Goal: Task Accomplishment & Management: Manage account settings

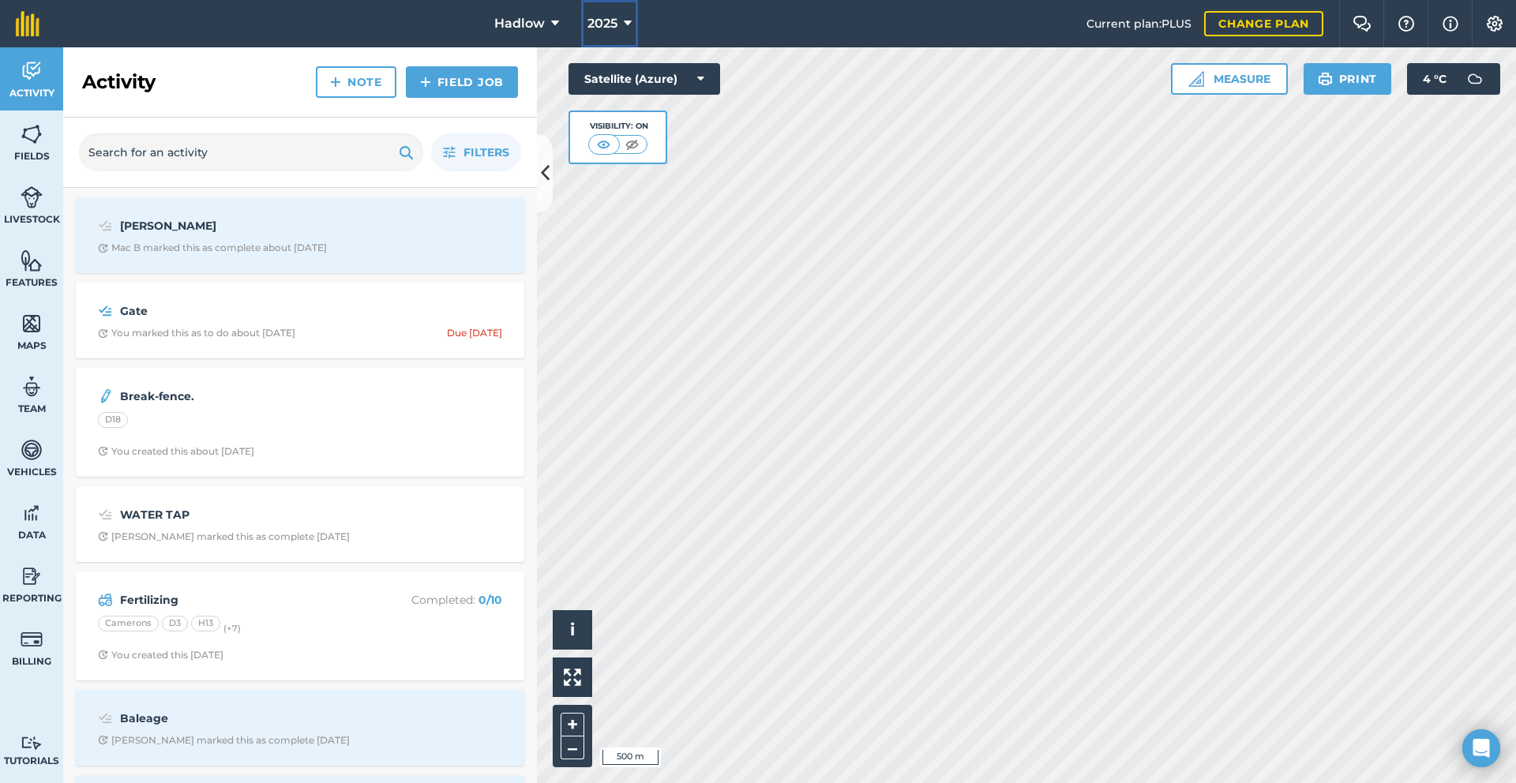
click at [621, 31] on button "2025" at bounding box center [609, 23] width 57 height 47
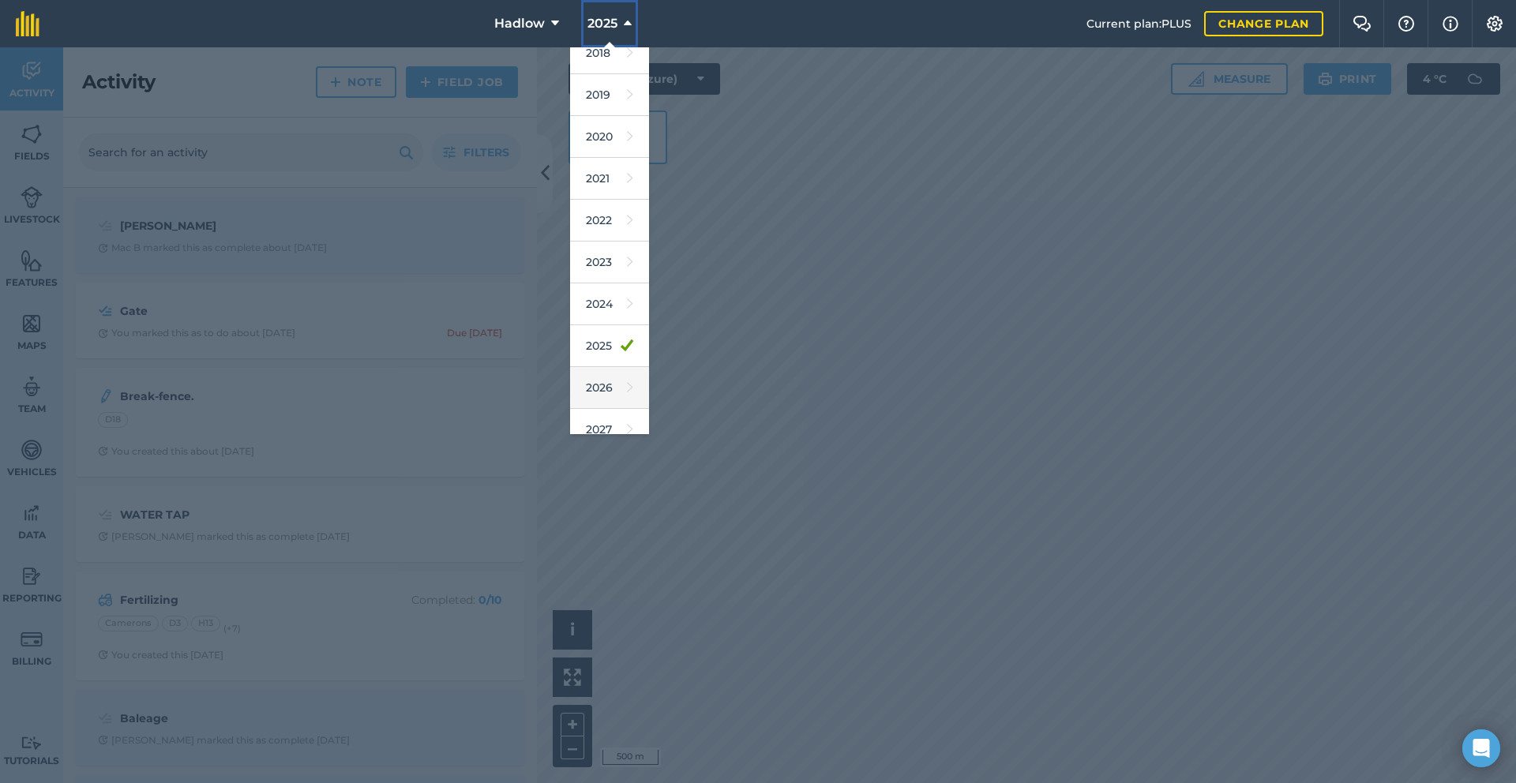
scroll to position [73, 0]
click at [599, 375] on link "2026" at bounding box center [609, 372] width 79 height 42
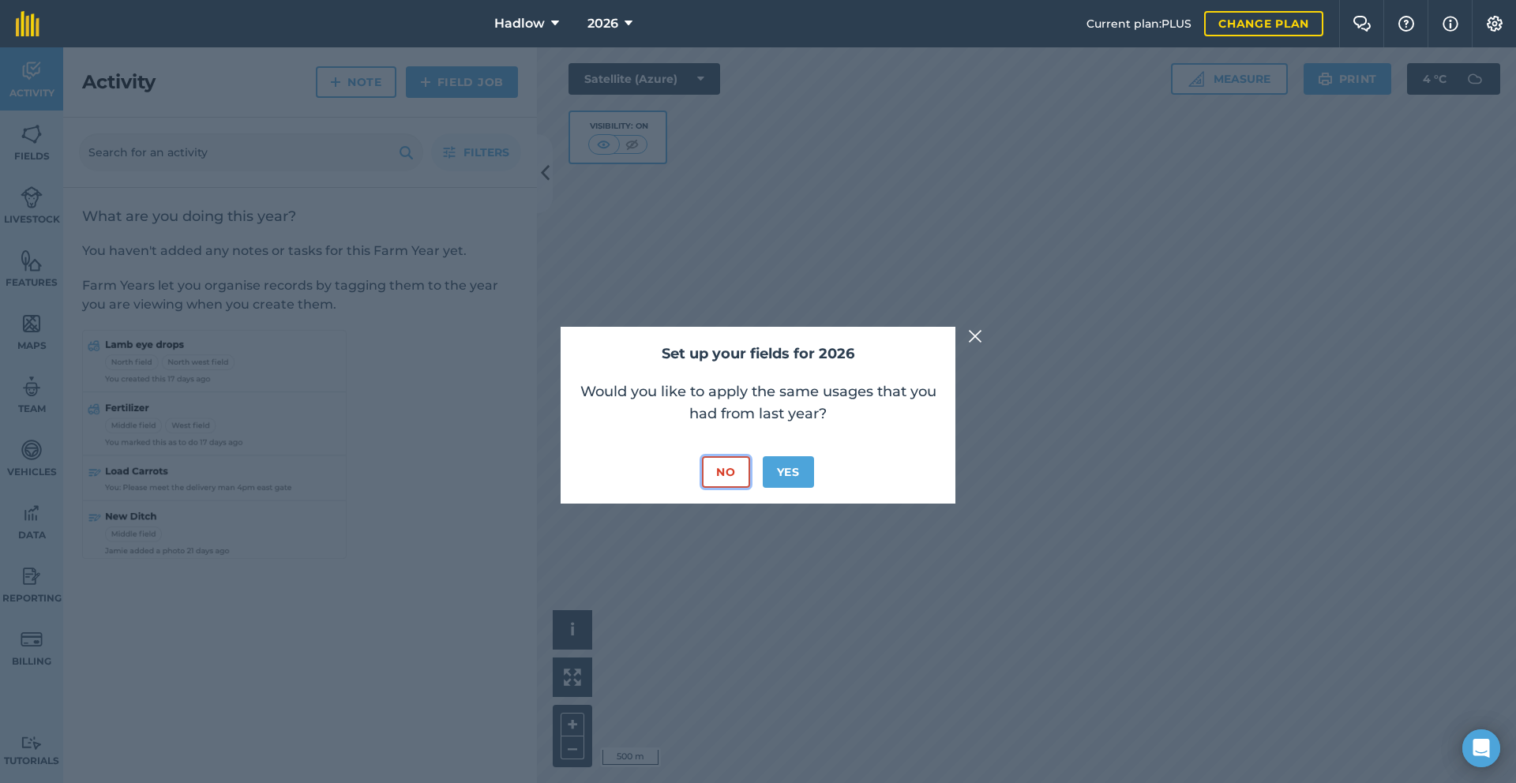
click at [736, 477] on button "No" at bounding box center [725, 472] width 47 height 32
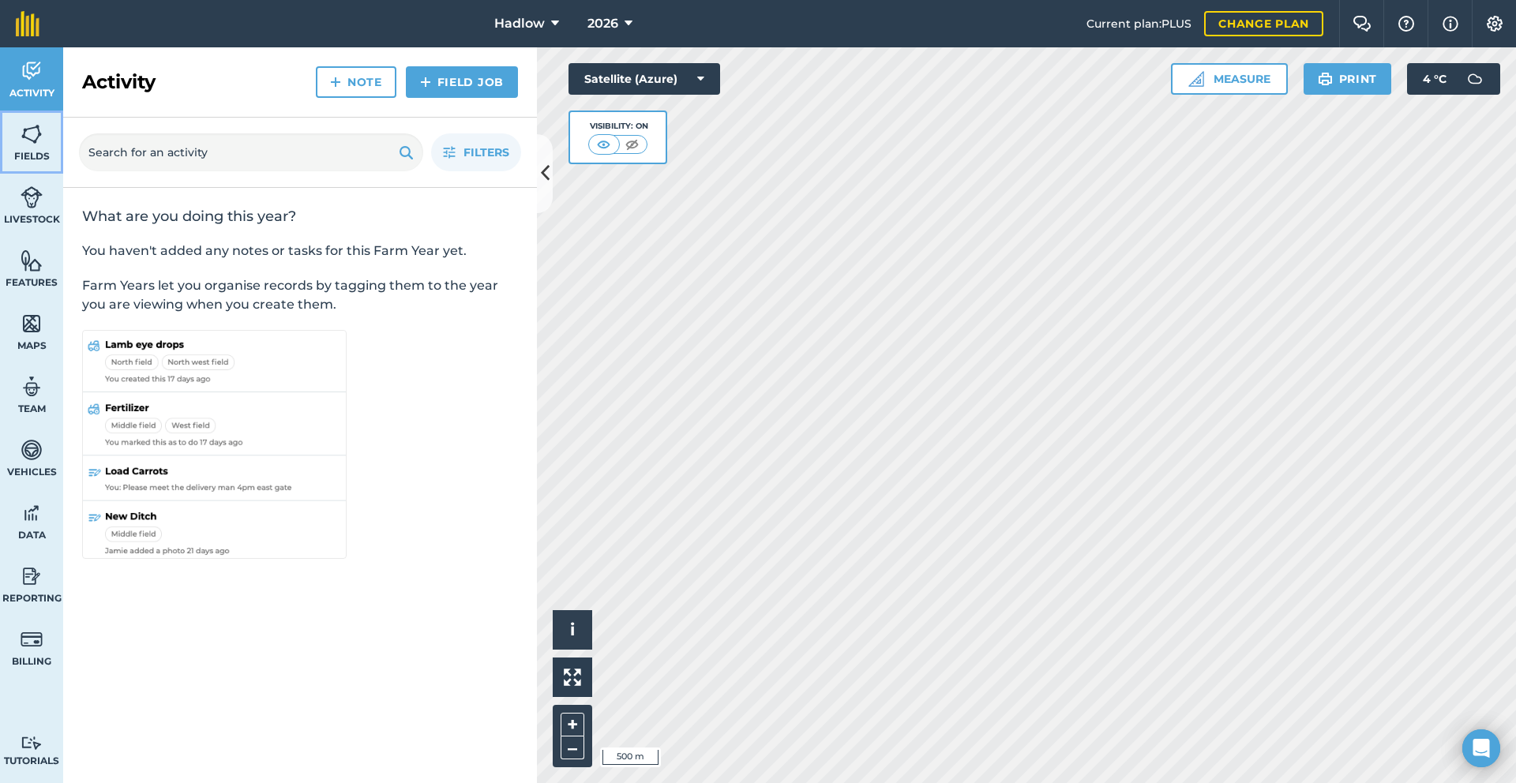
click at [45, 152] on span "Fields" at bounding box center [31, 156] width 63 height 13
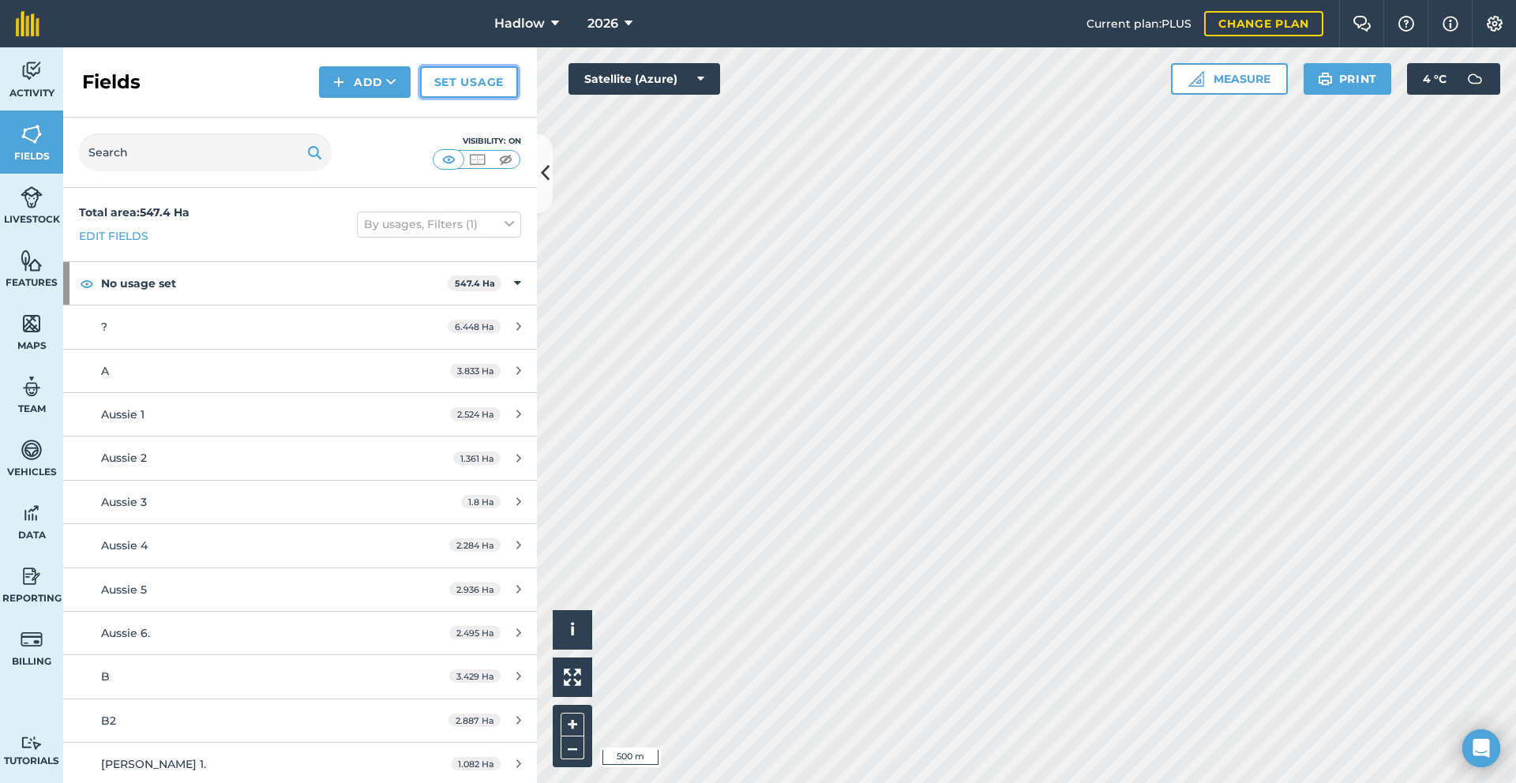
click at [472, 87] on link "Set usage" at bounding box center [469, 82] width 98 height 32
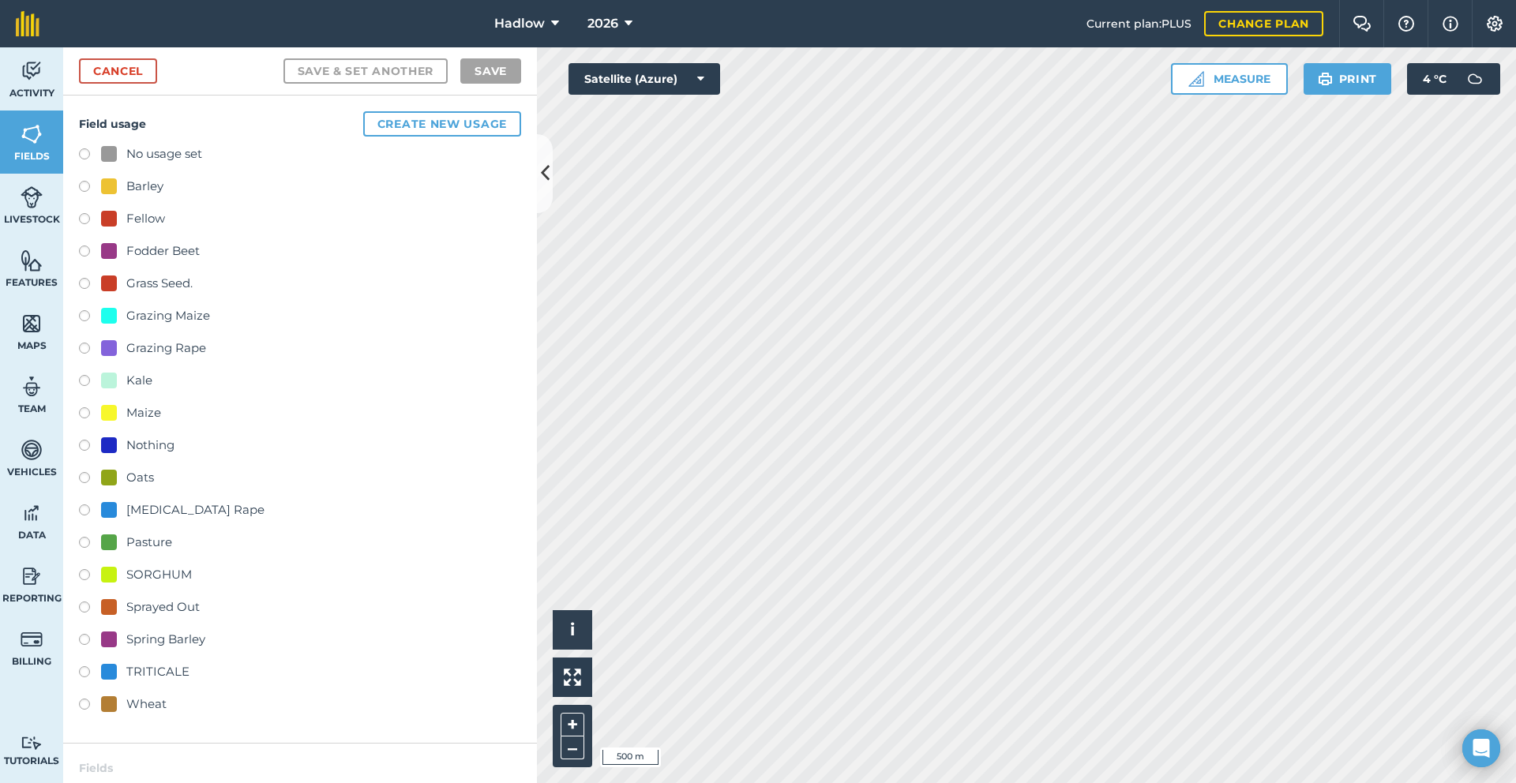
click at [85, 413] on label at bounding box center [90, 415] width 22 height 16
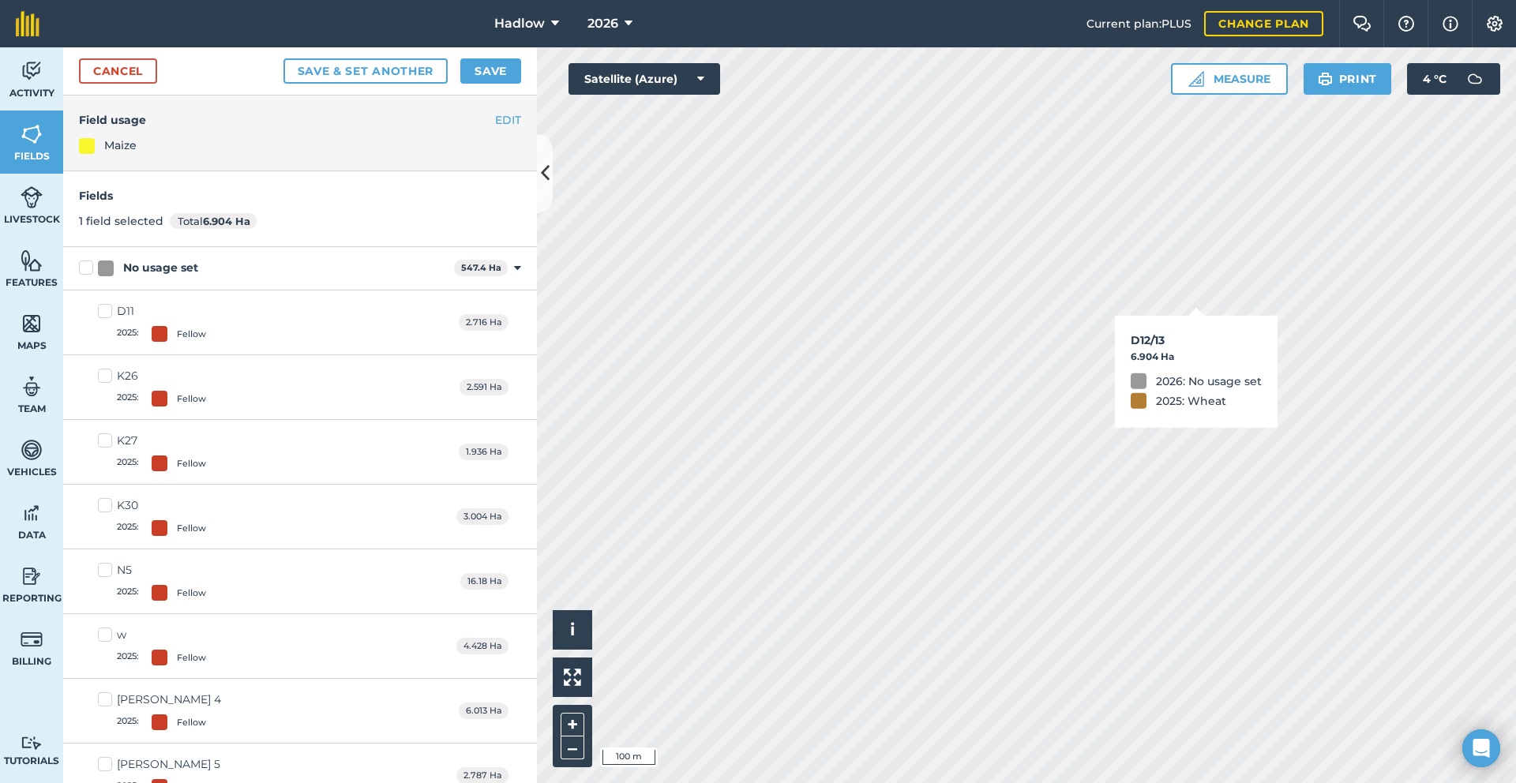
checkbox input "false"
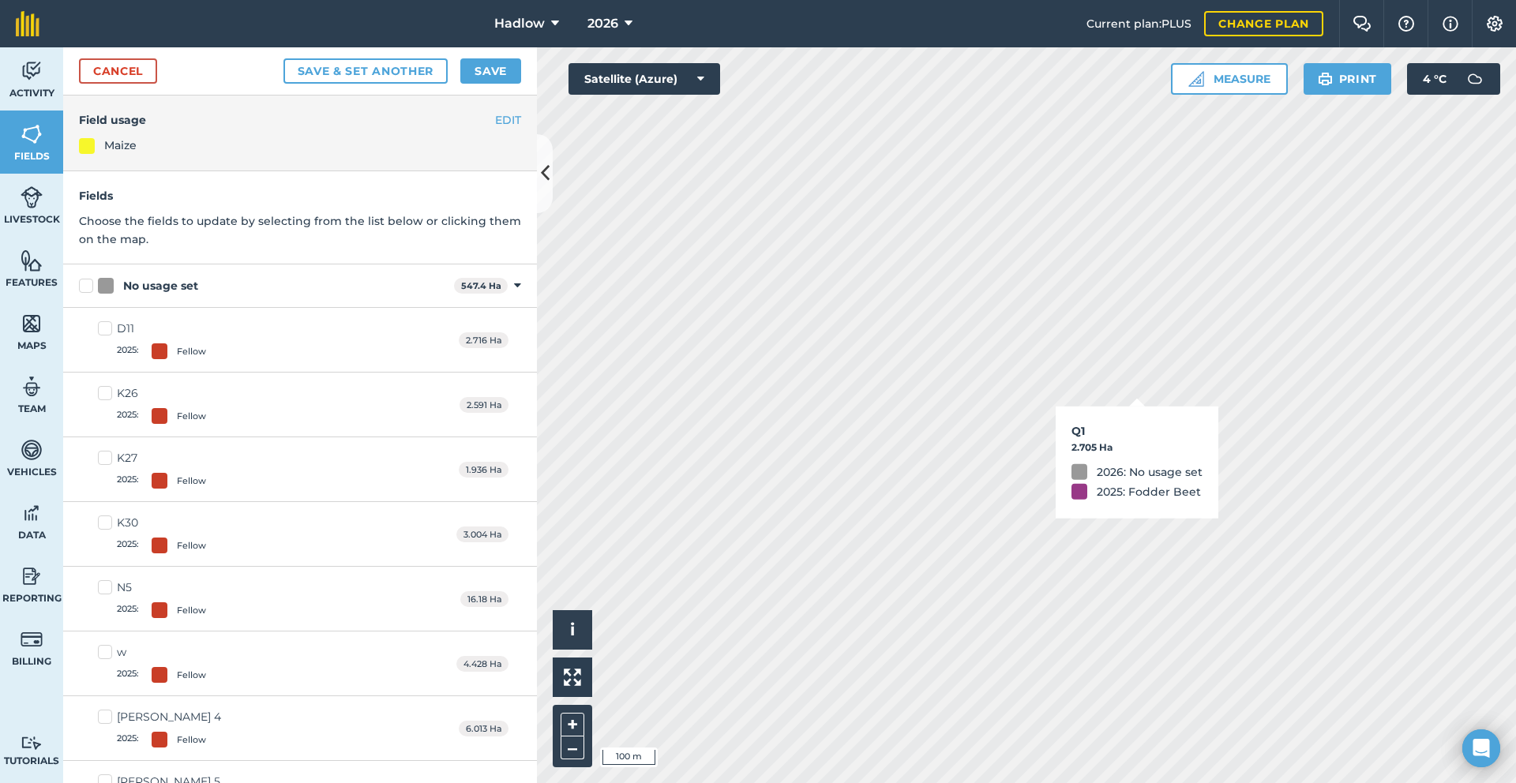
checkbox input "true"
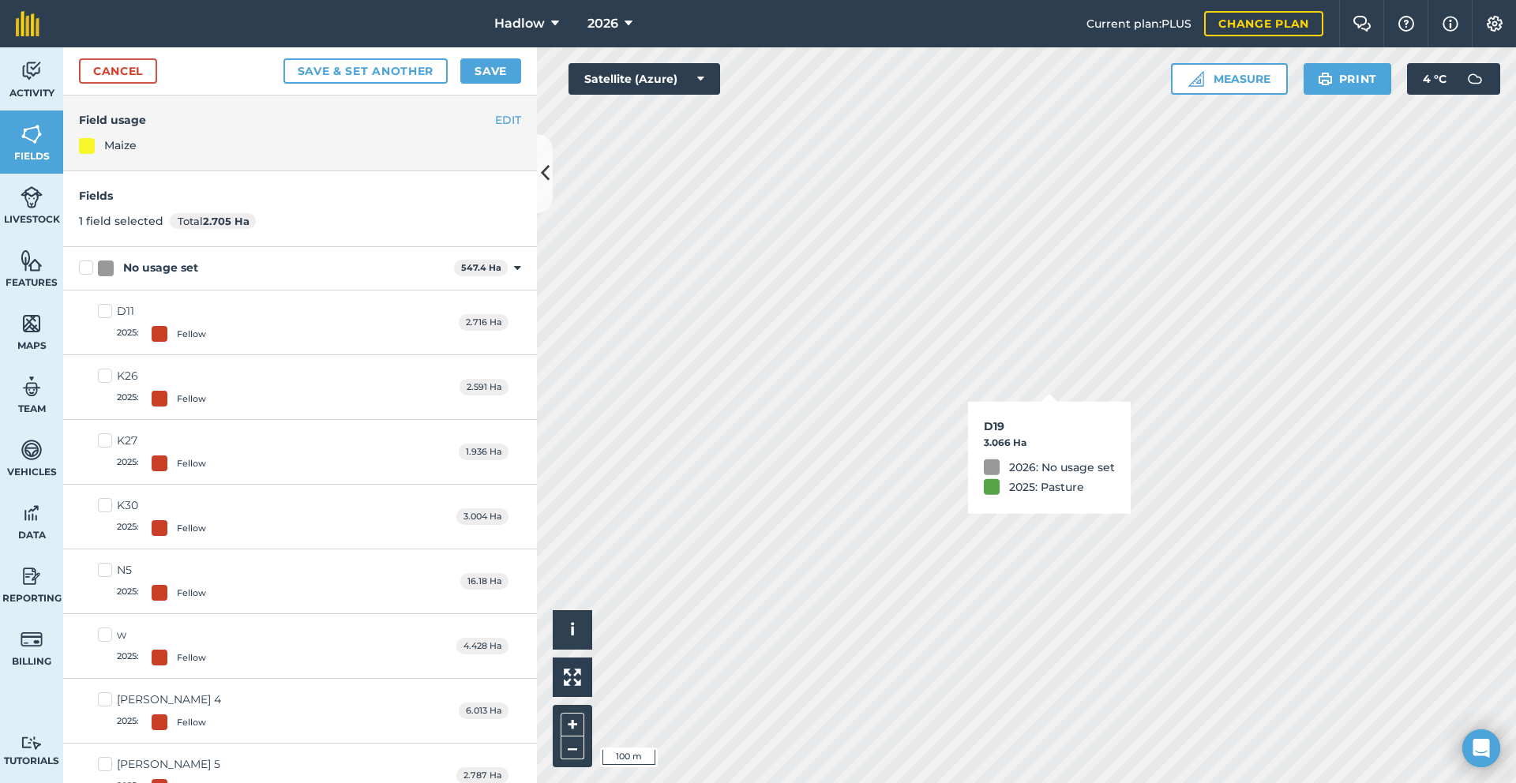
checkbox input "true"
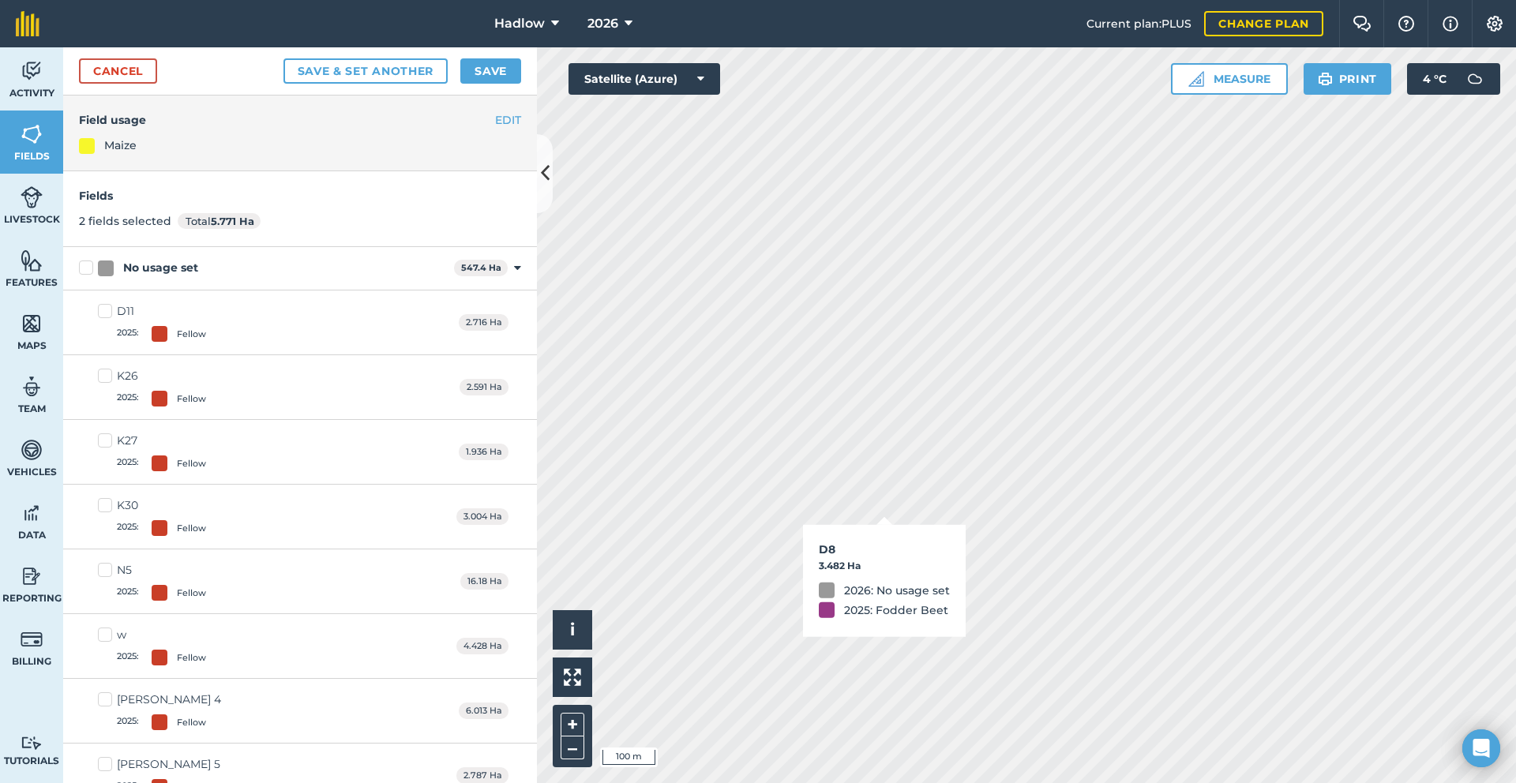
checkbox input "true"
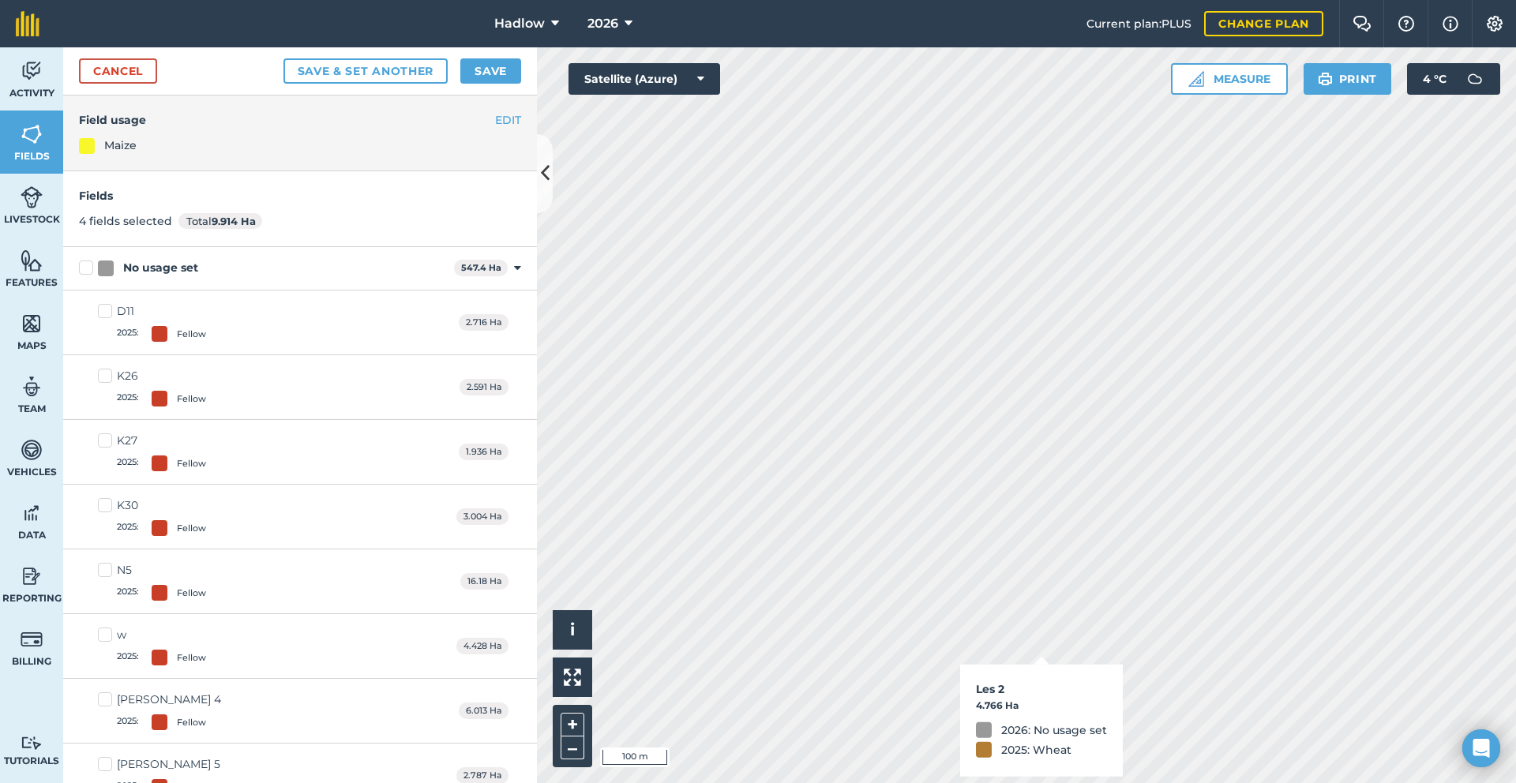
checkbox input "true"
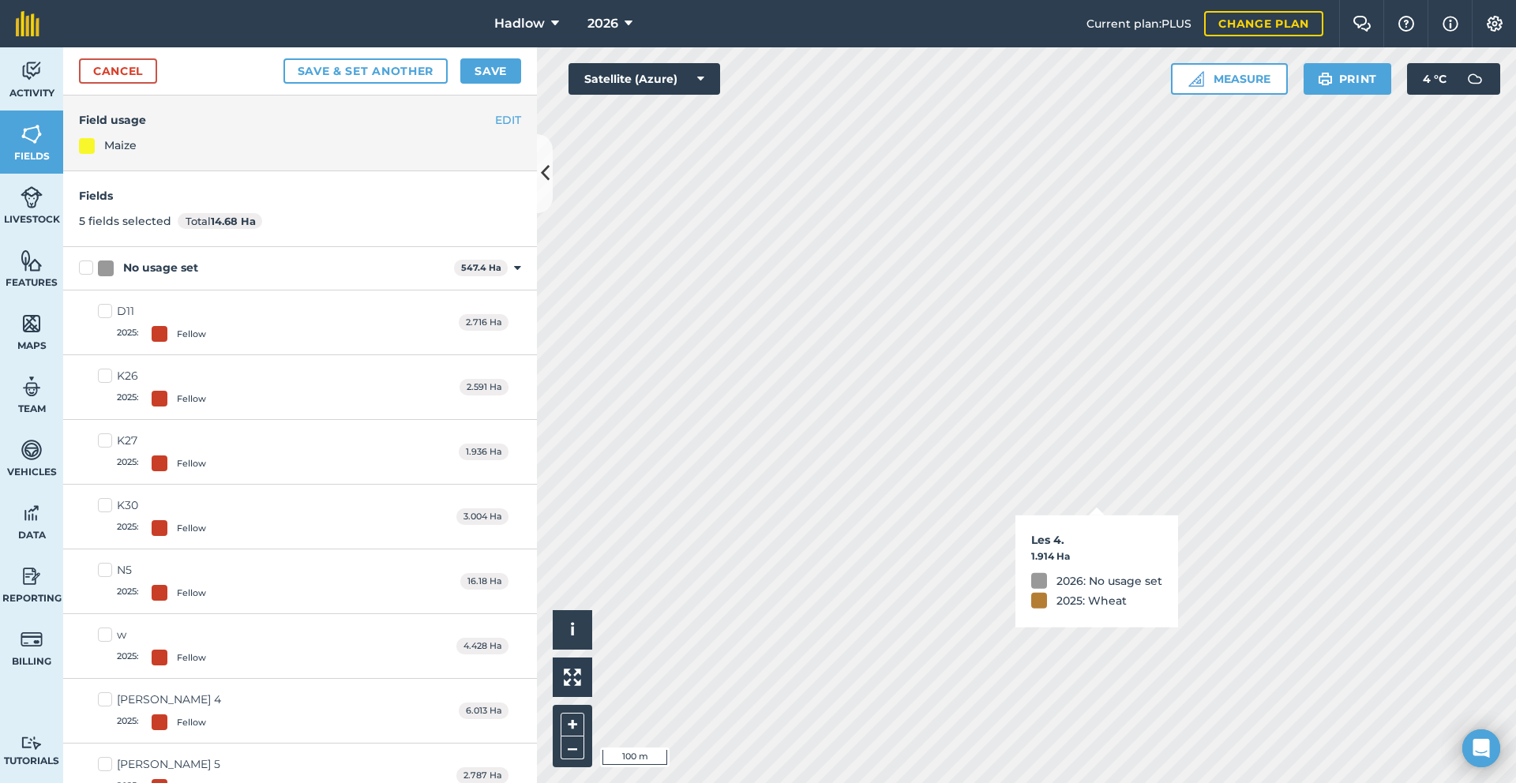
checkbox input "true"
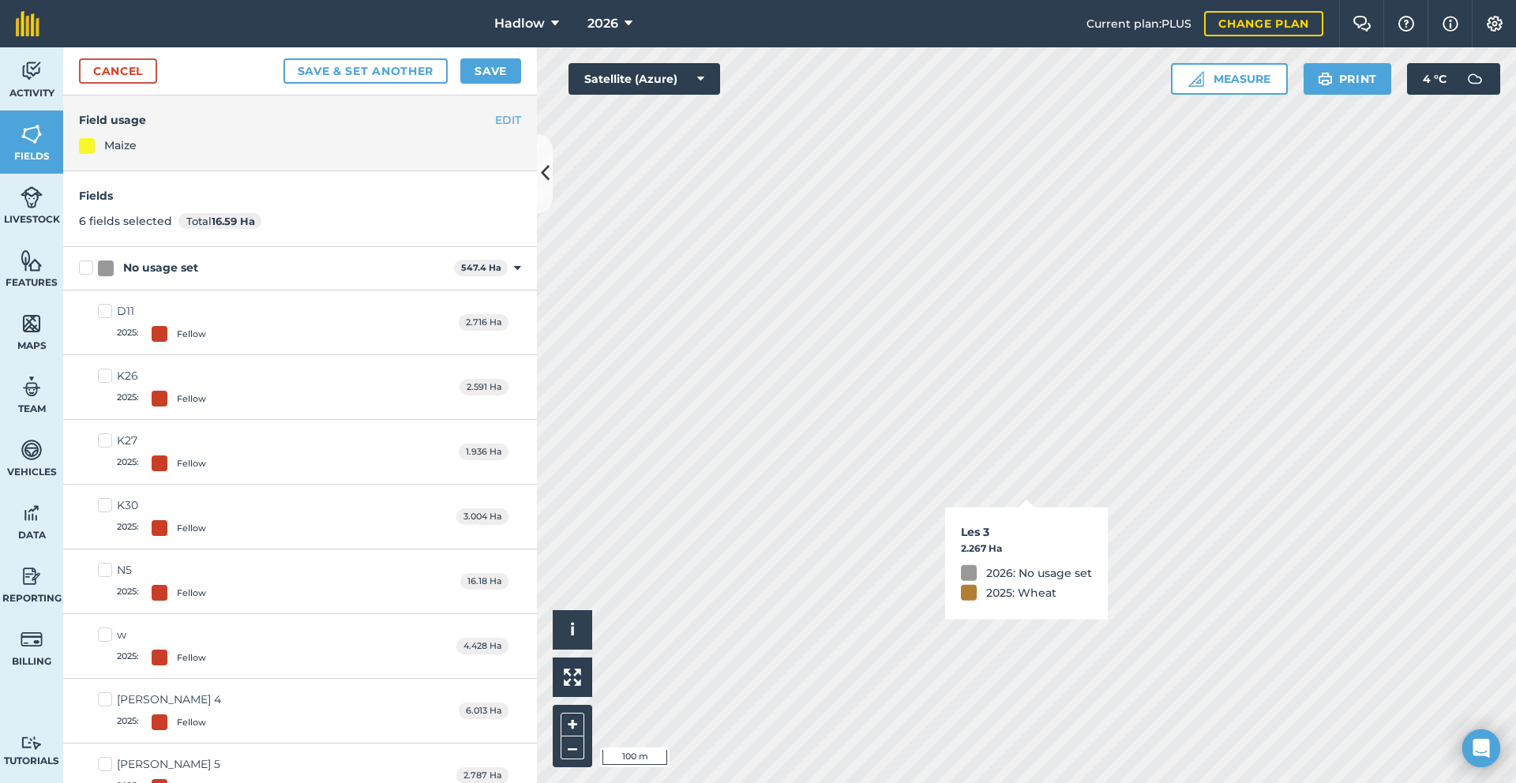
checkbox input "true"
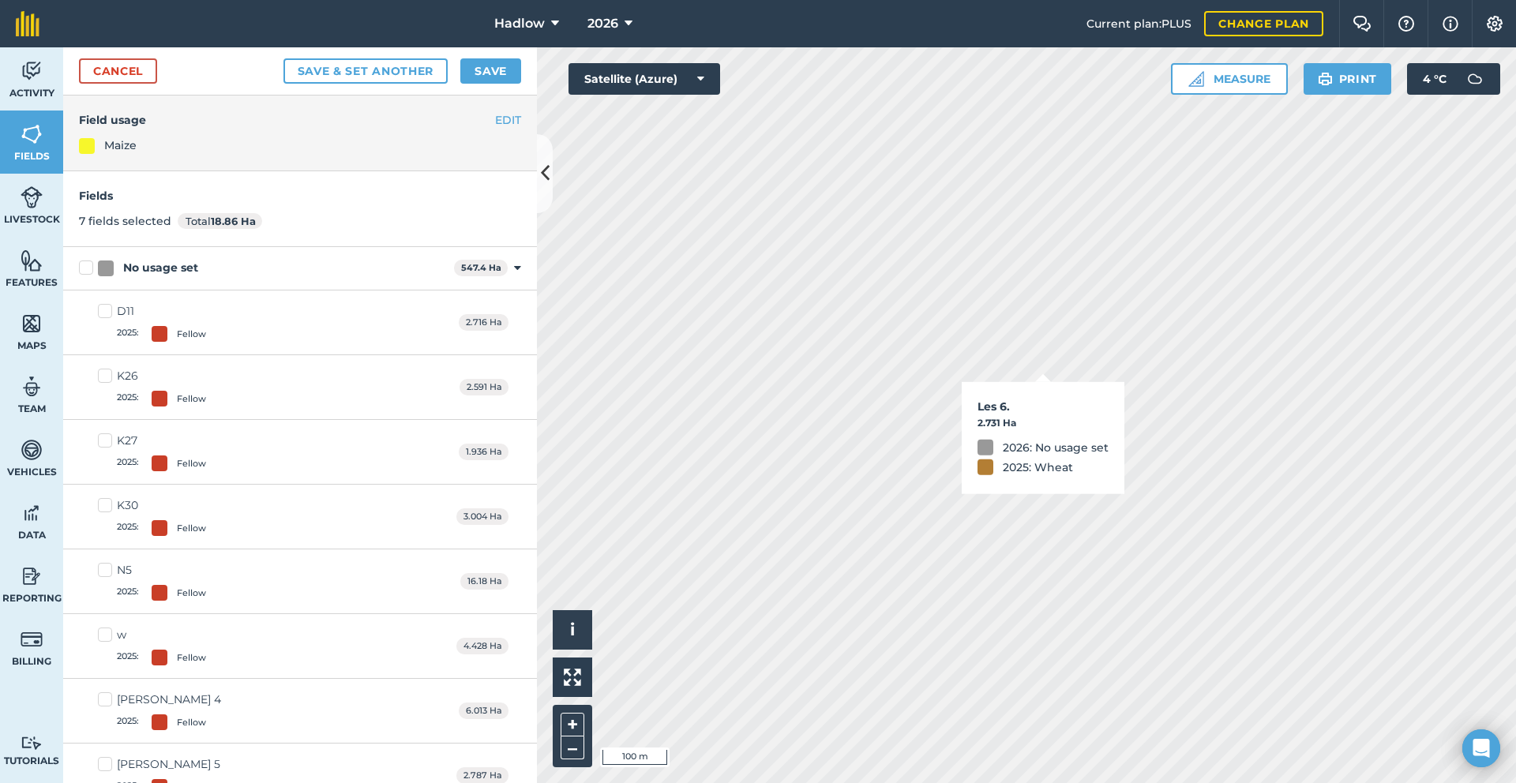
checkbox input "true"
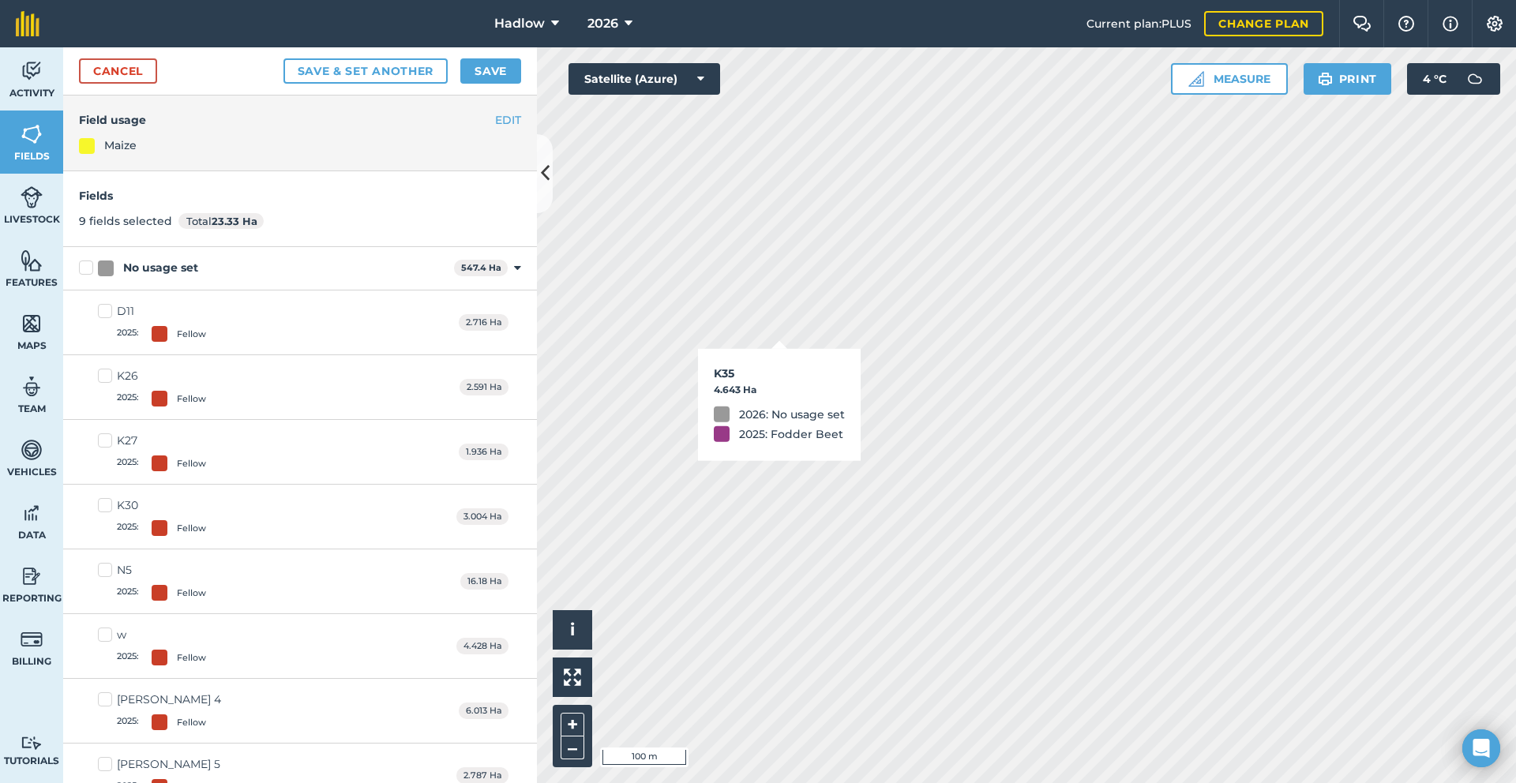
checkbox input "true"
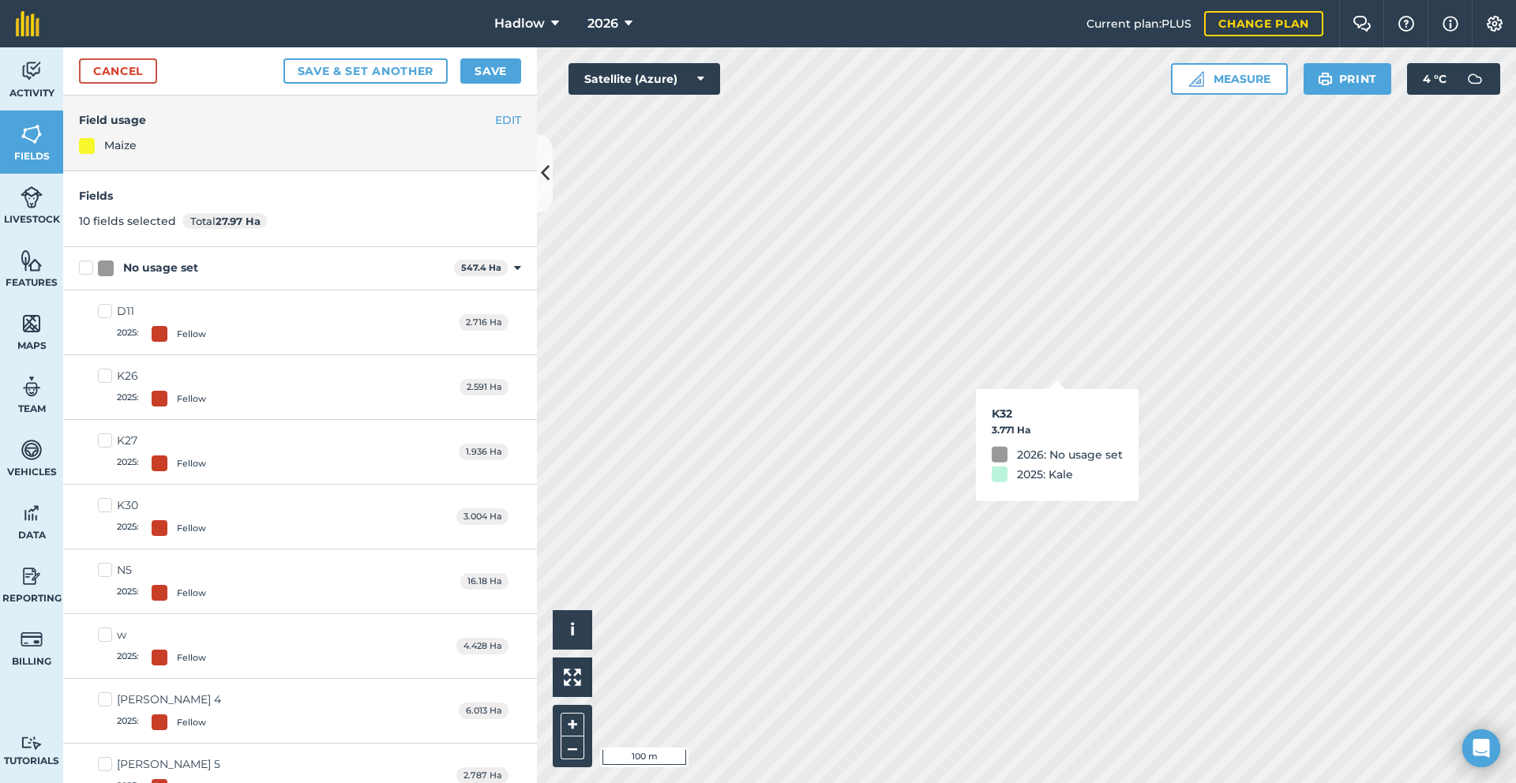
checkbox input "true"
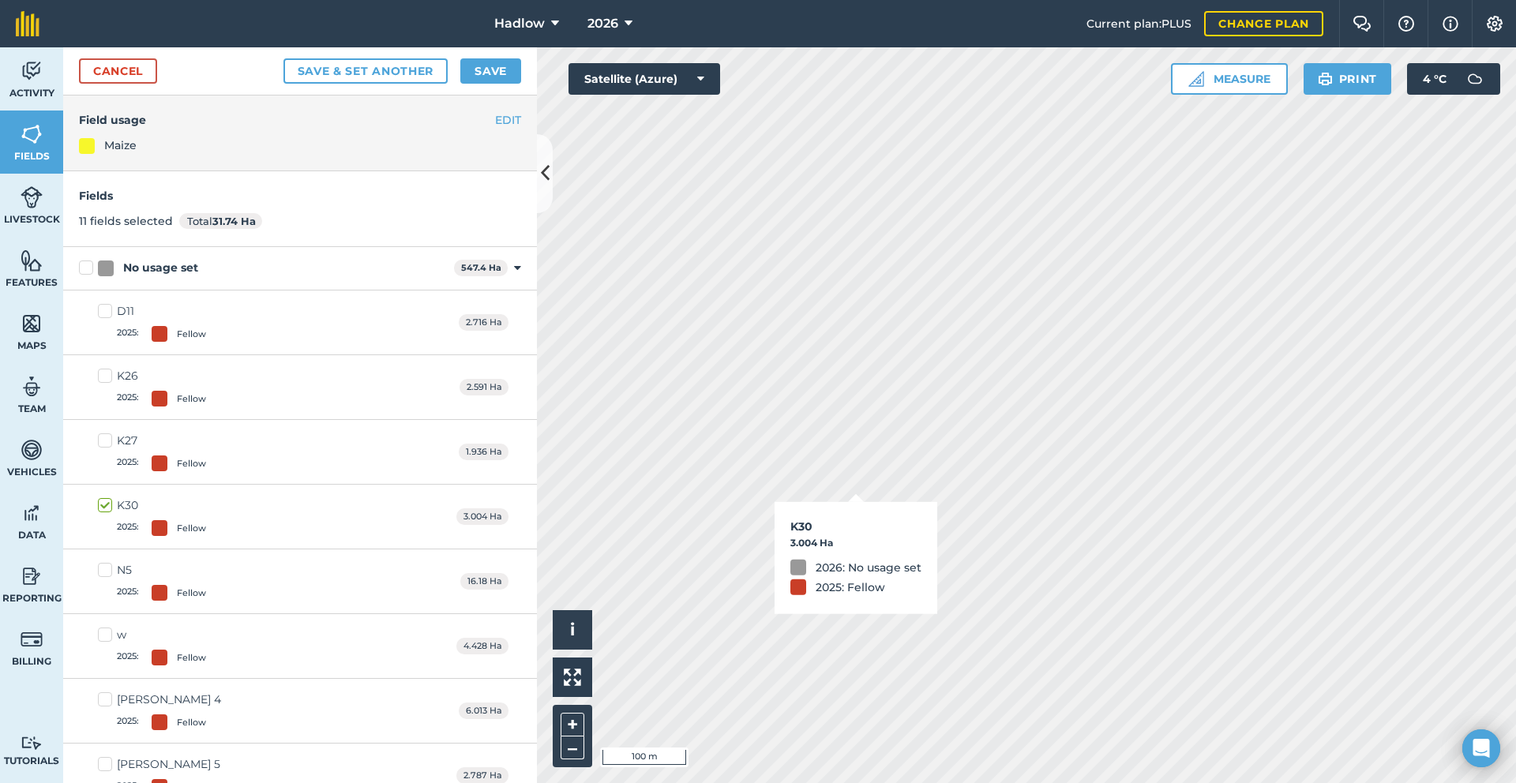
checkbox input "true"
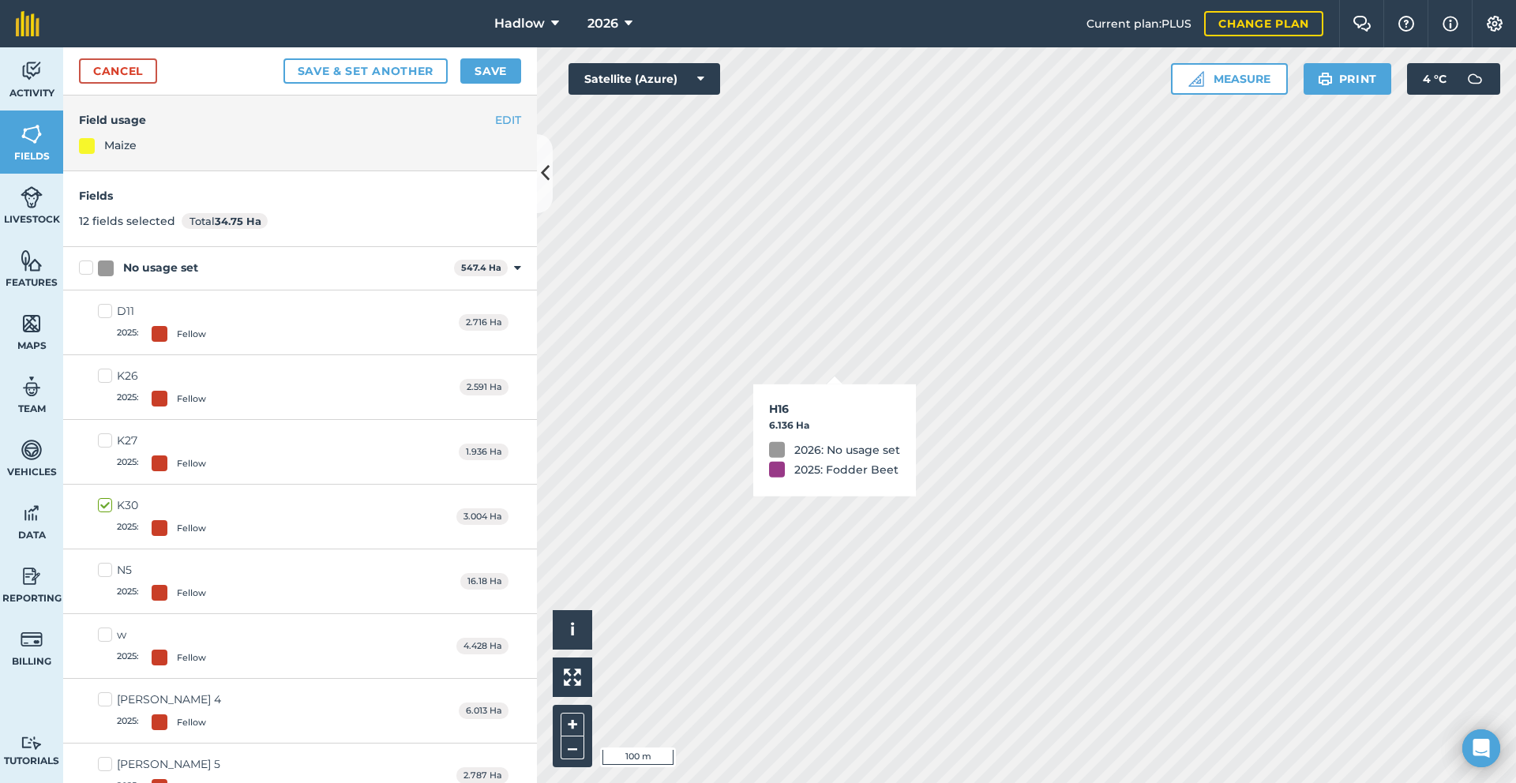
checkbox input "true"
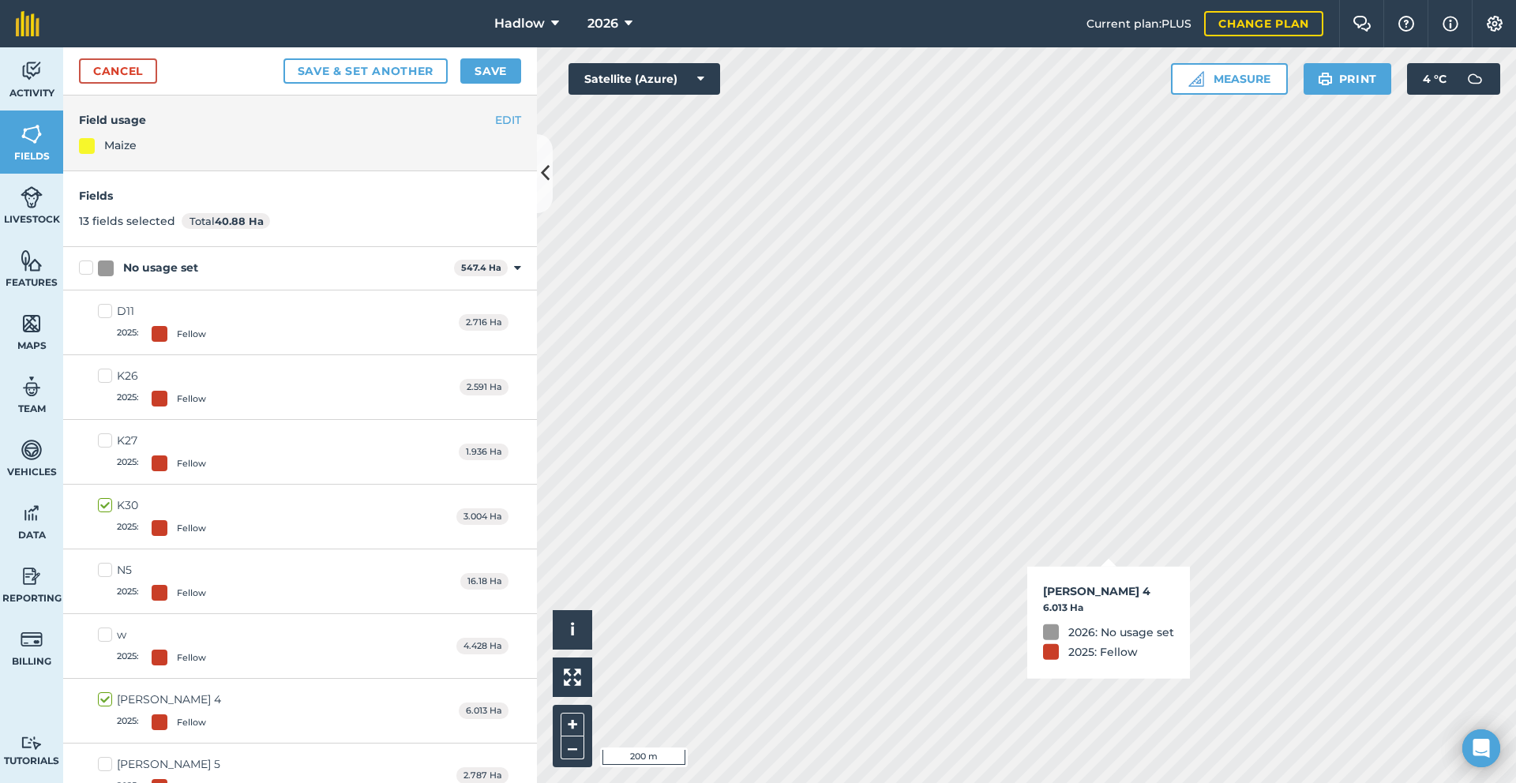
checkbox input "true"
click at [497, 71] on button "Save" at bounding box center [490, 70] width 61 height 25
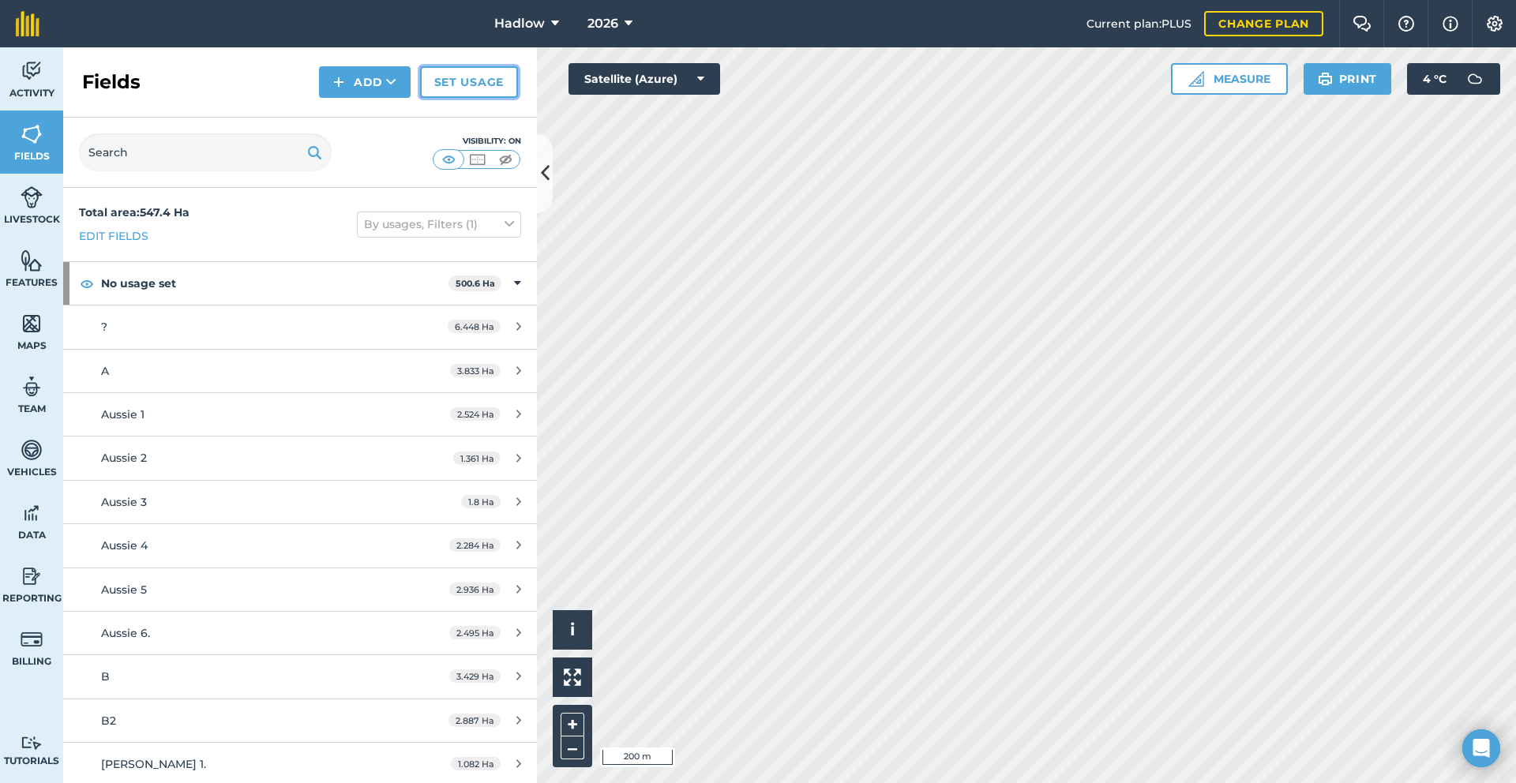
click at [482, 81] on link "Set usage" at bounding box center [469, 82] width 98 height 32
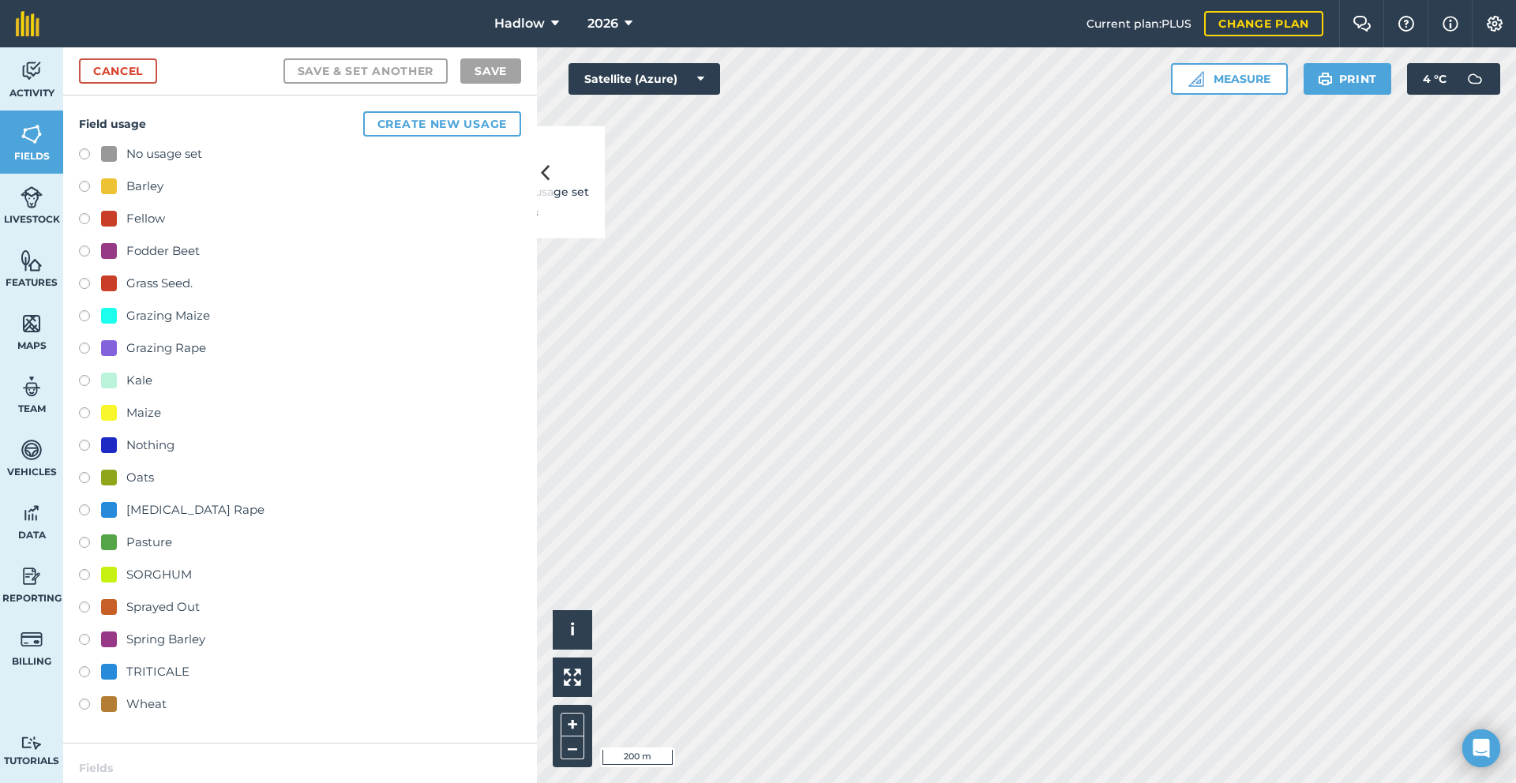
click at [114, 711] on div at bounding box center [109, 704] width 16 height 16
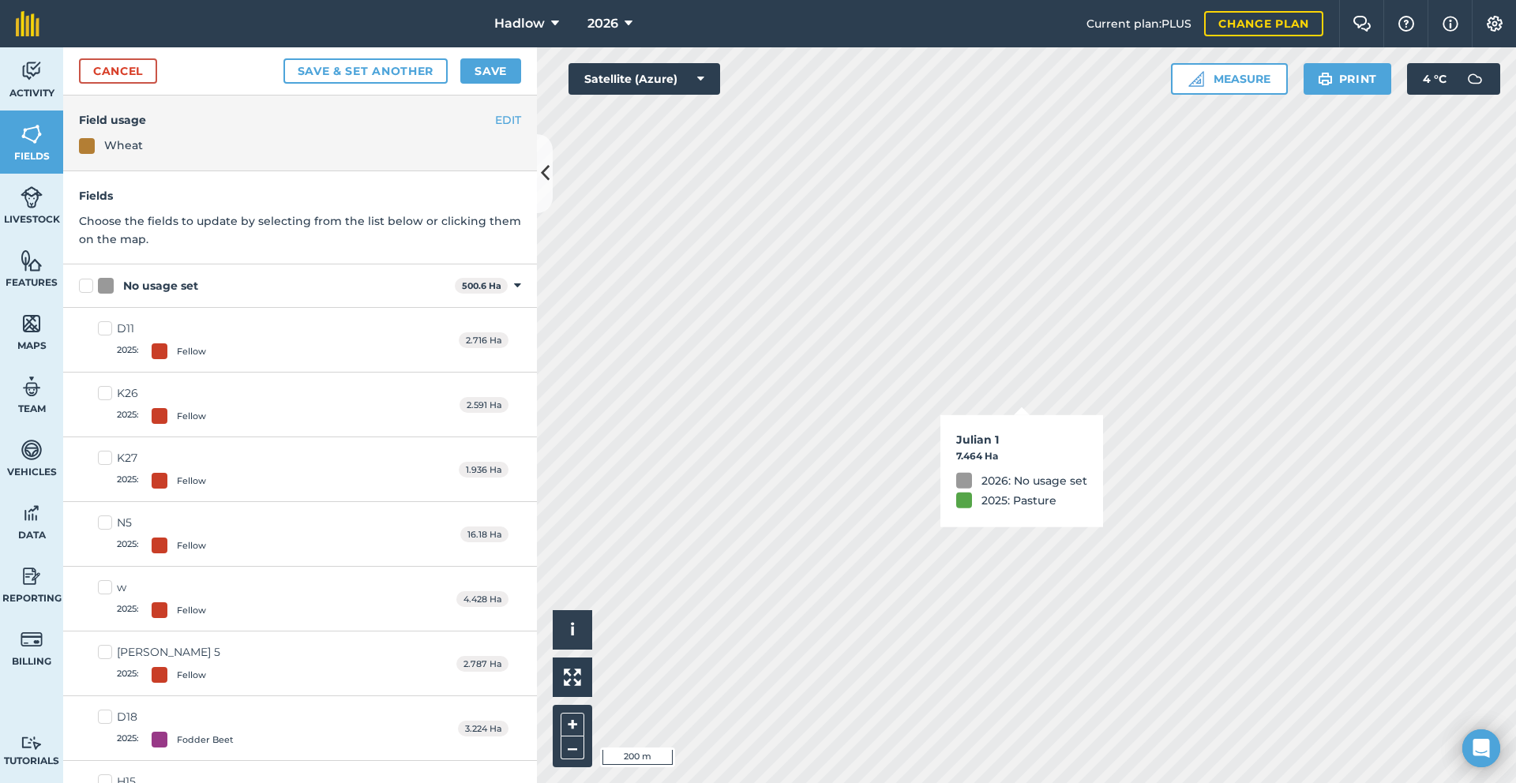
checkbox input "true"
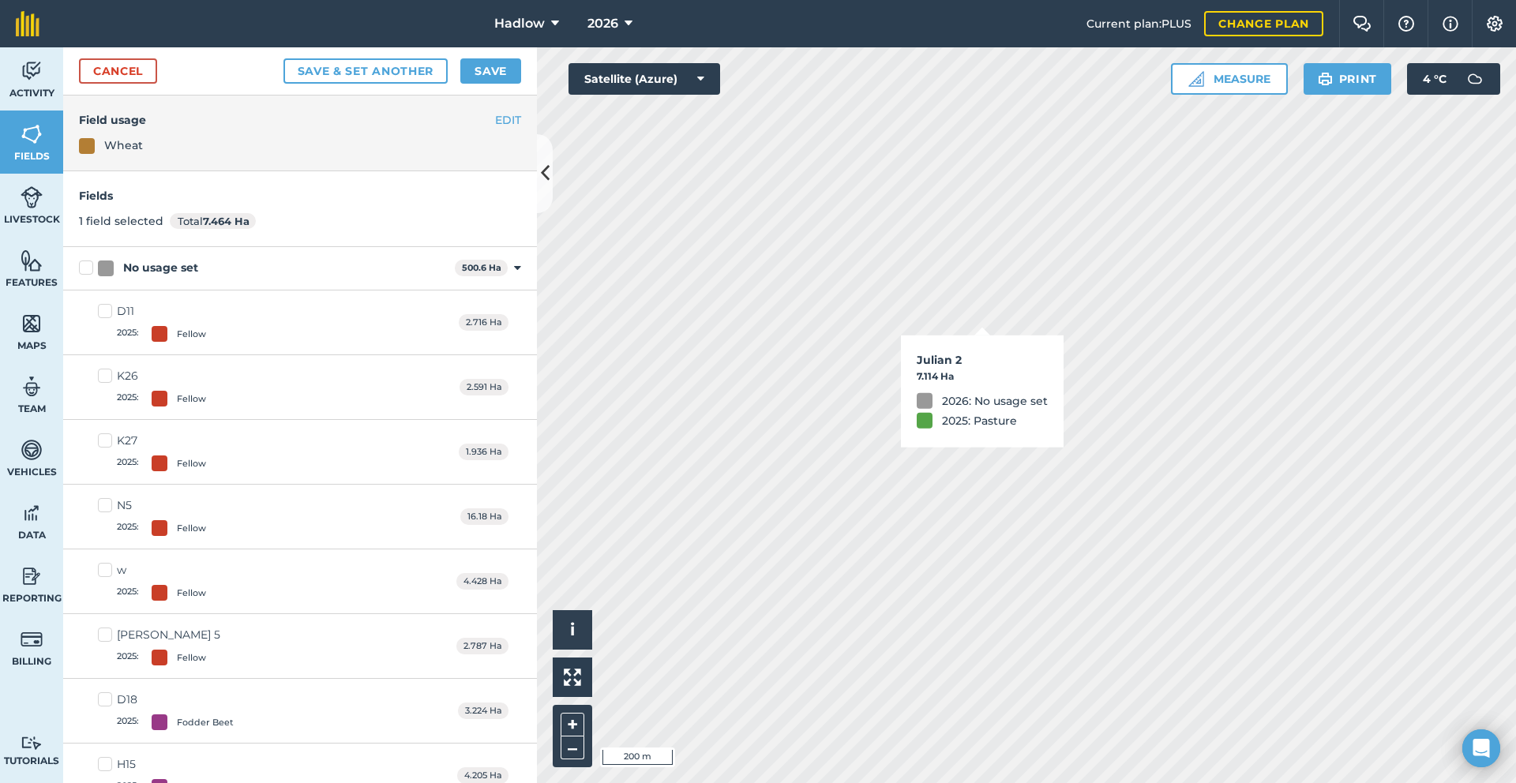
checkbox input "true"
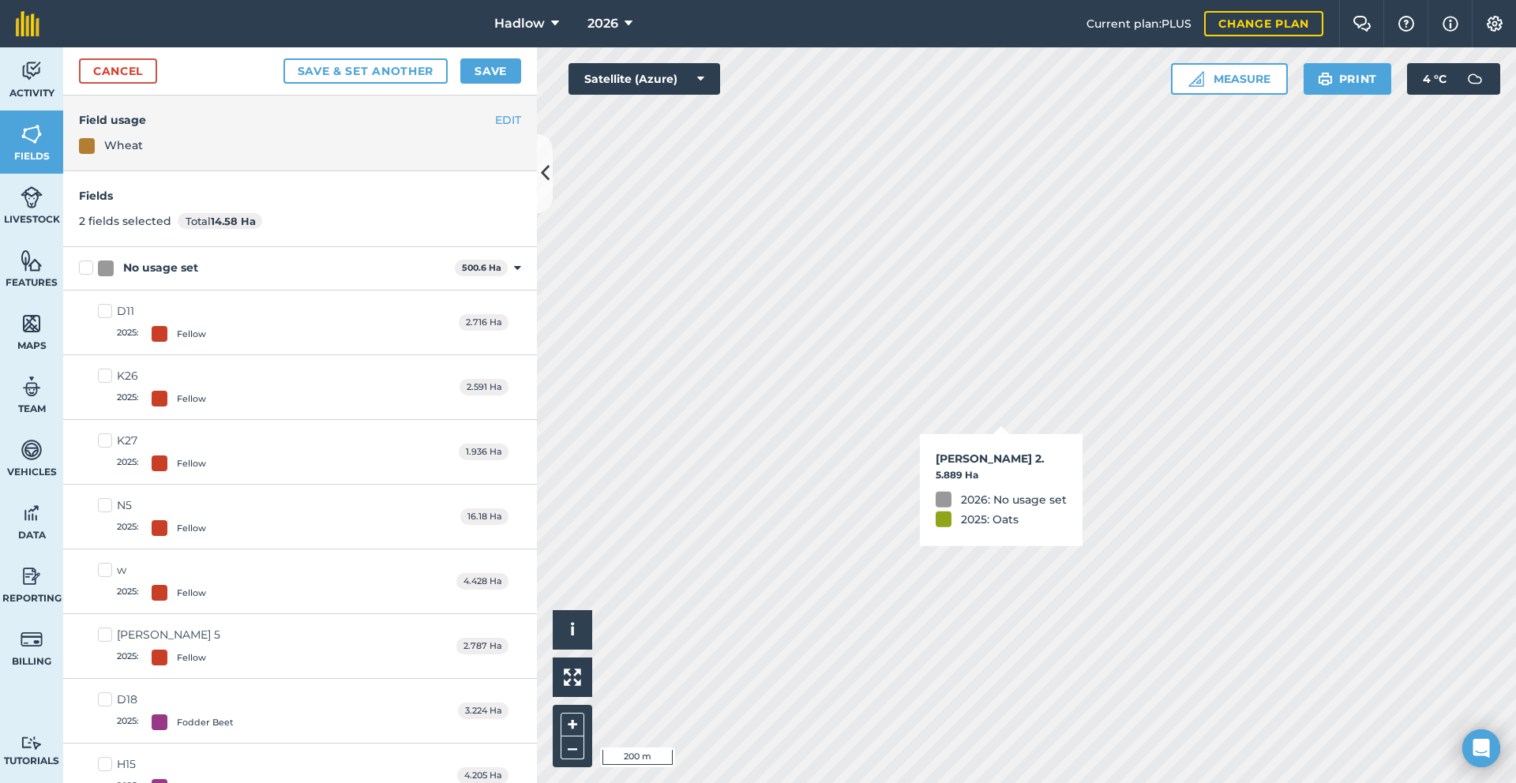
checkbox input "true"
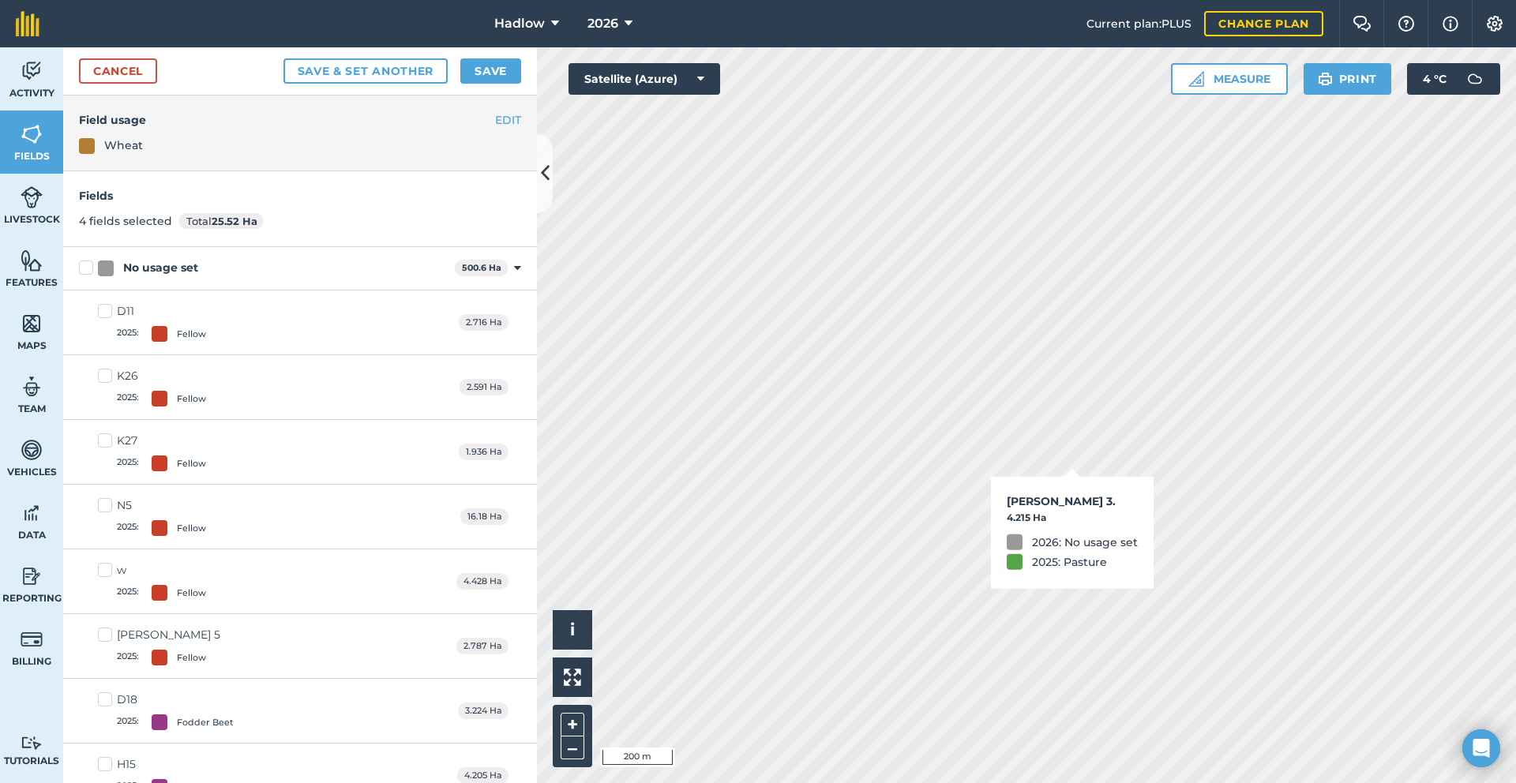
checkbox input "true"
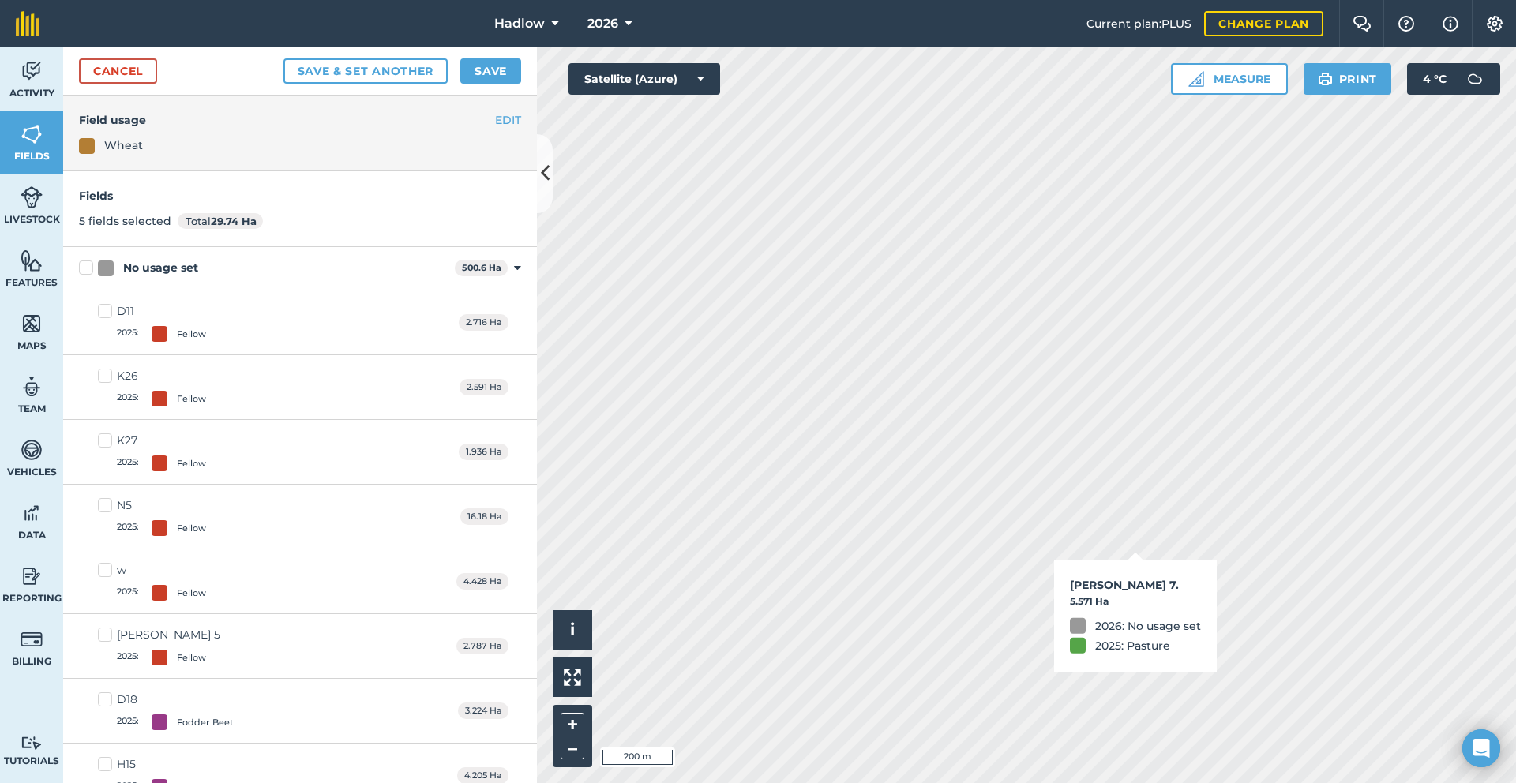
checkbox input "true"
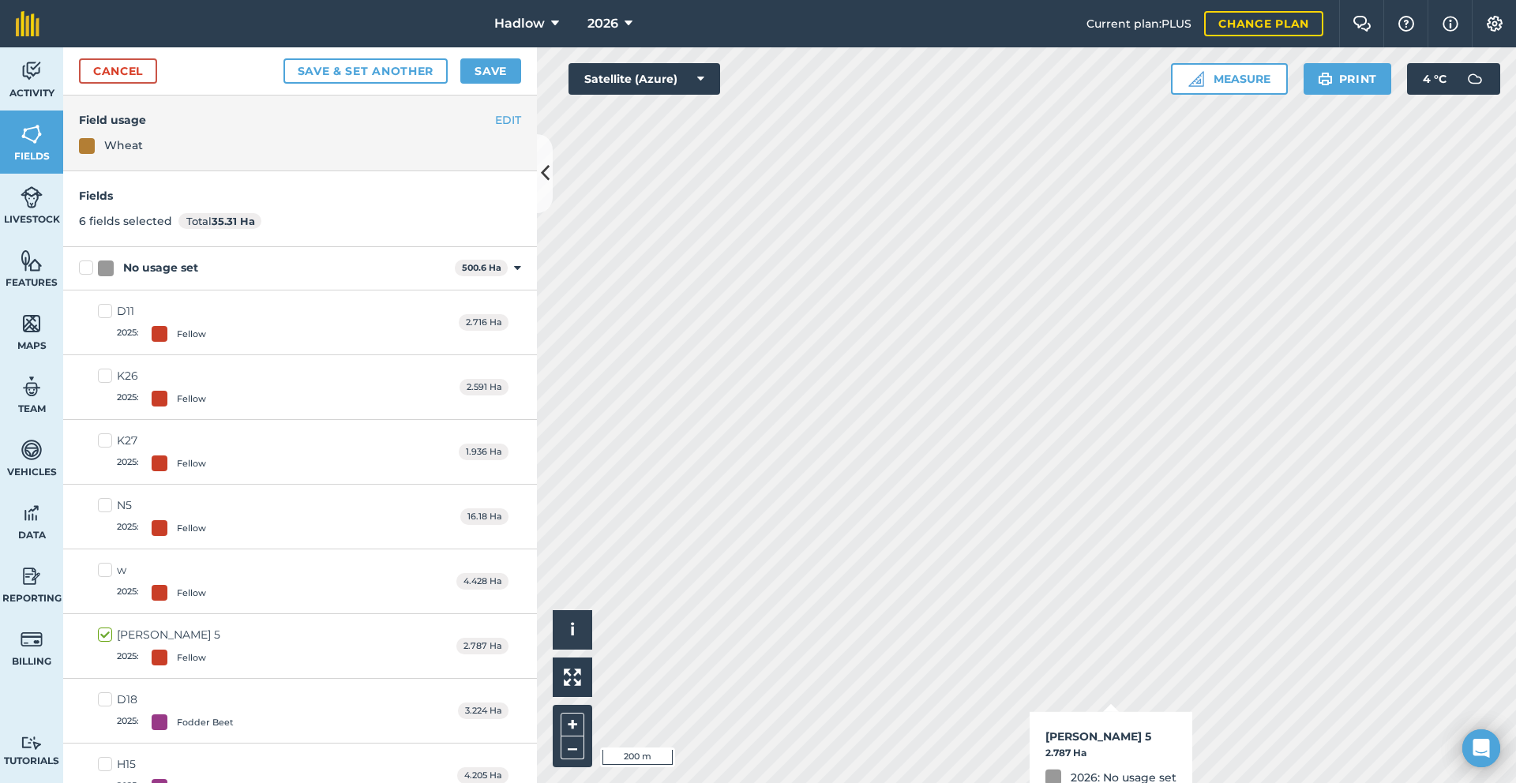
checkbox input "true"
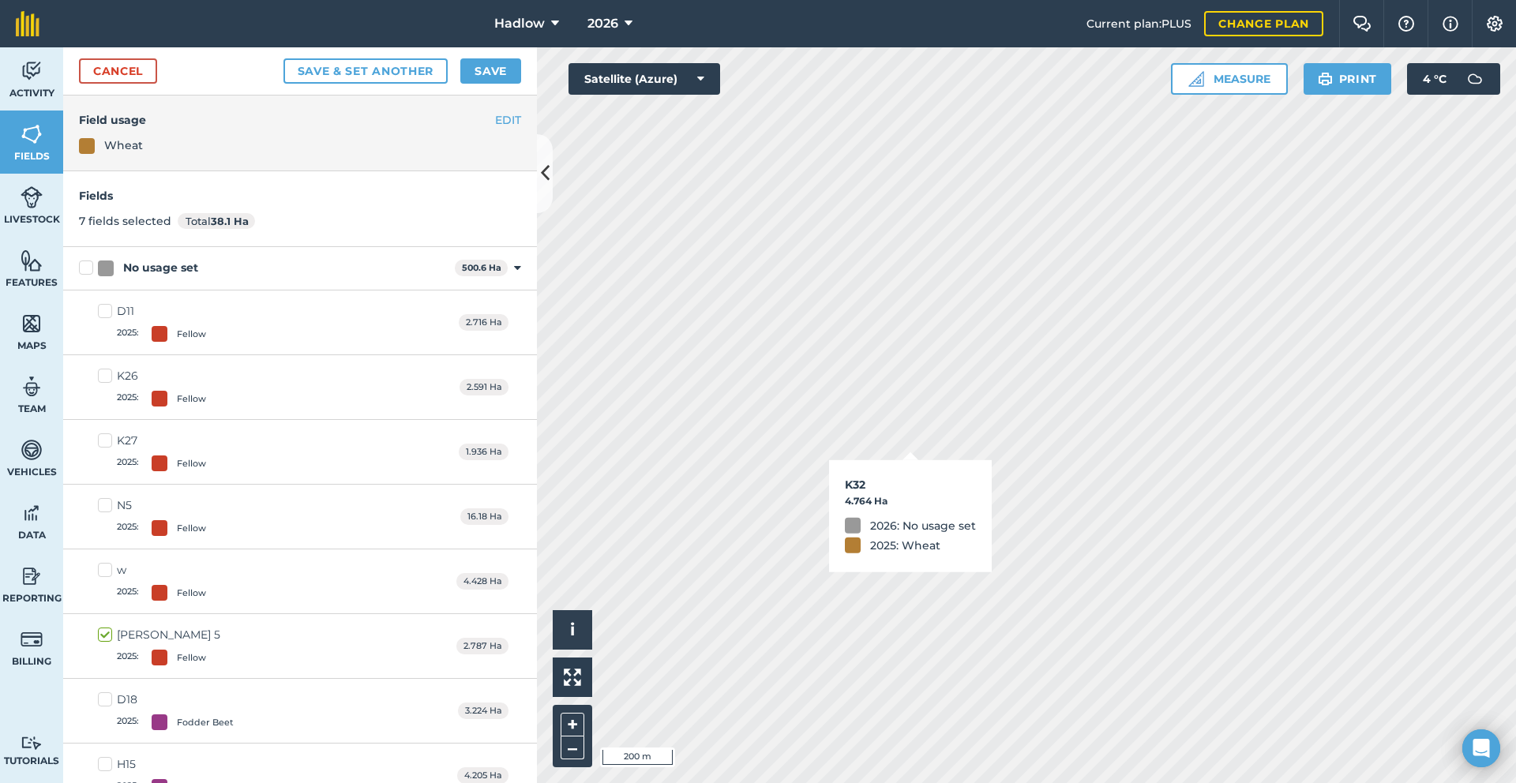
checkbox input "true"
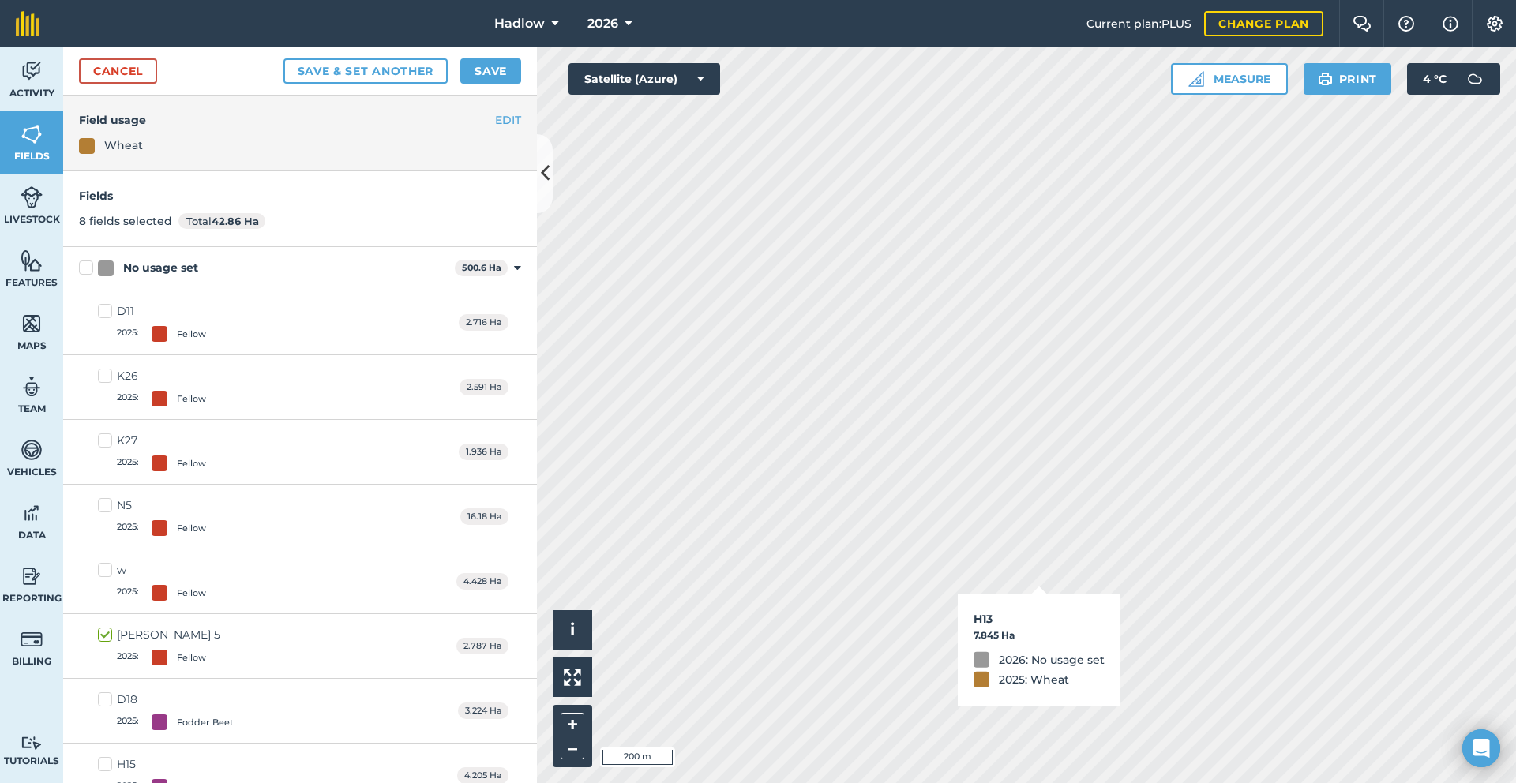
checkbox input "true"
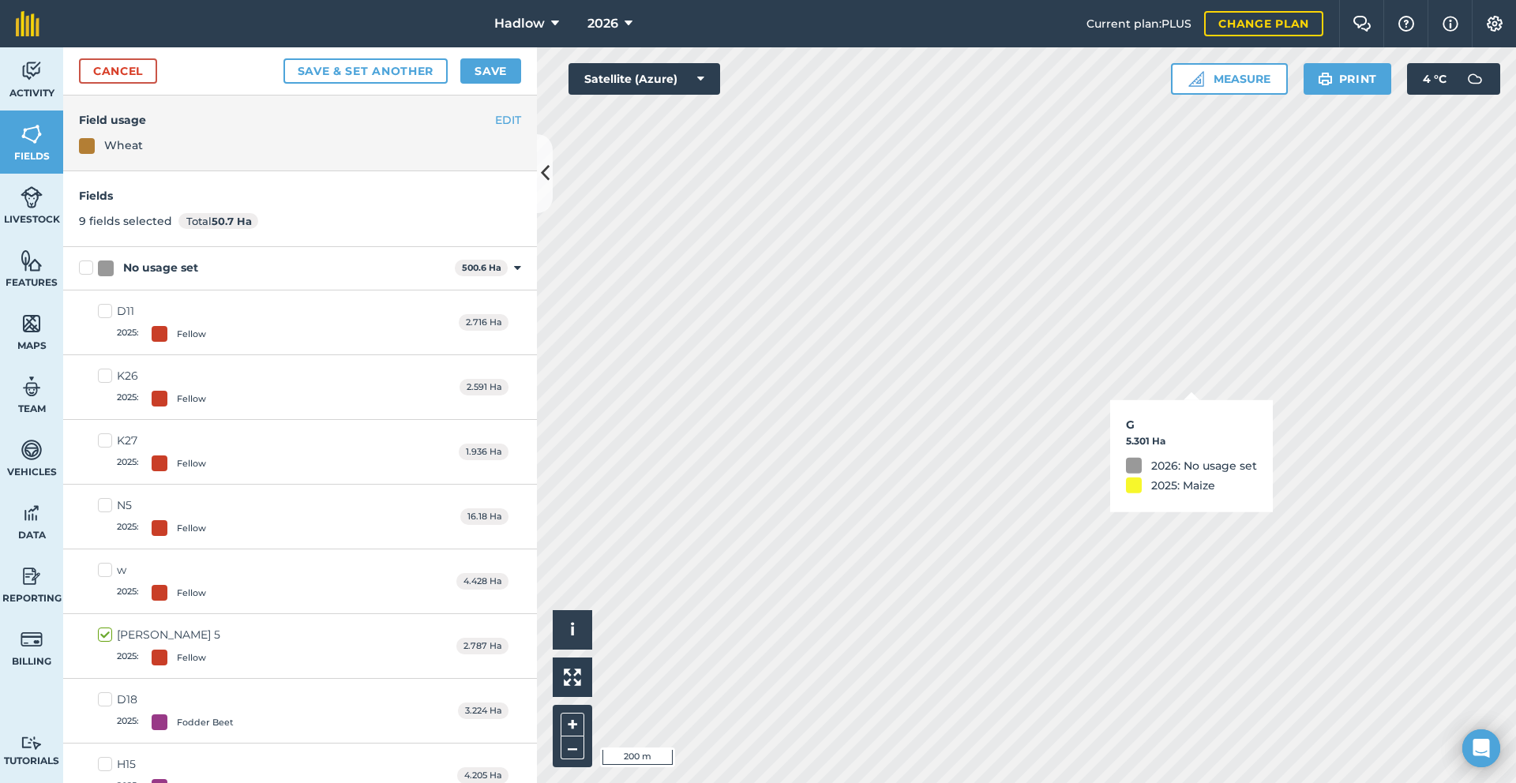
checkbox input "true"
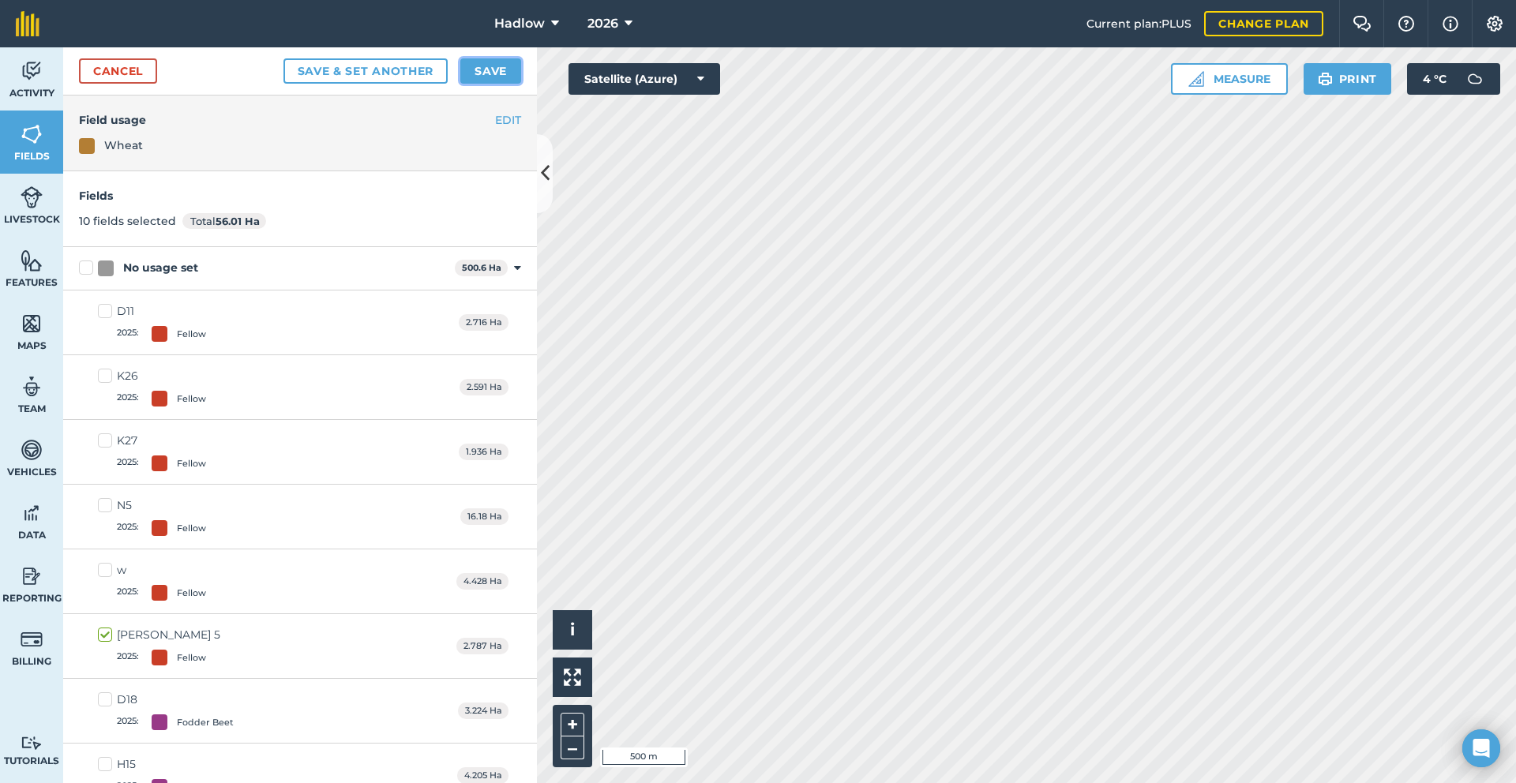
click at [471, 74] on button "Save" at bounding box center [490, 70] width 61 height 25
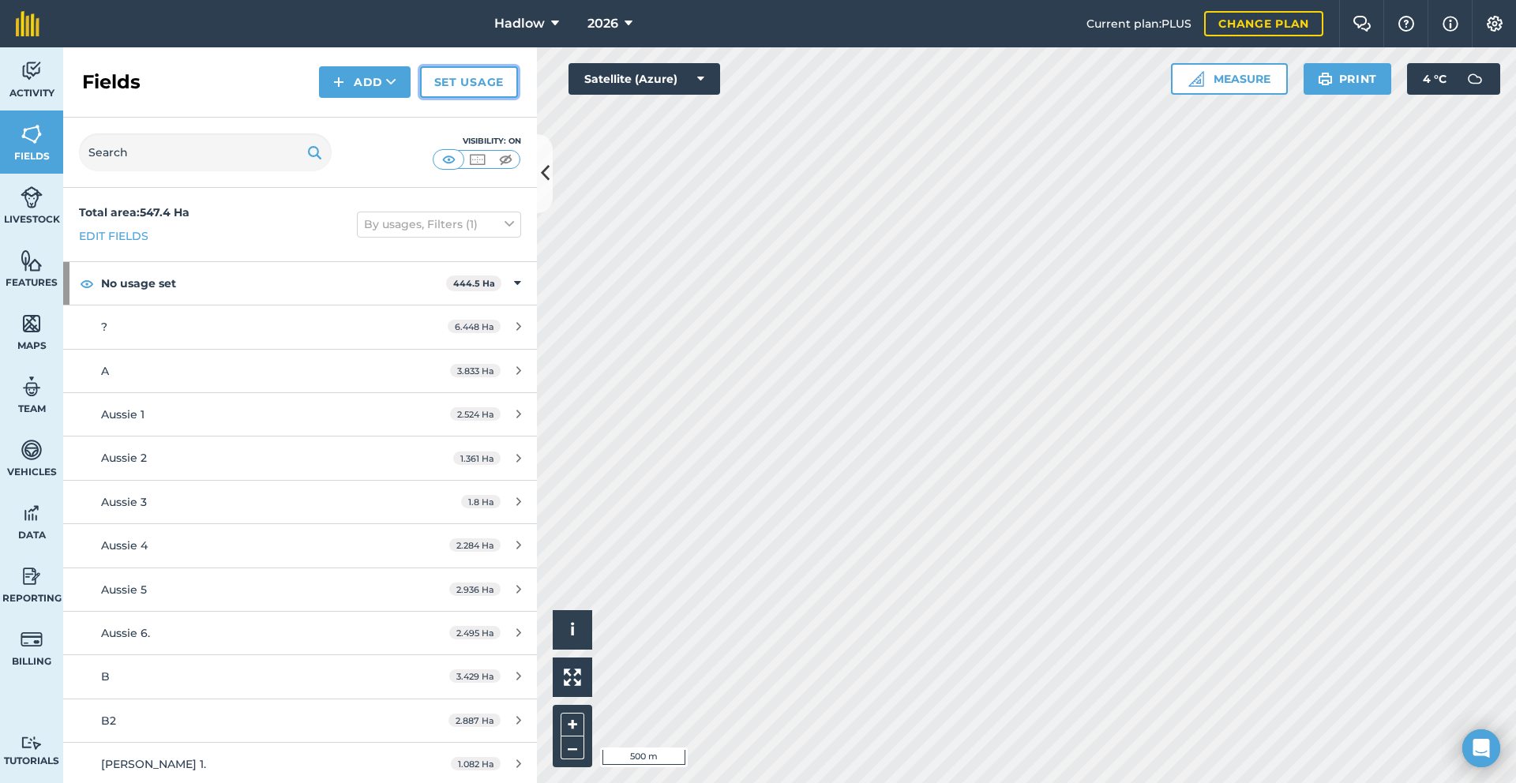
click at [473, 75] on link "Set usage" at bounding box center [469, 82] width 98 height 32
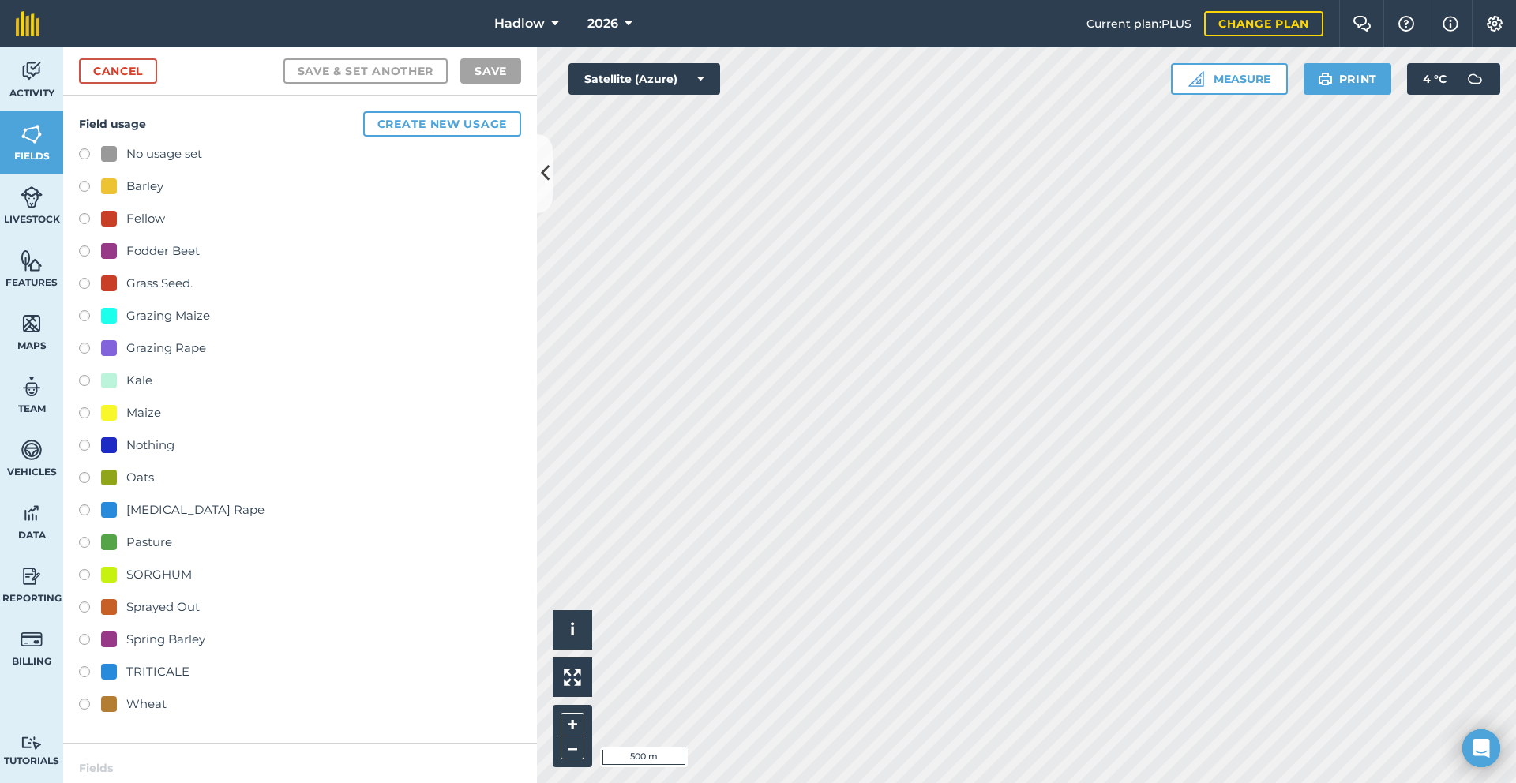
click at [79, 703] on label at bounding box center [90, 707] width 22 height 16
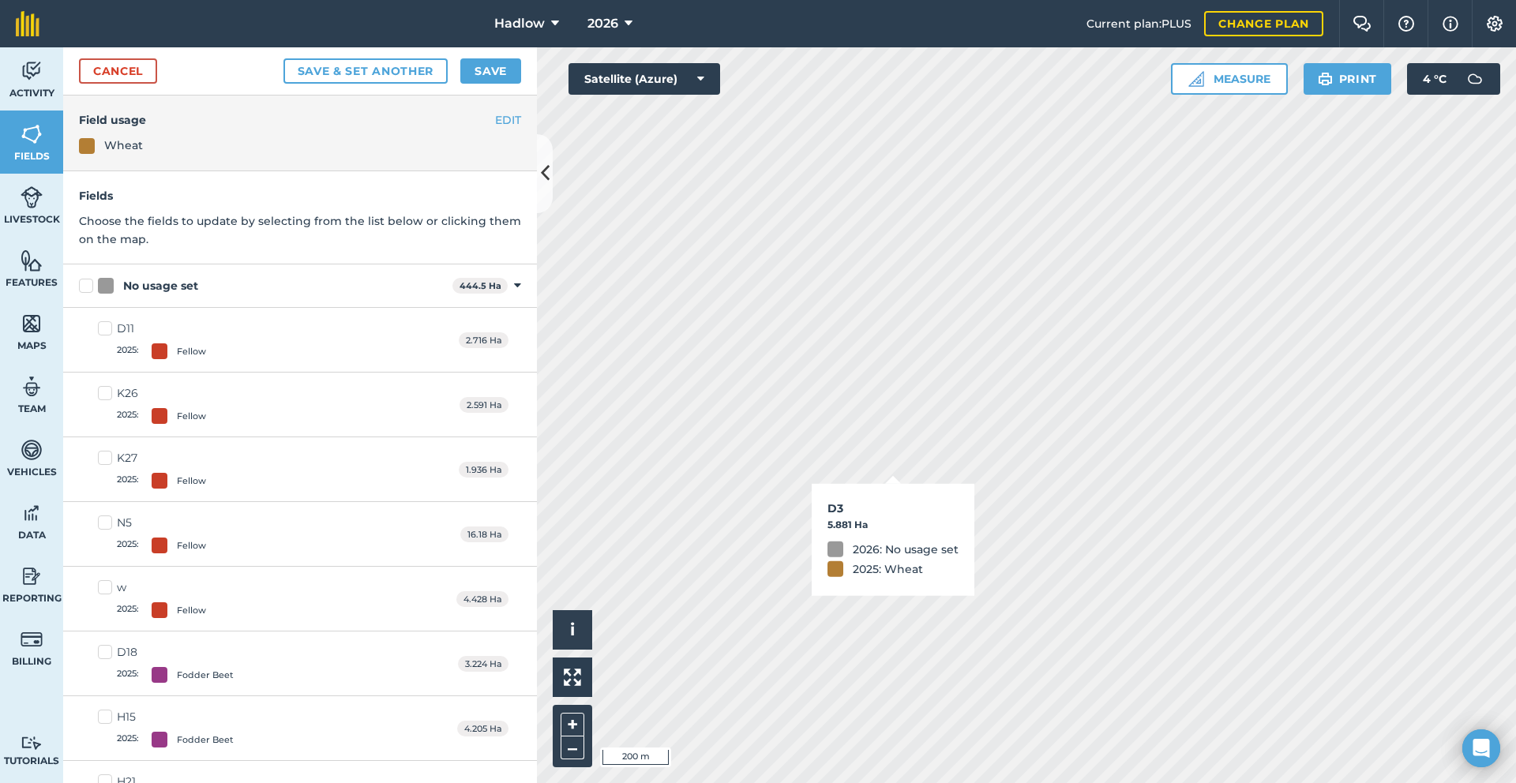
checkbox input "true"
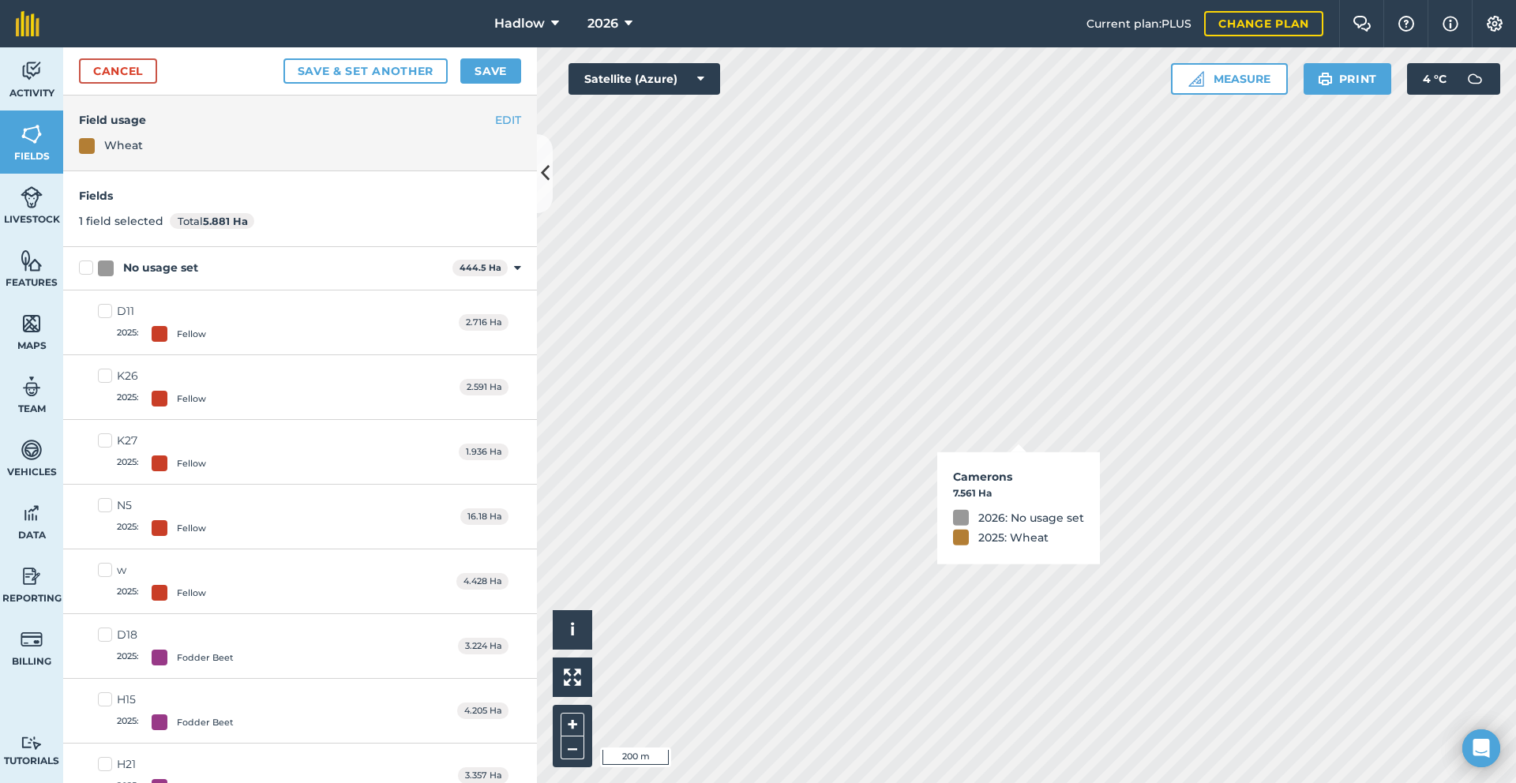
checkbox input "true"
click at [501, 74] on button "Save" at bounding box center [490, 70] width 61 height 25
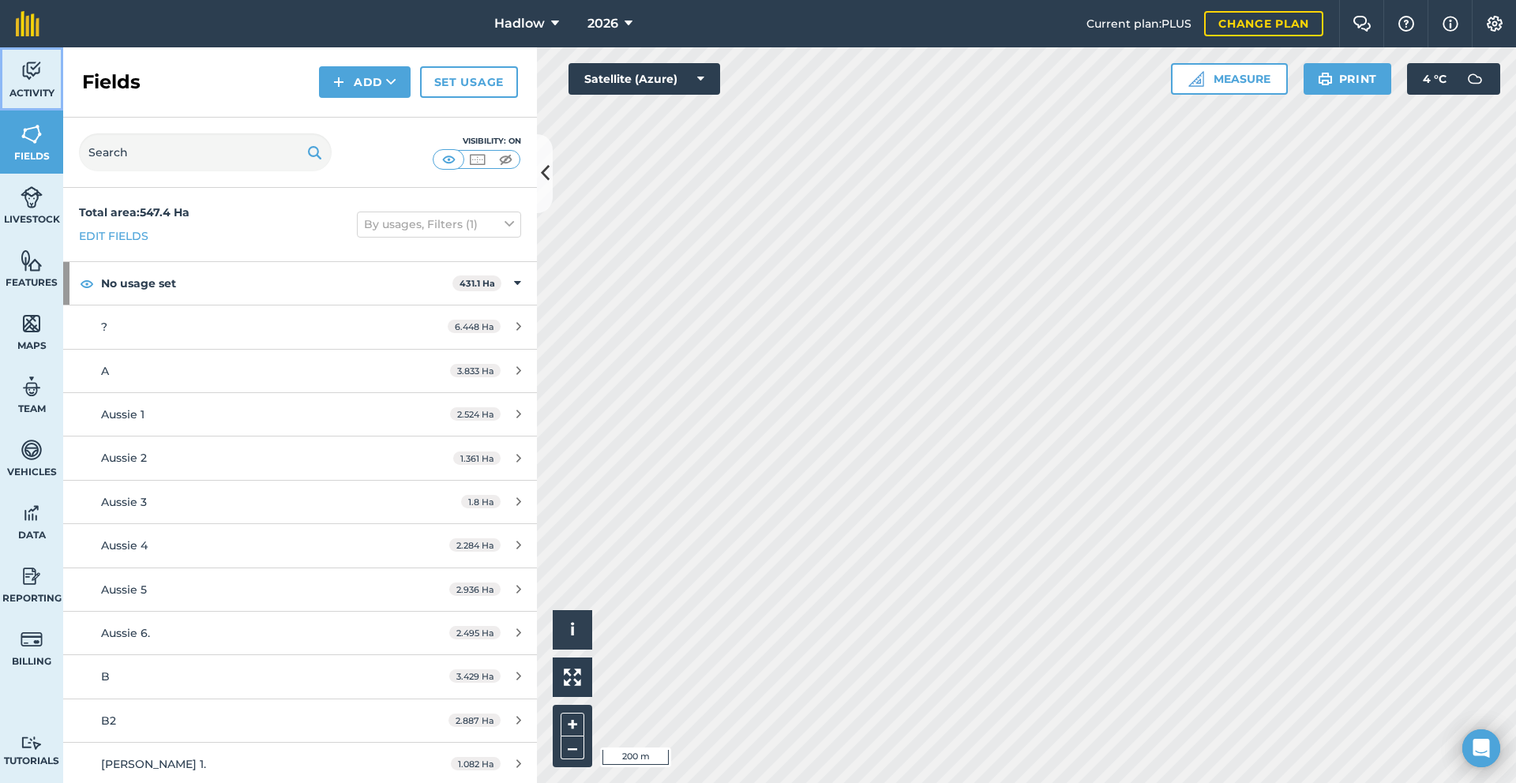
click at [36, 96] on span "Activity" at bounding box center [31, 93] width 63 height 13
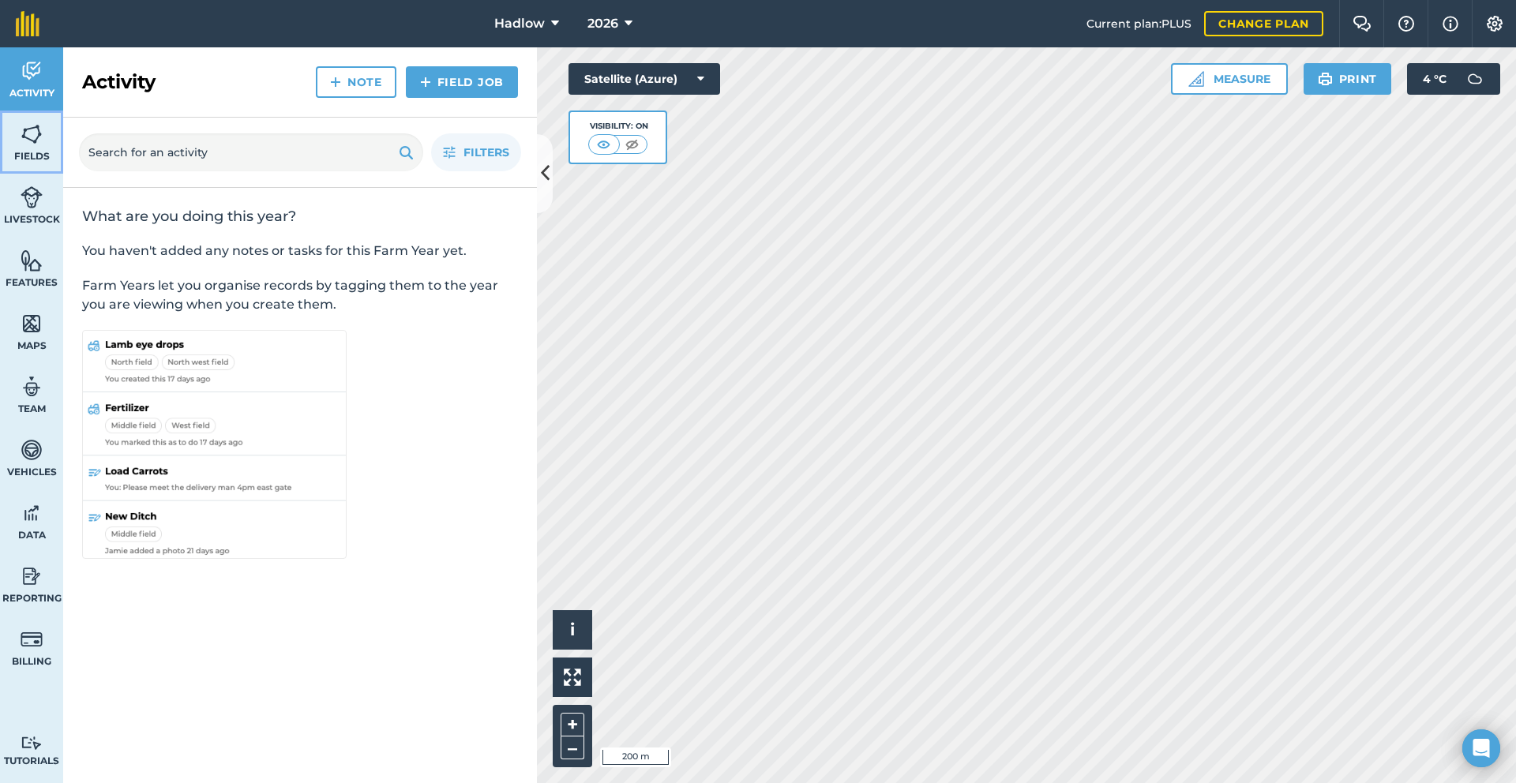
click at [37, 128] on img at bounding box center [32, 134] width 22 height 24
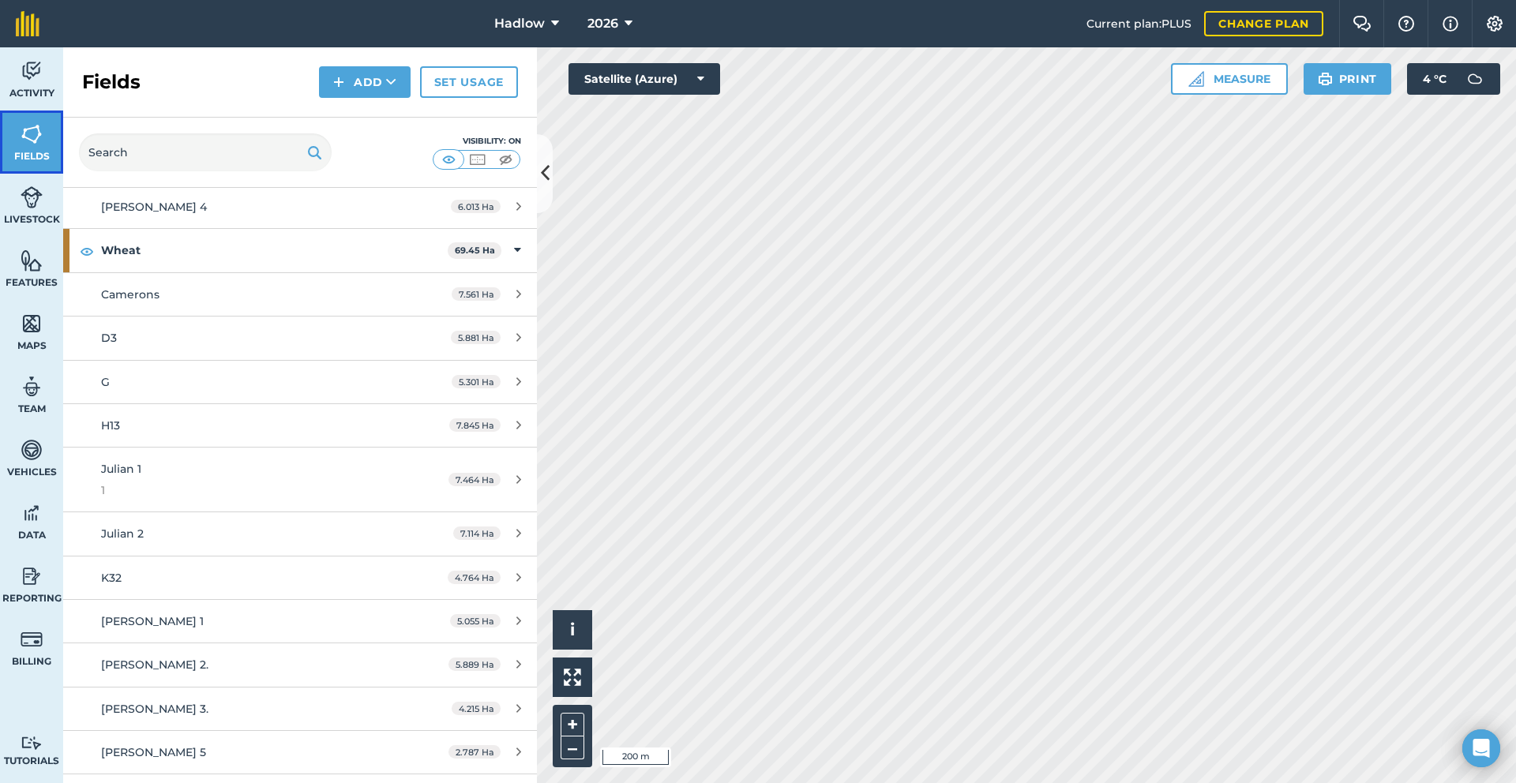
scroll to position [5621, 0]
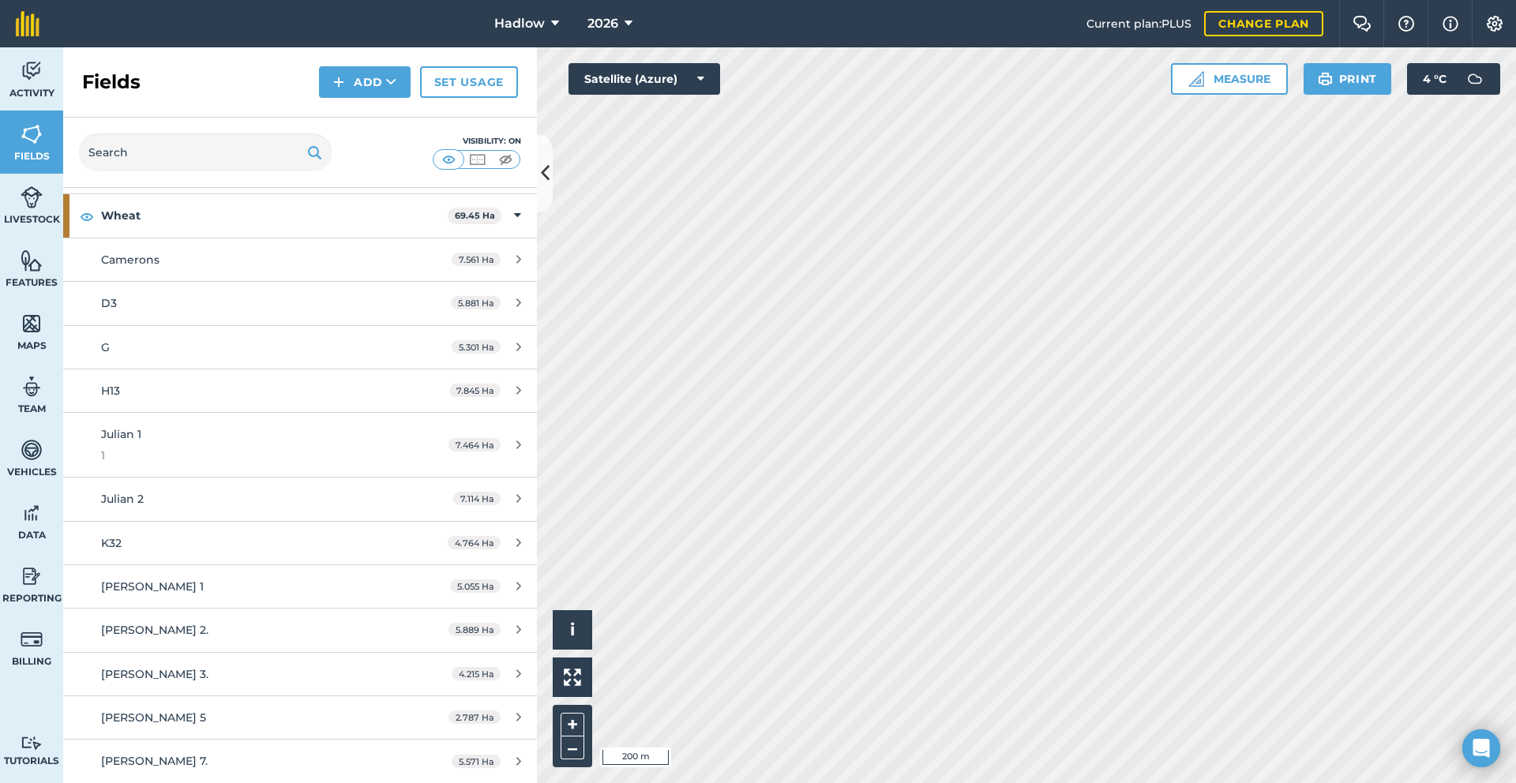
click at [447, 99] on div "Fields Add Set usage" at bounding box center [300, 82] width 474 height 70
click at [457, 91] on link "Set usage" at bounding box center [469, 82] width 98 height 32
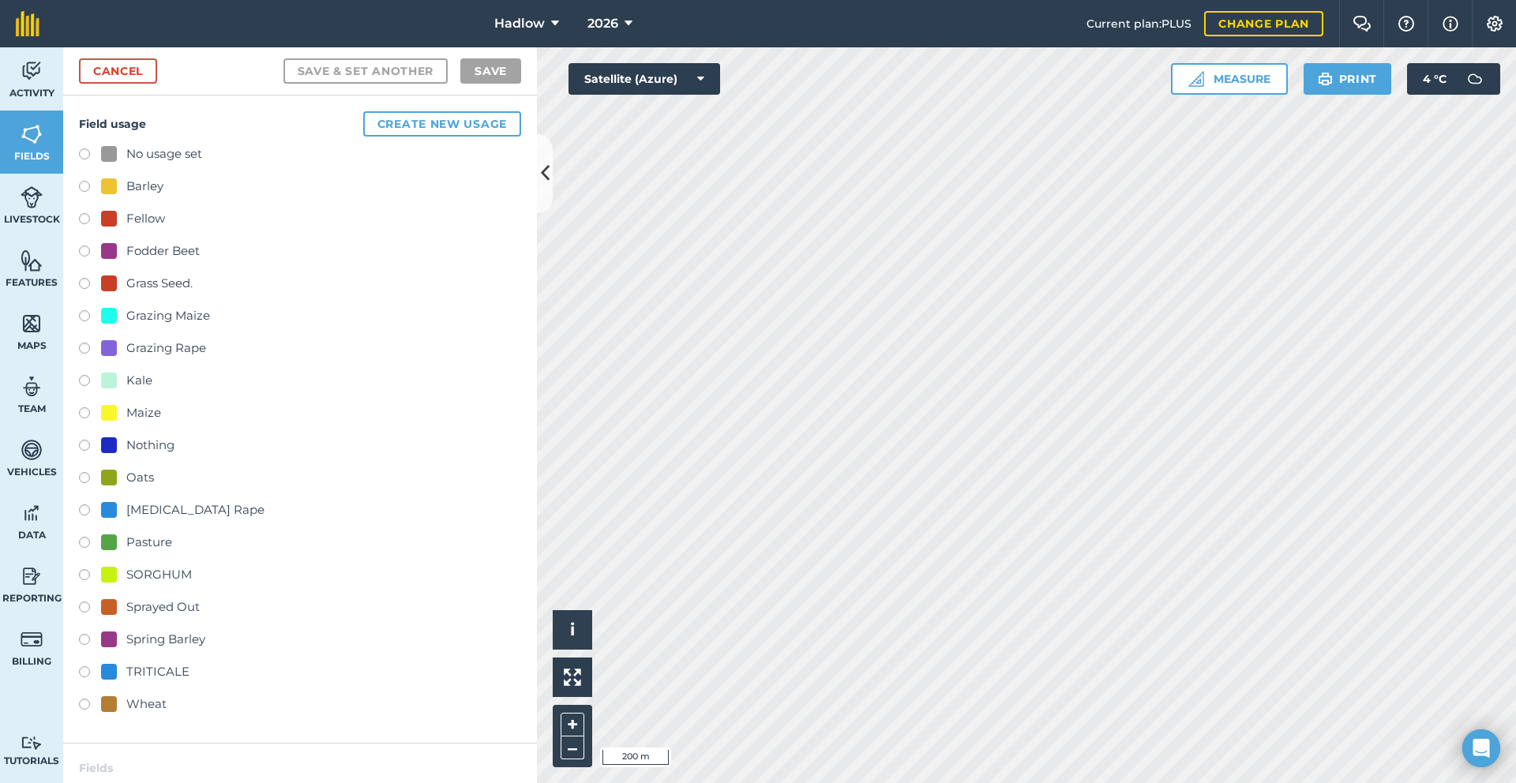
click at [149, 530] on div "No usage set Barley Fellow Fodder Beet Grass Seed. Grazing Maize Grazing Rape K…" at bounding box center [300, 430] width 442 height 573
click at [150, 536] on div "Pasture" at bounding box center [149, 542] width 46 height 19
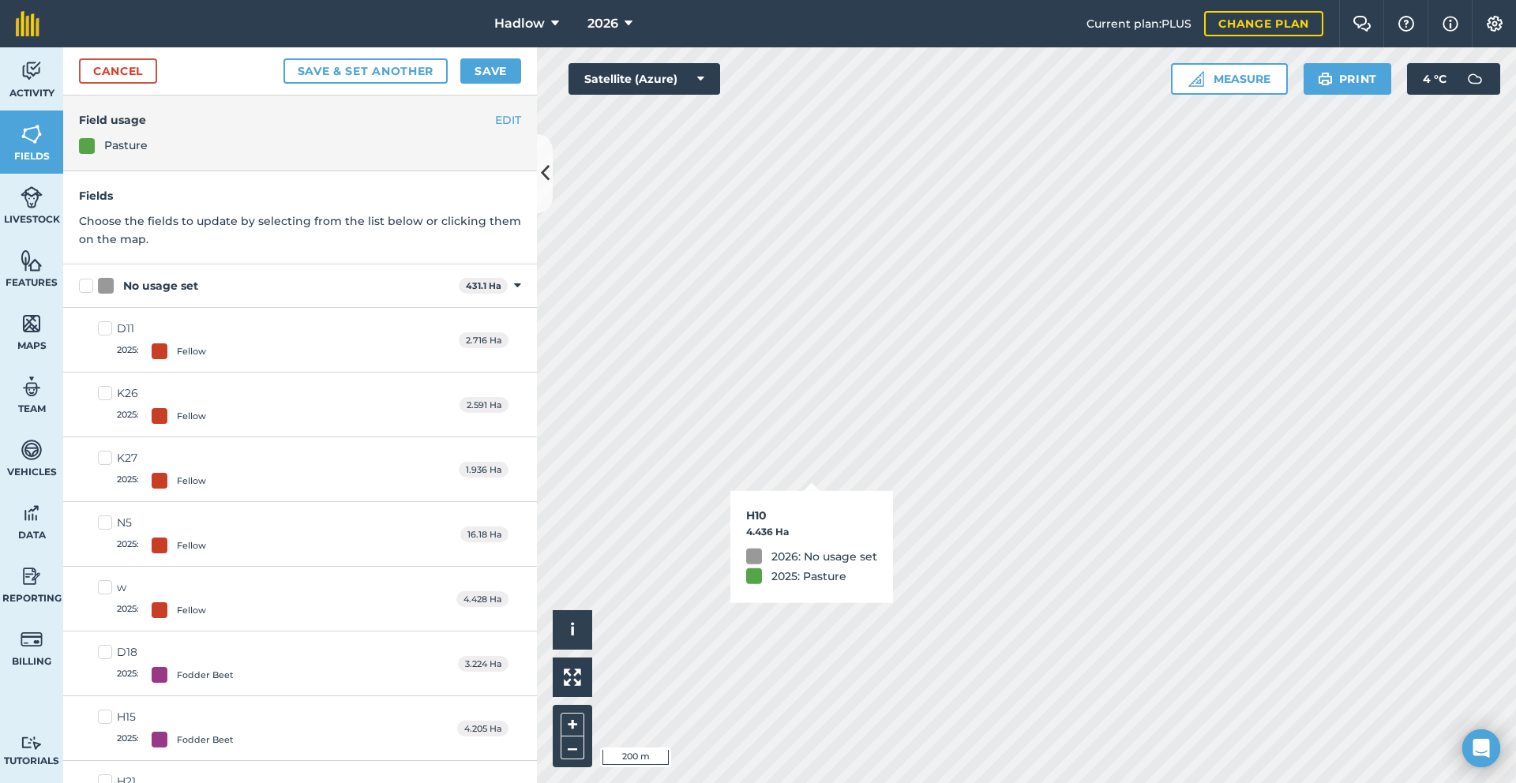
checkbox input "true"
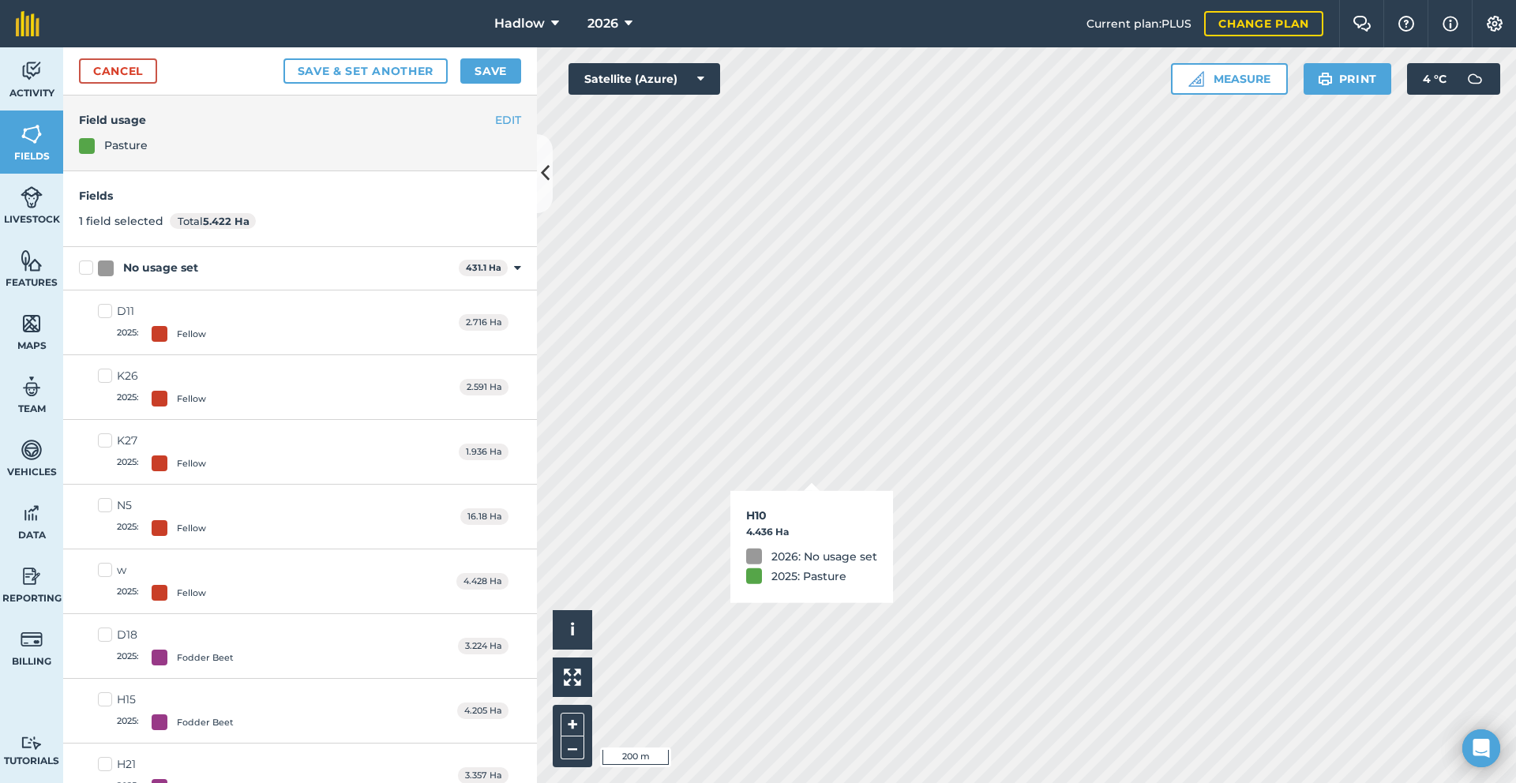
checkbox input "true"
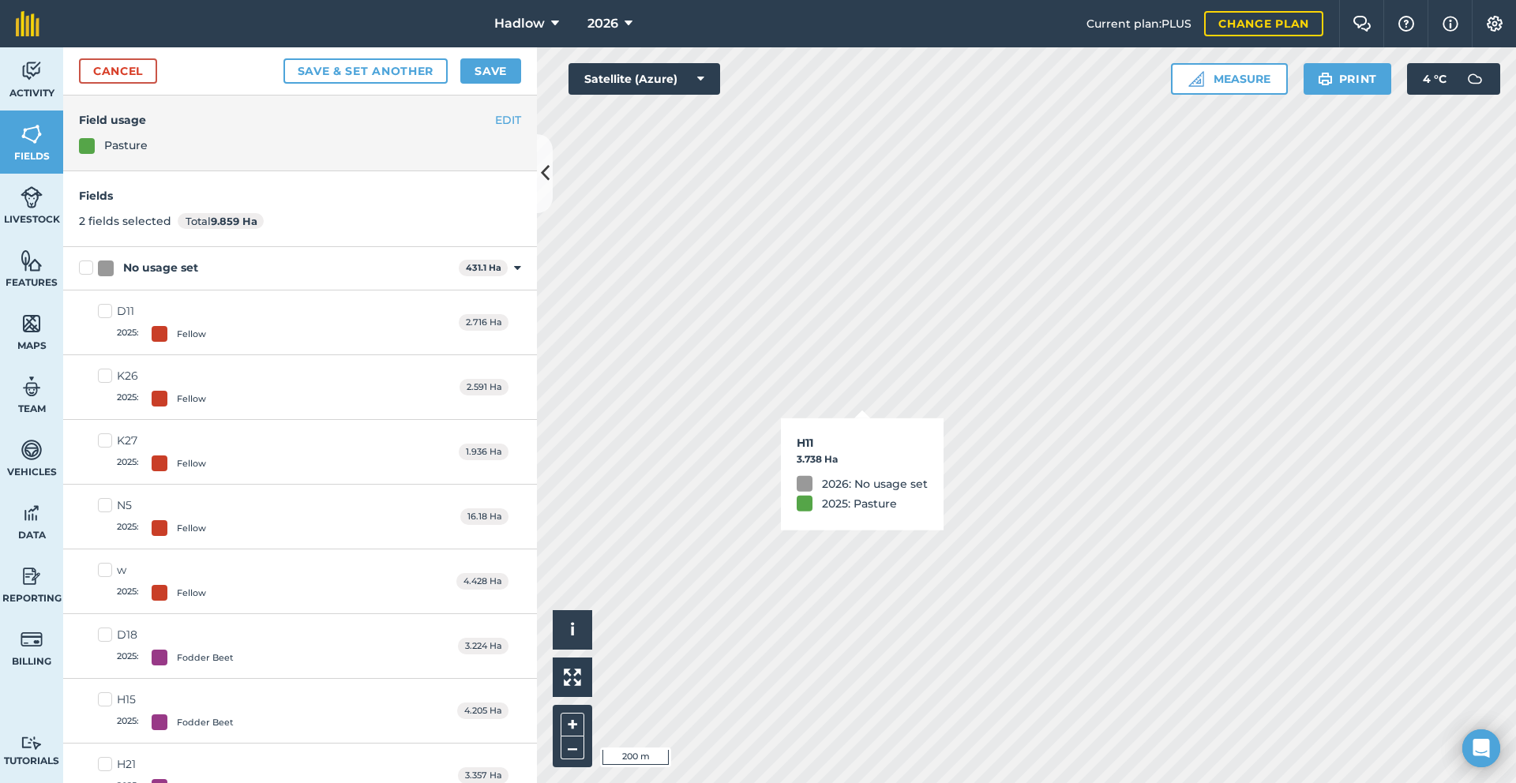
checkbox input "true"
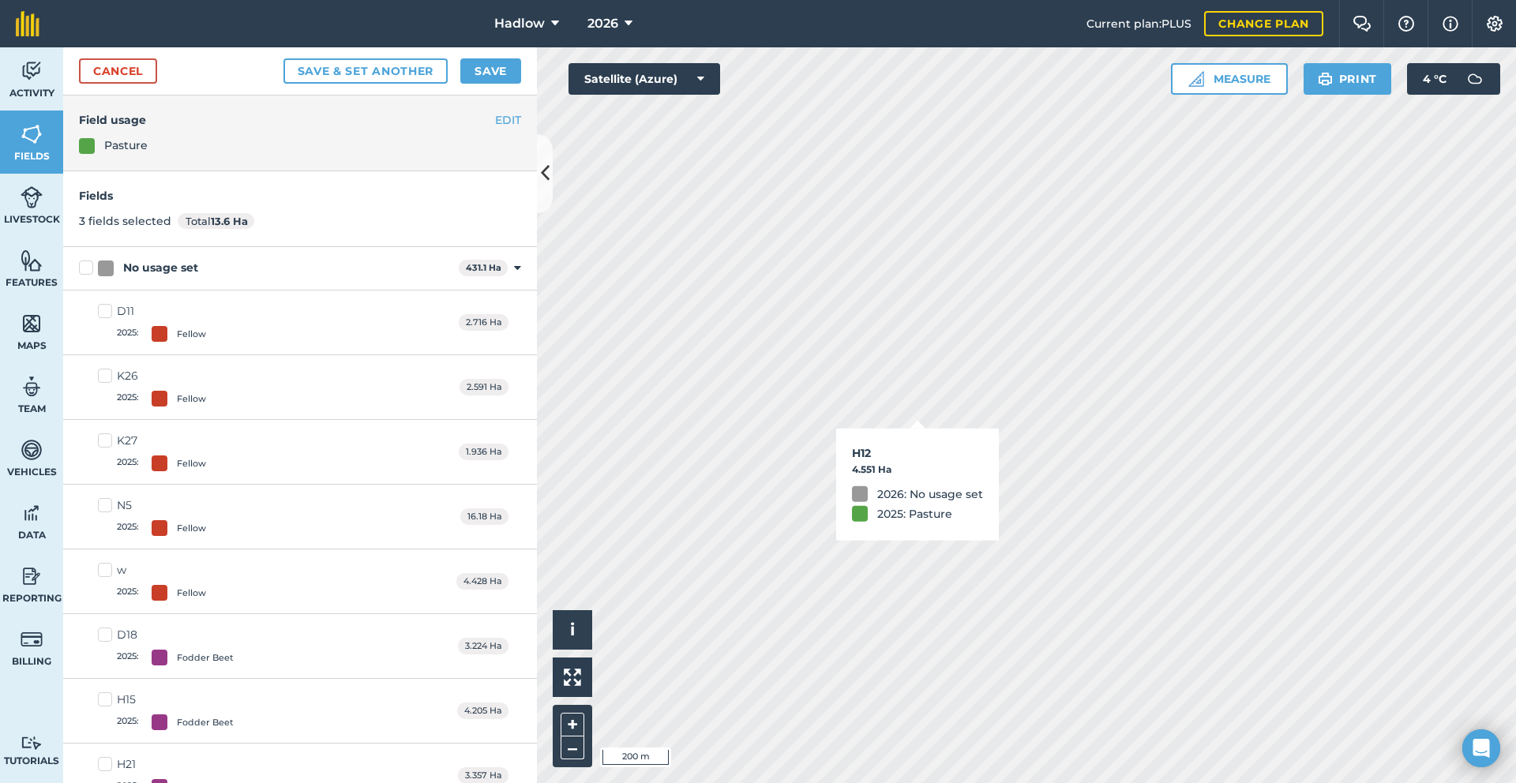
checkbox input "true"
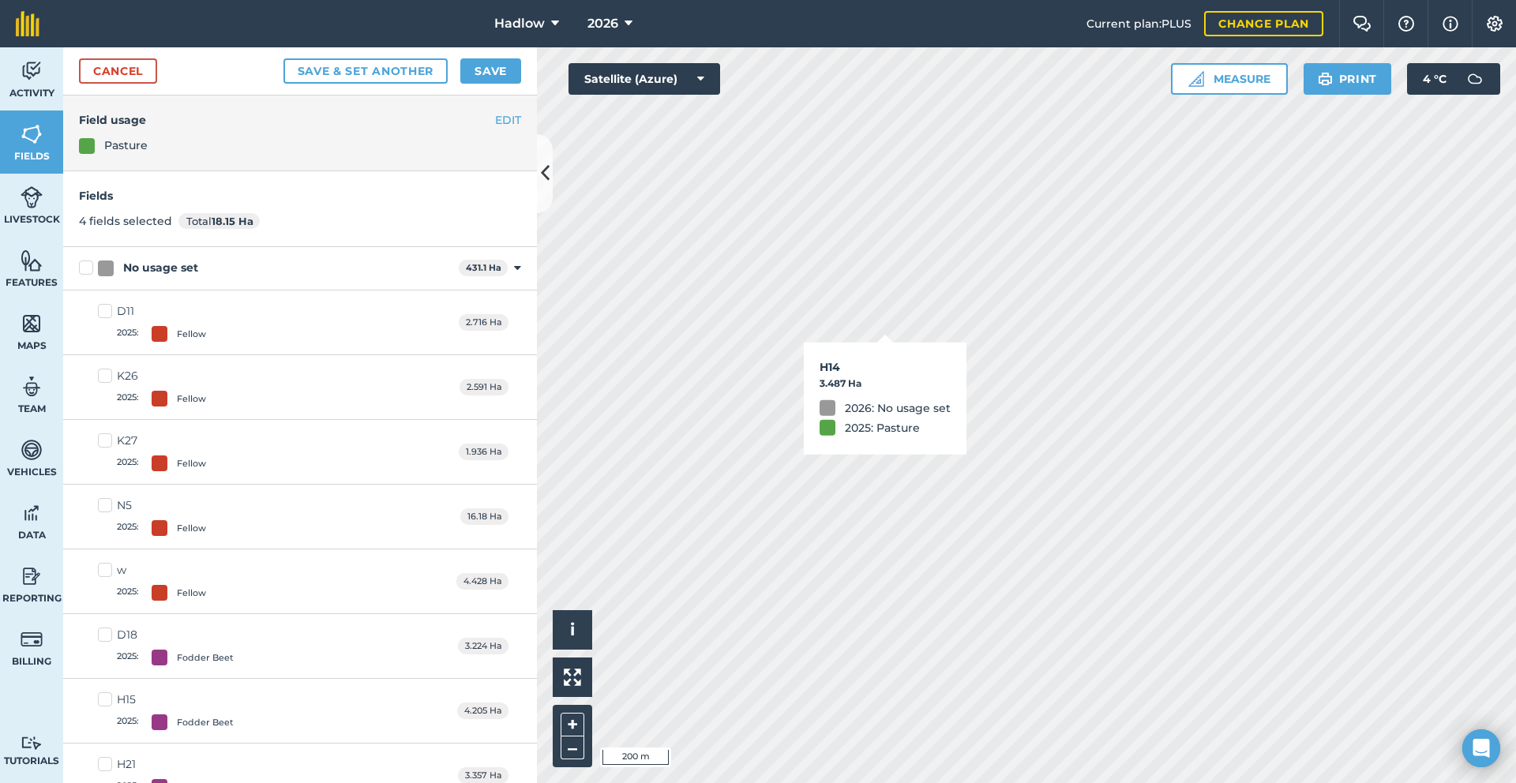
checkbox input "true"
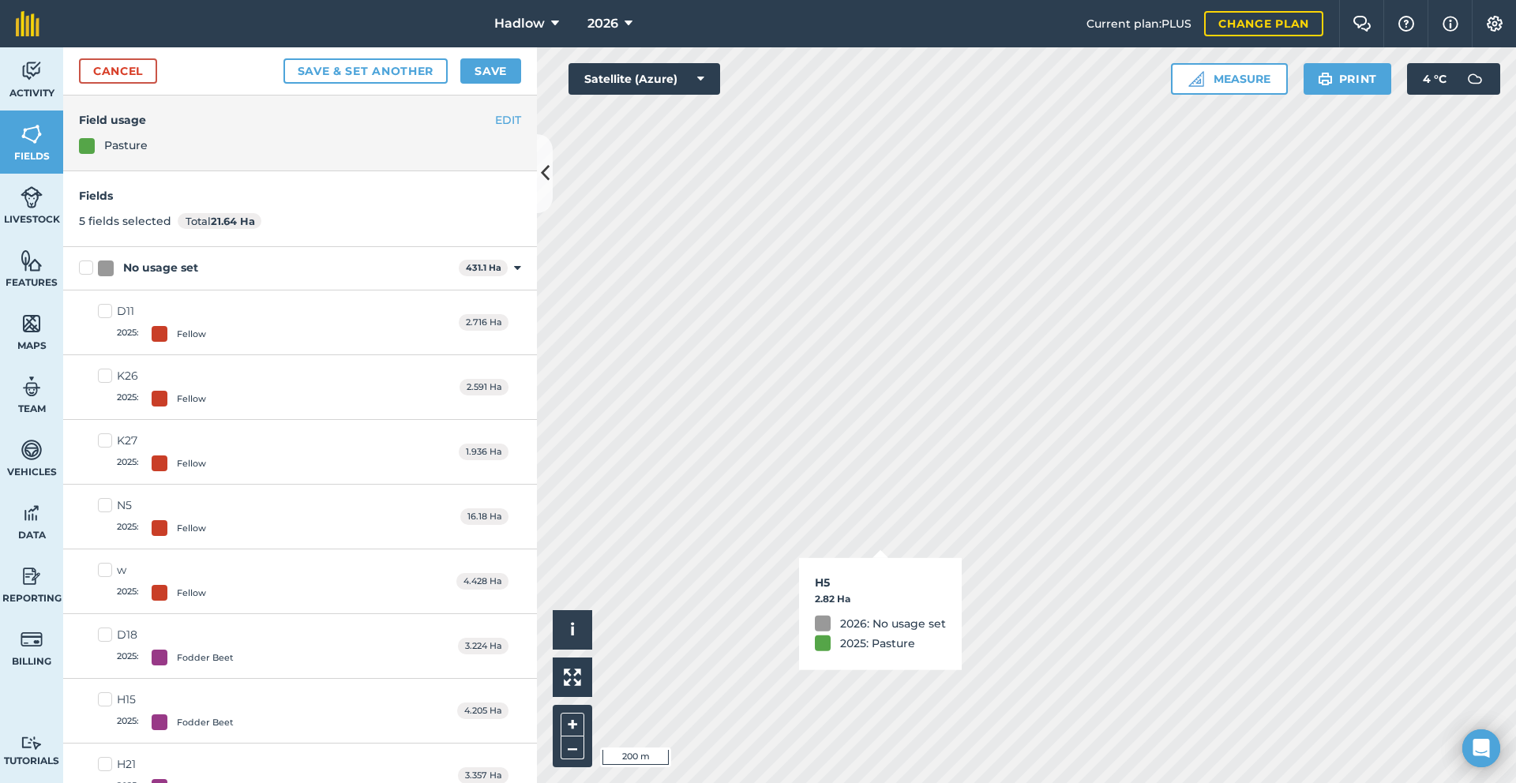
checkbox input "true"
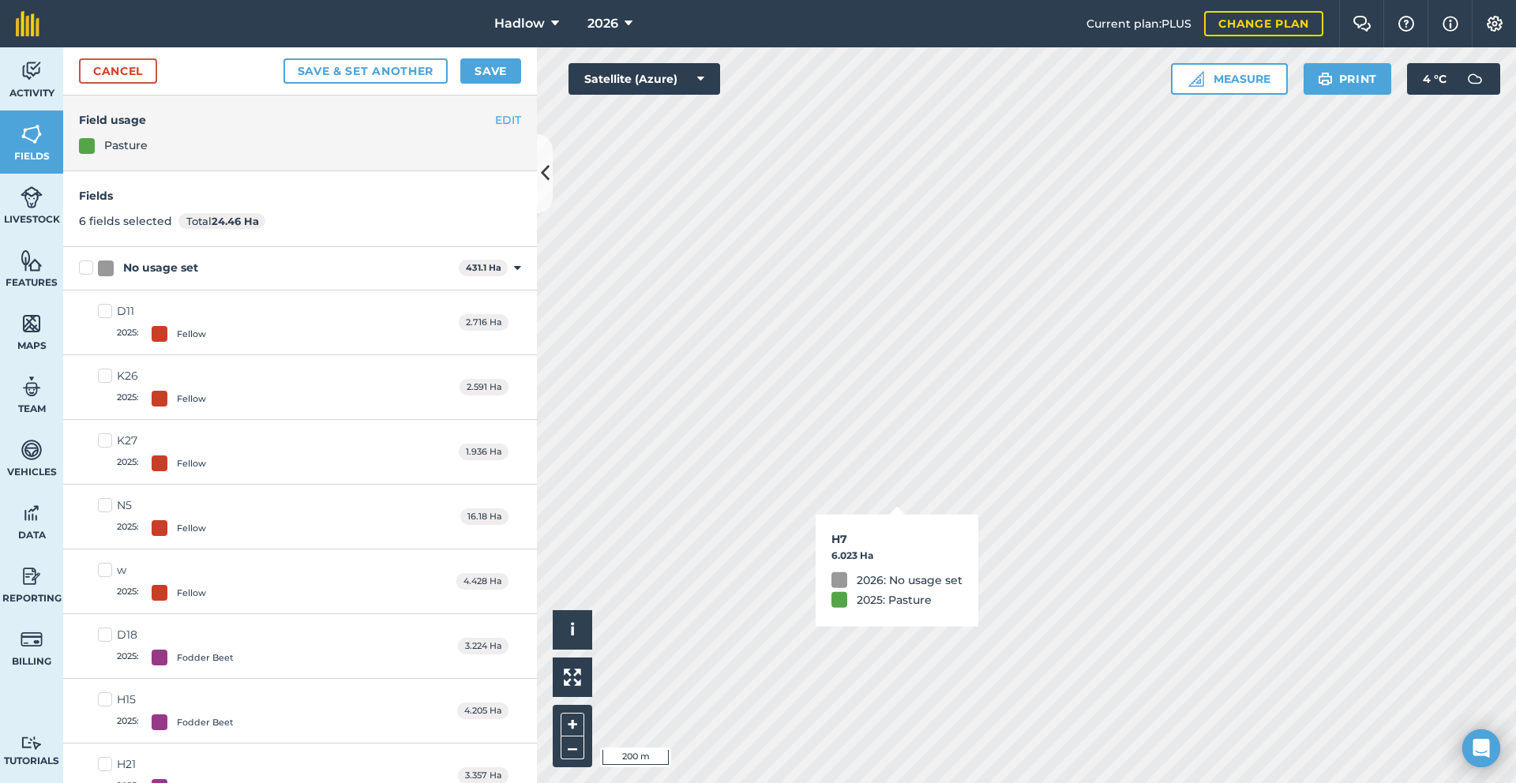
checkbox input "true"
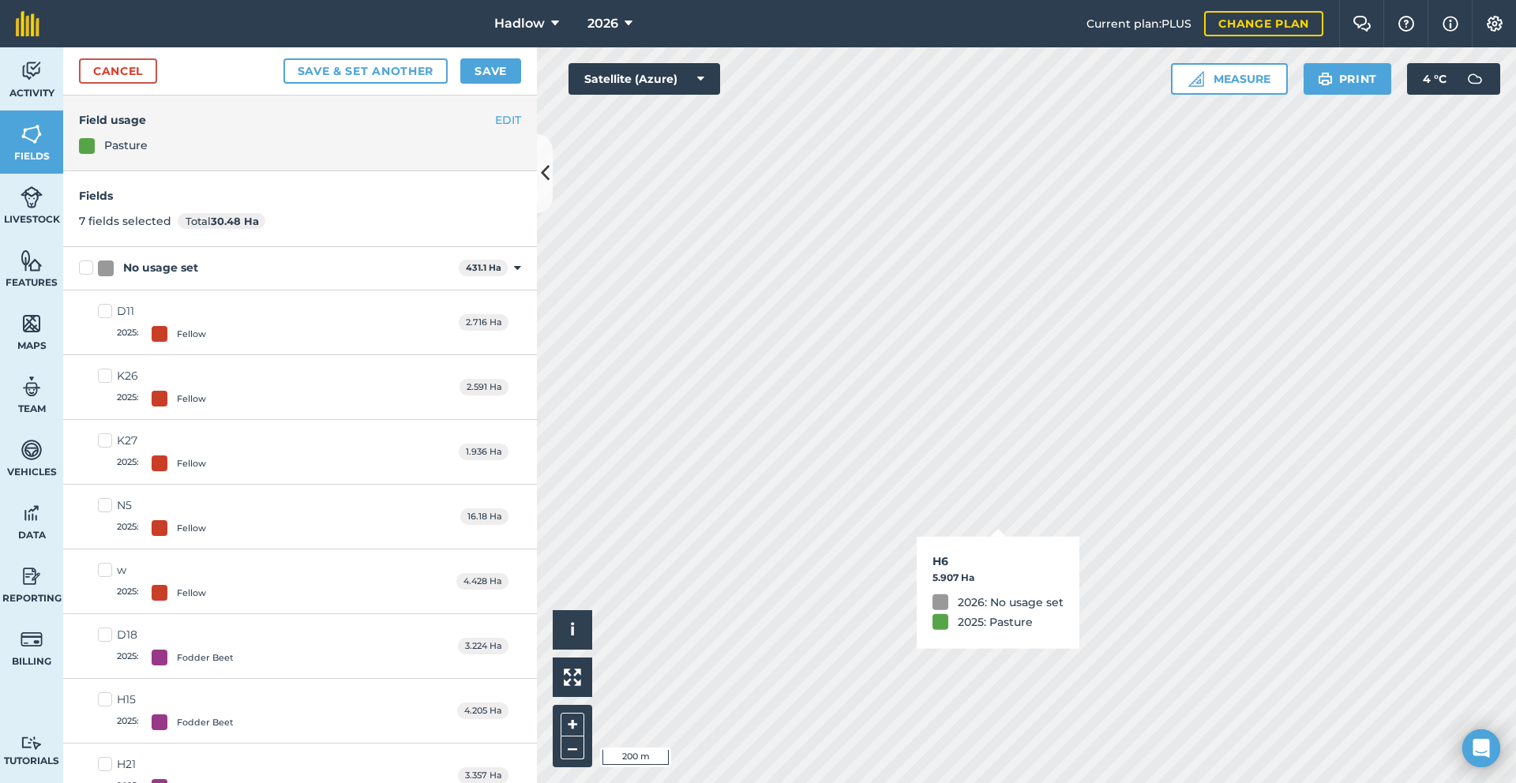
checkbox input "true"
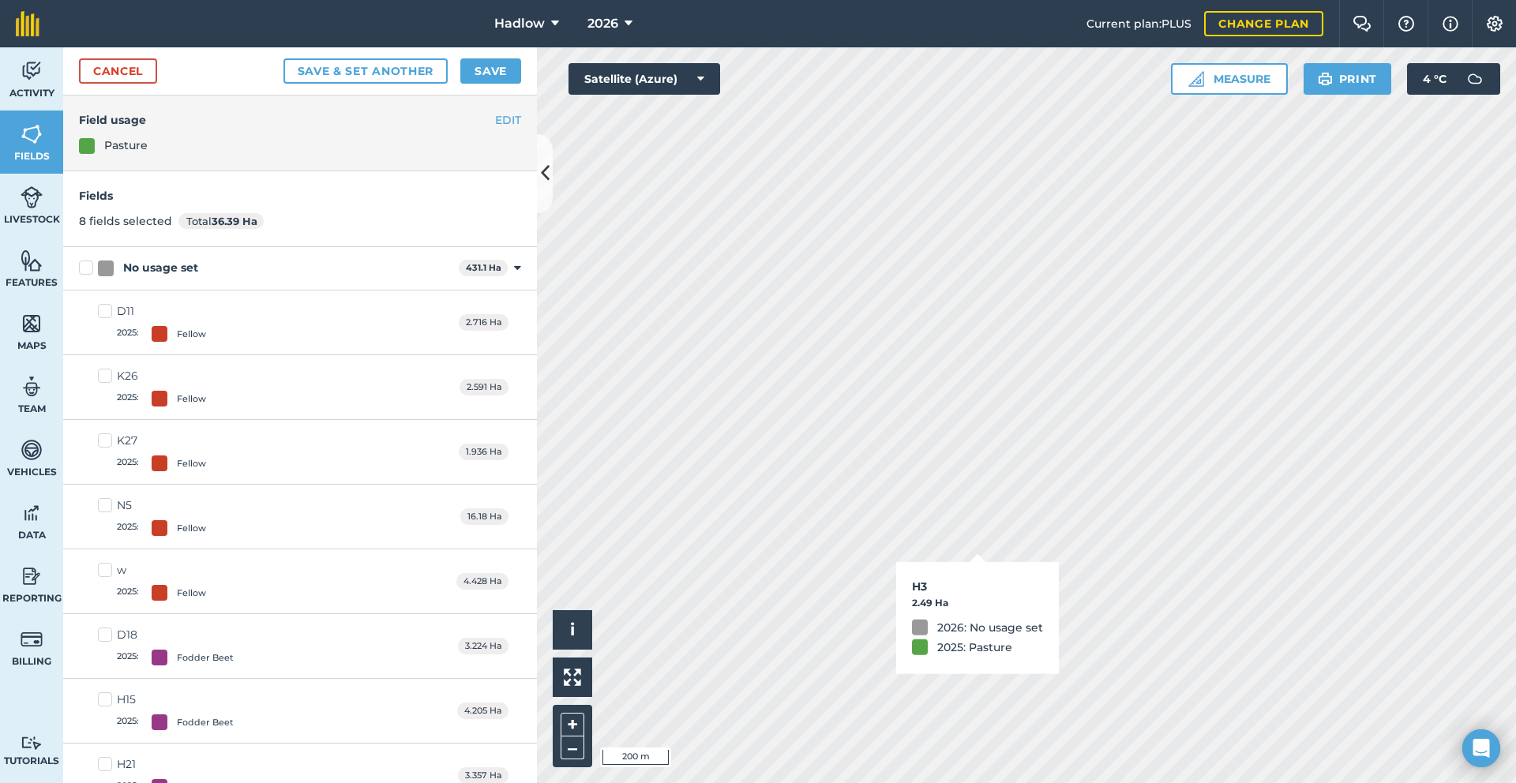
checkbox input "true"
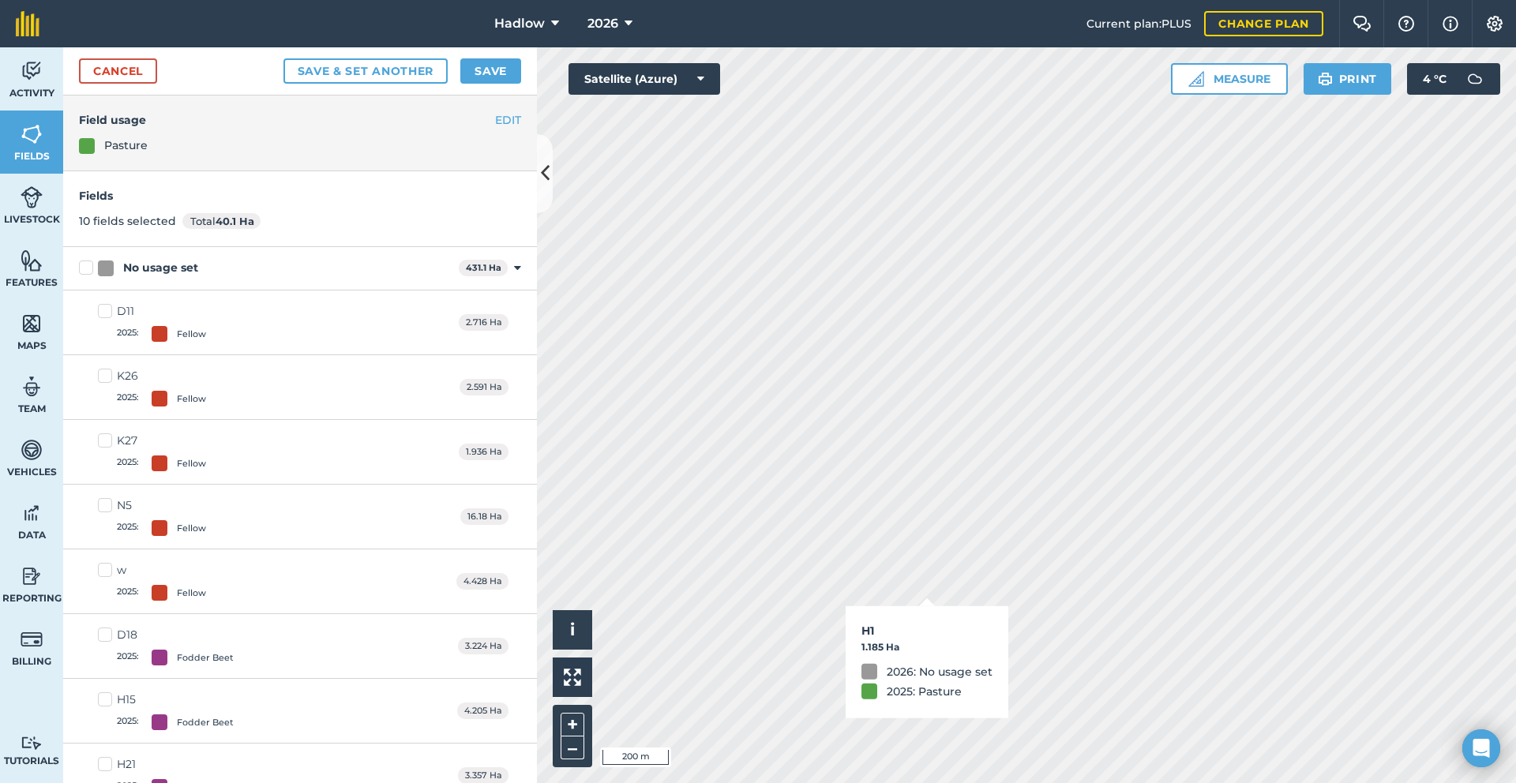
checkbox input "true"
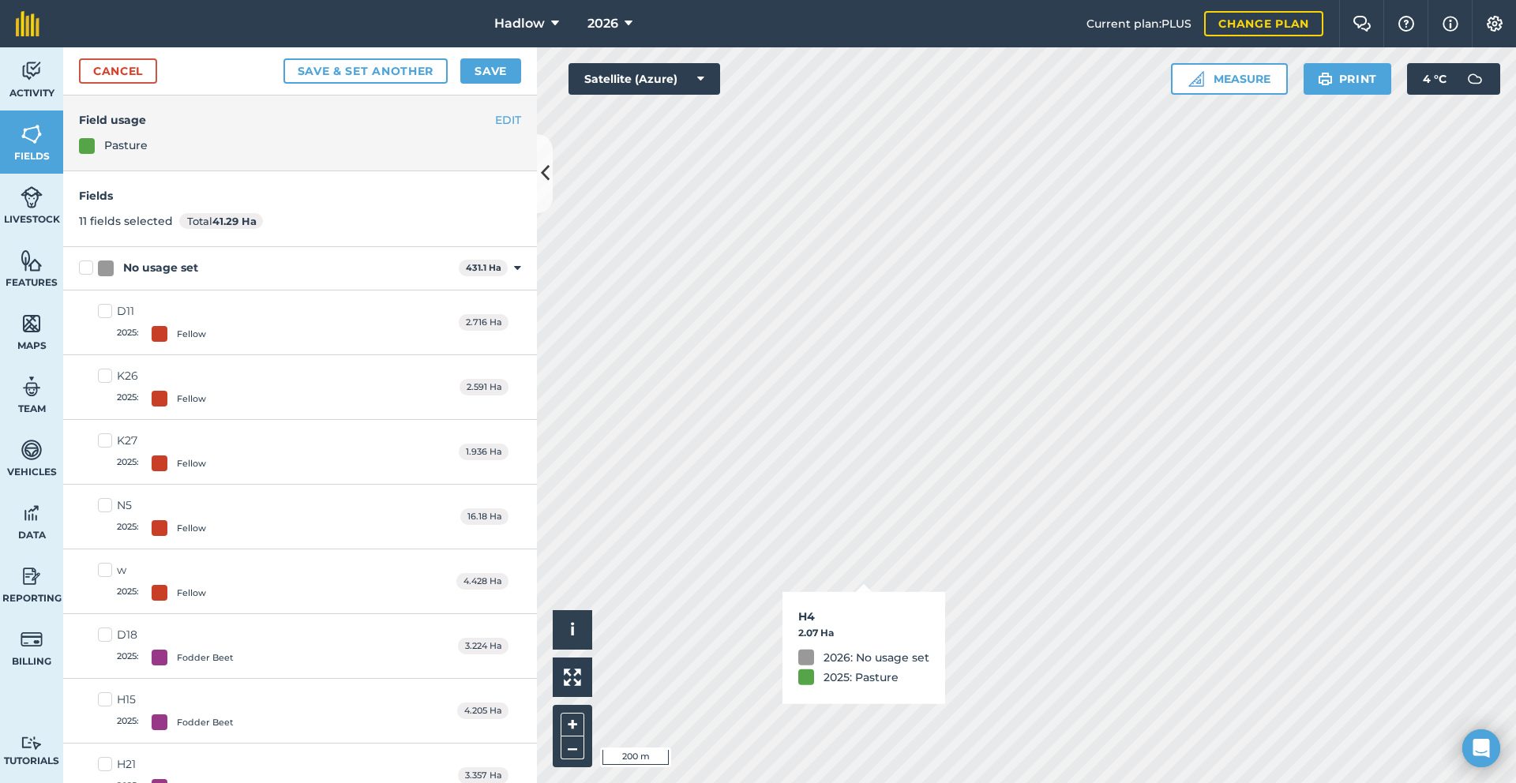
checkbox input "true"
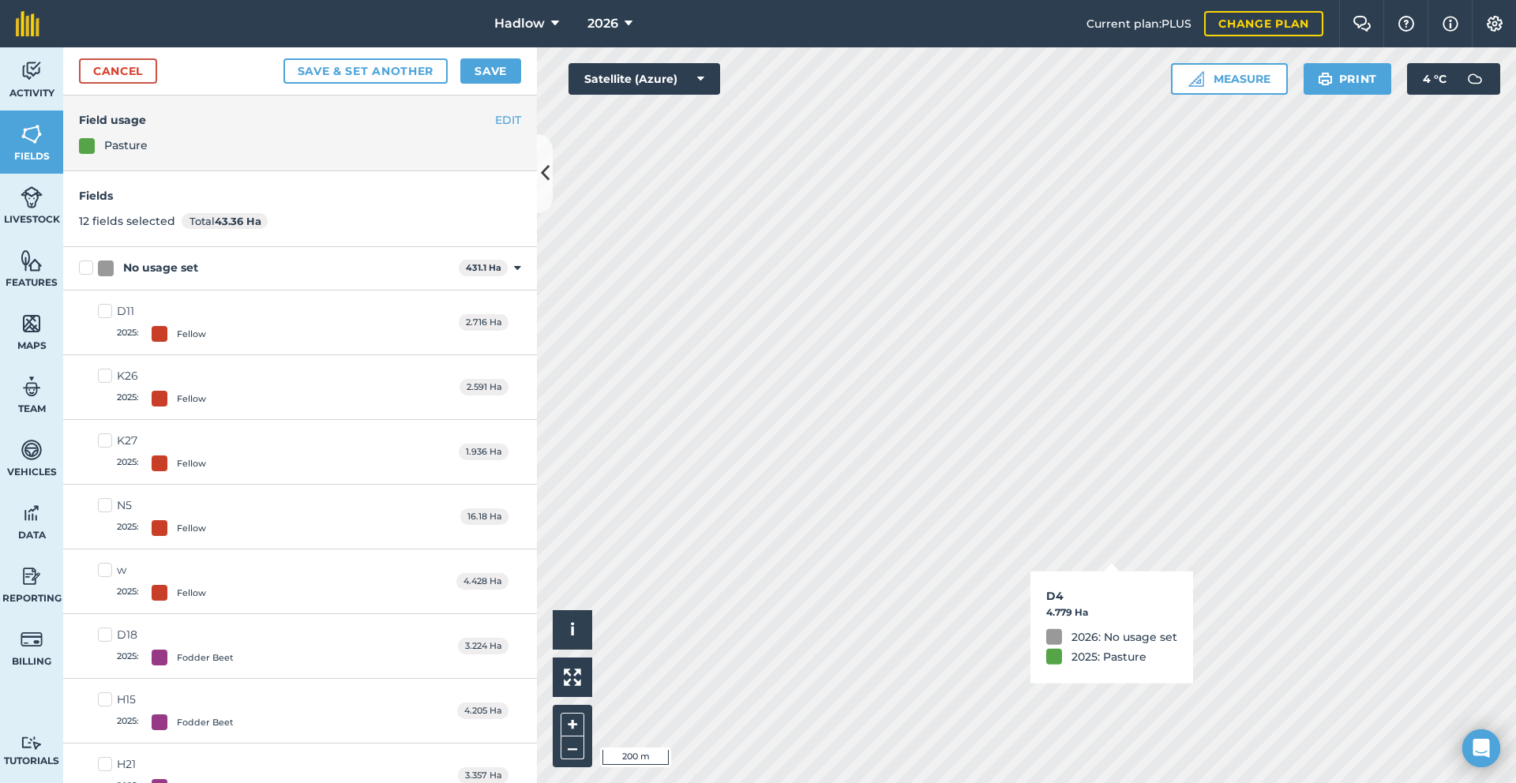
checkbox input "true"
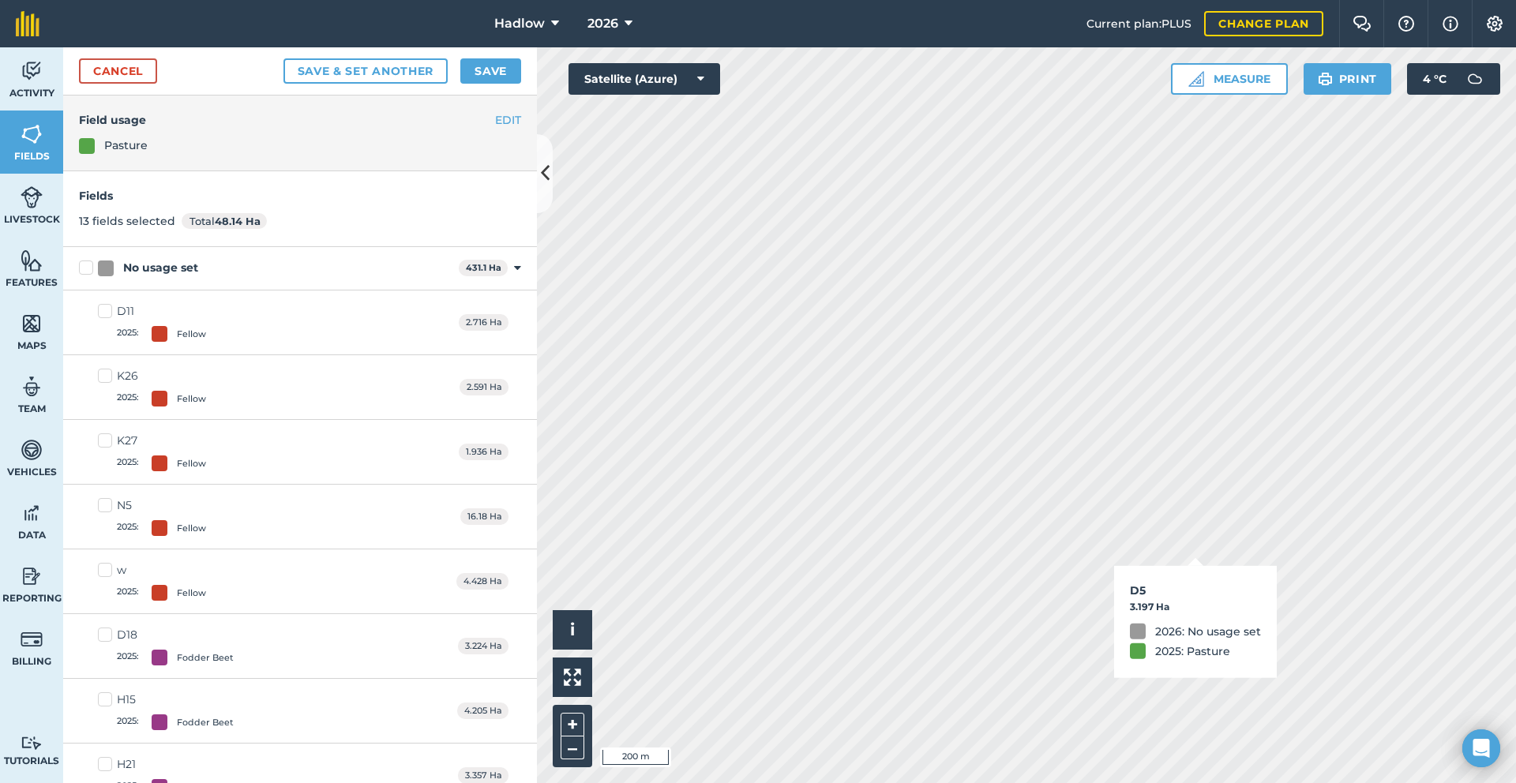
checkbox input "true"
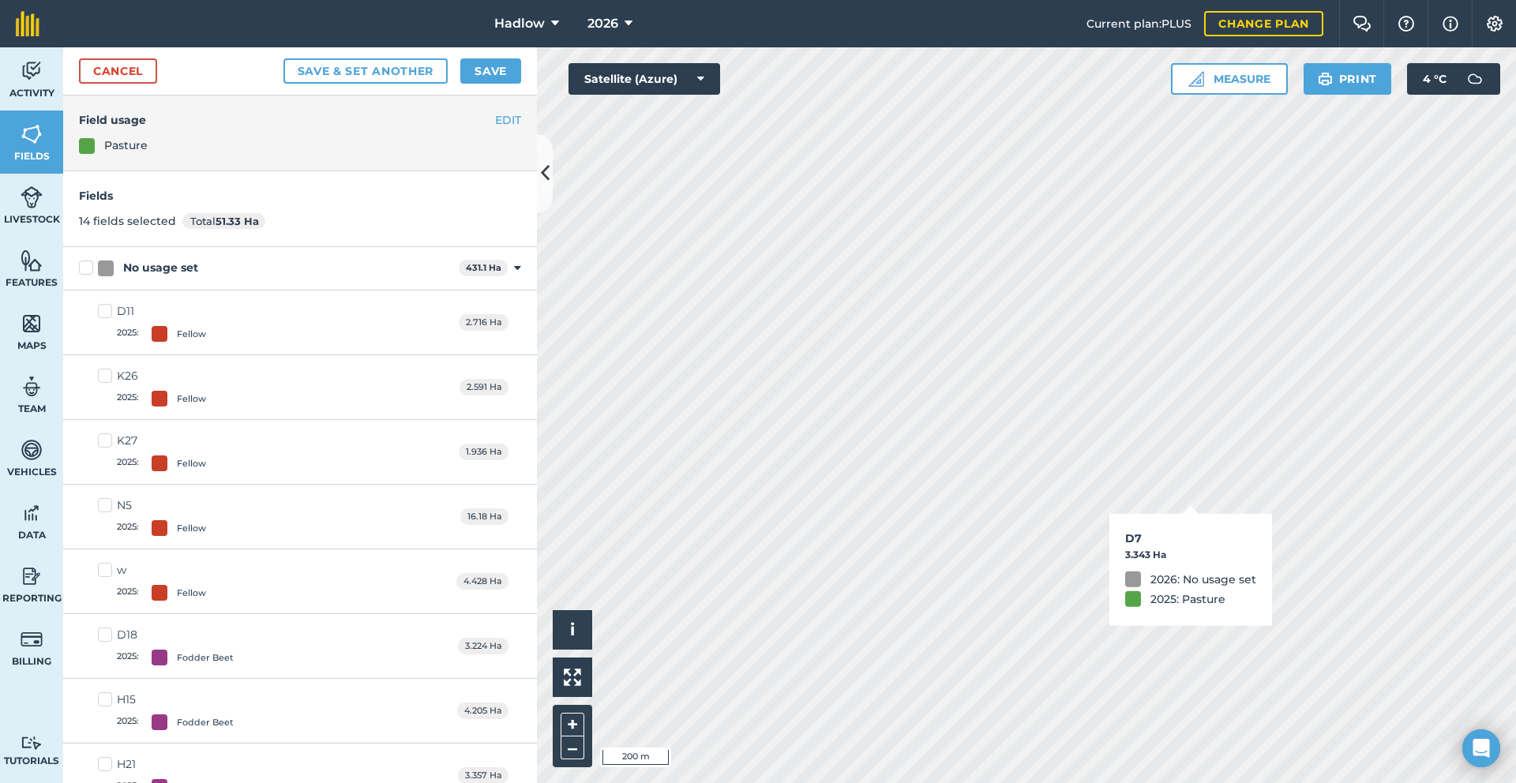
checkbox input "true"
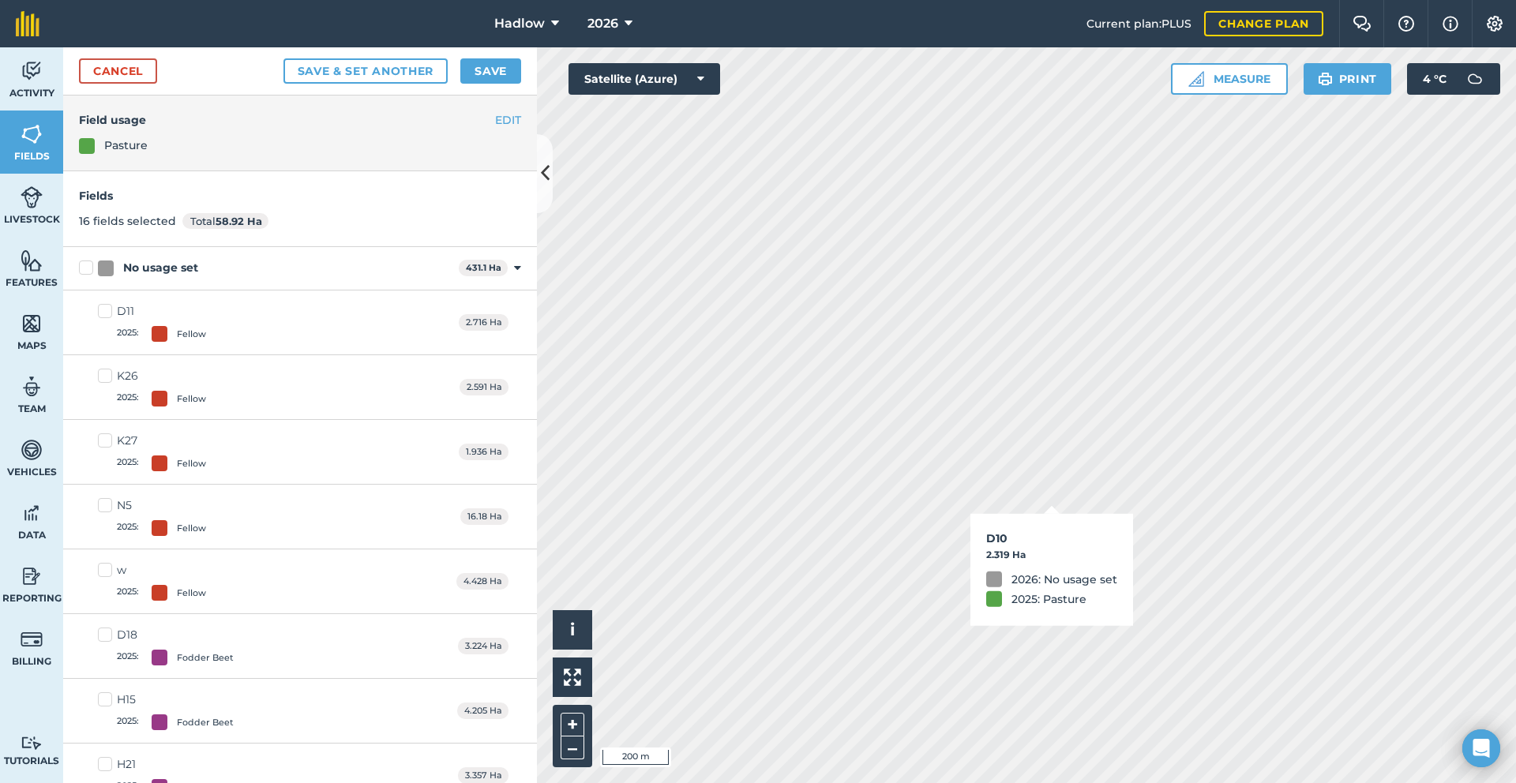
checkbox input "true"
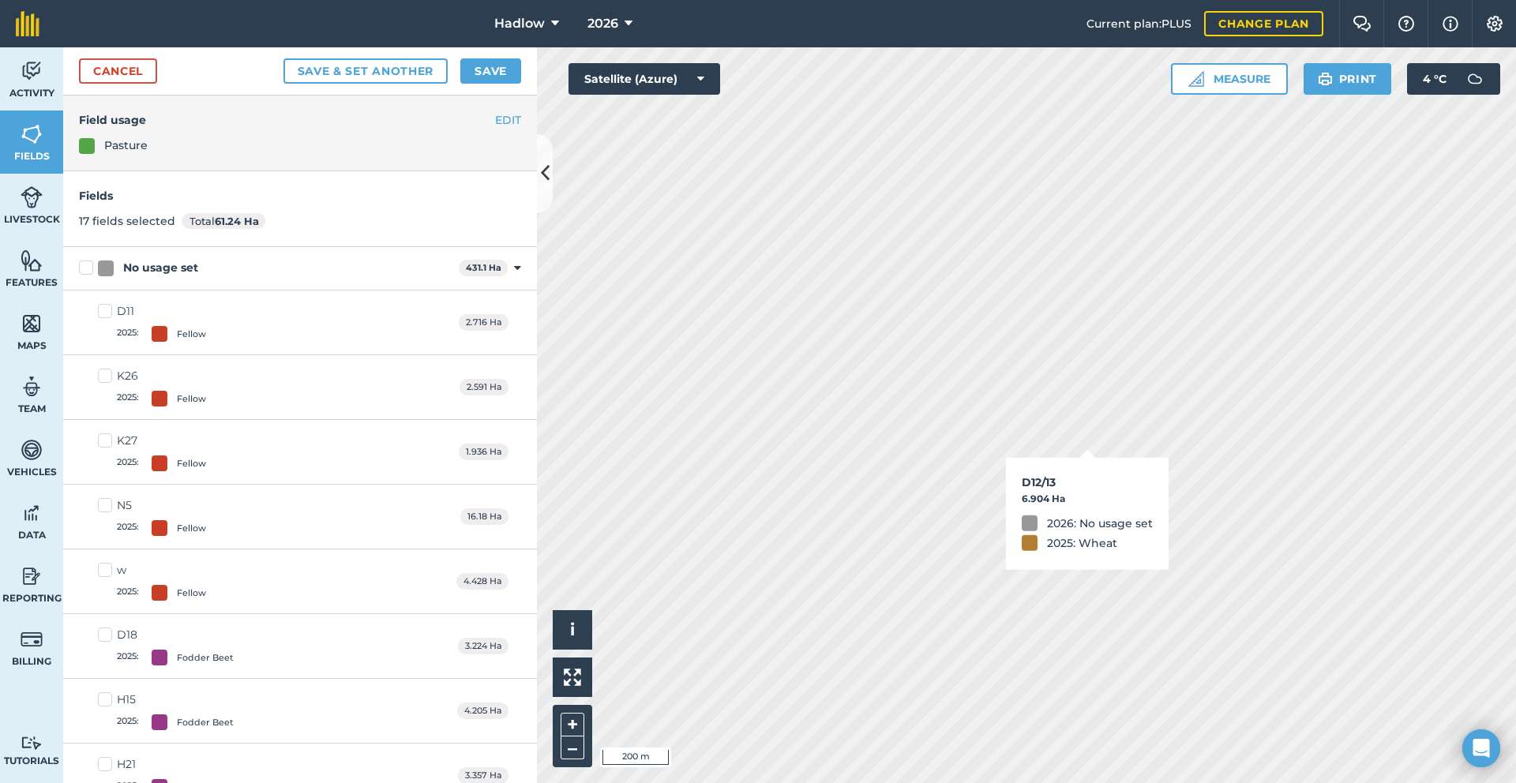
checkbox input "true"
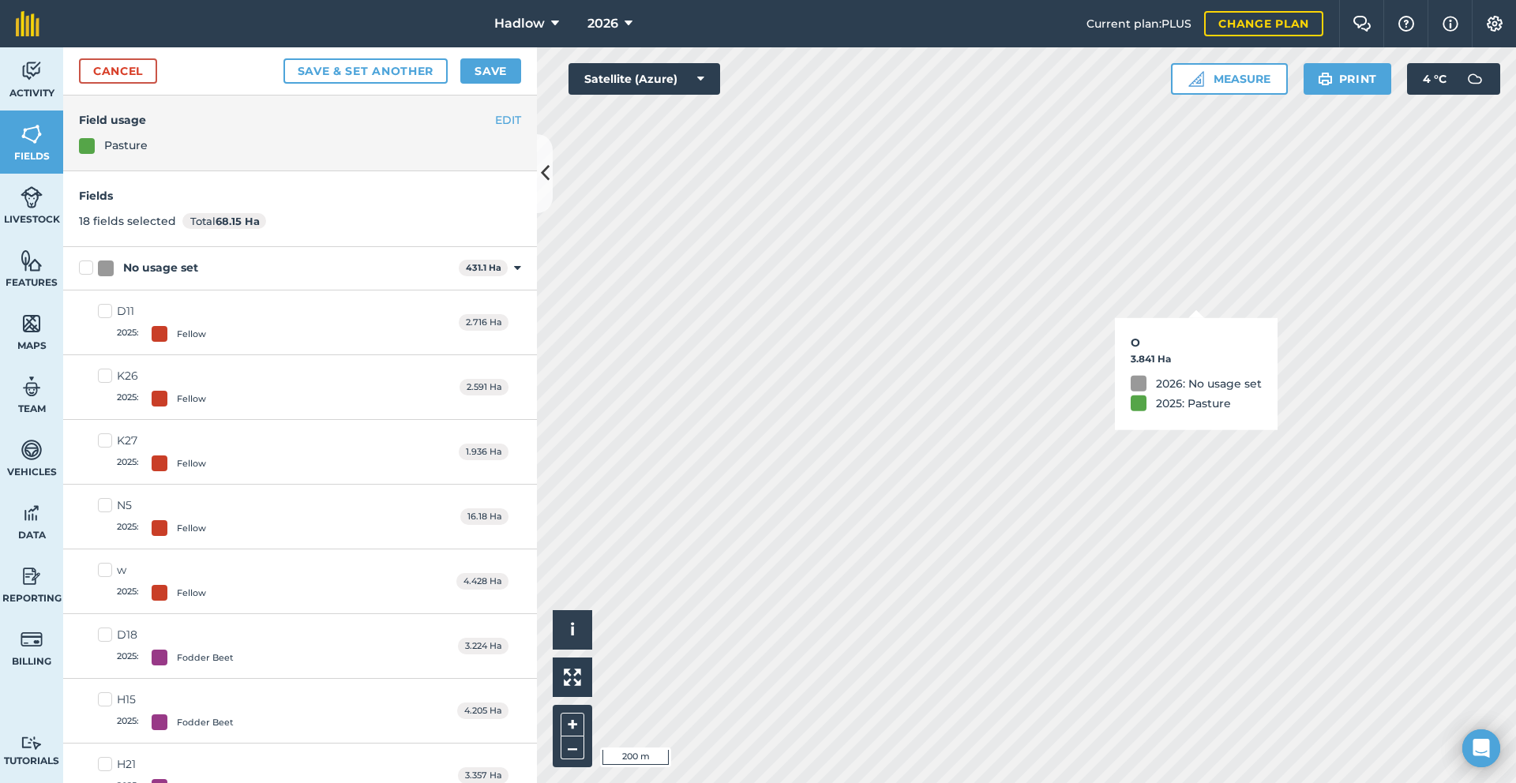
checkbox input "true"
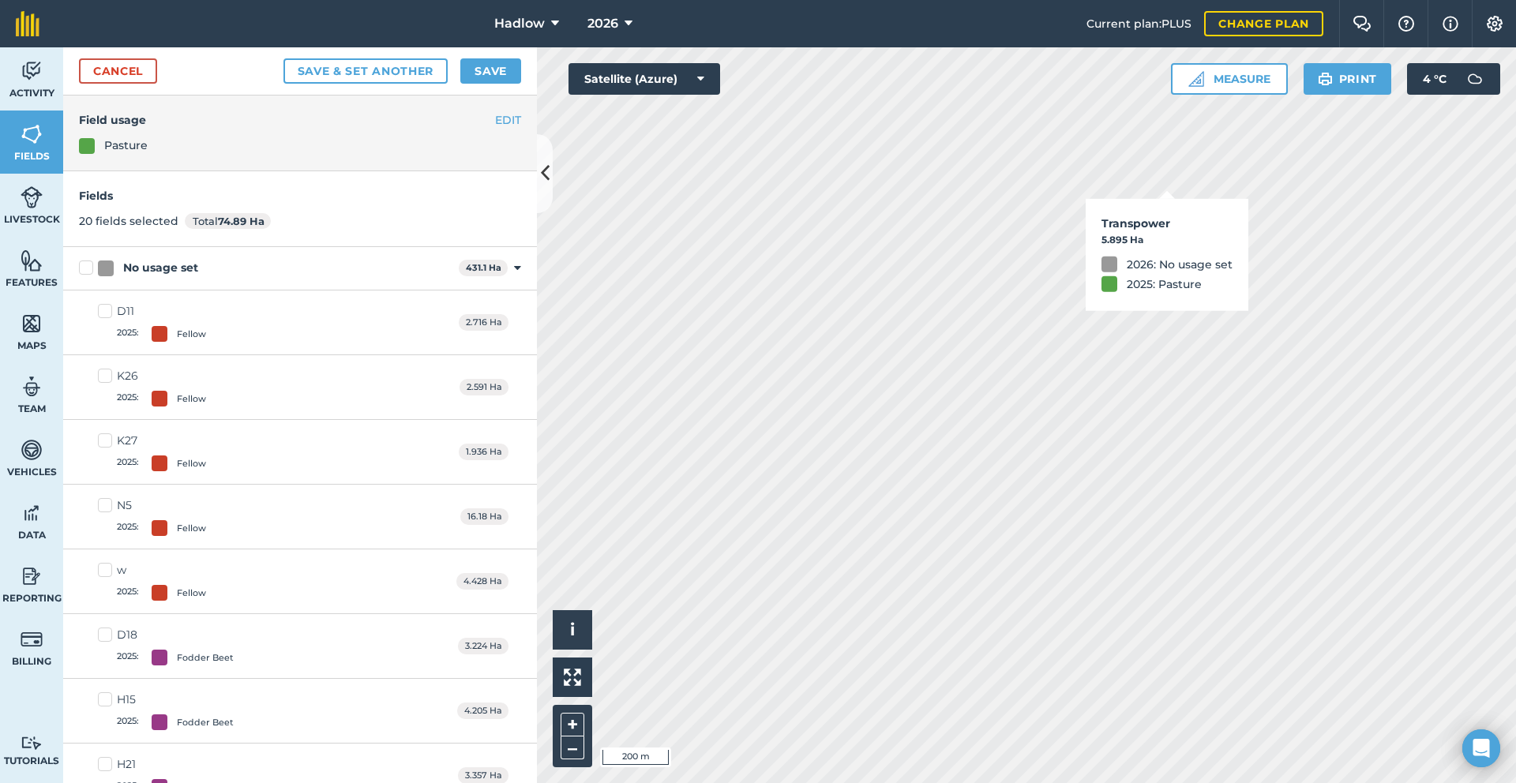
checkbox input "true"
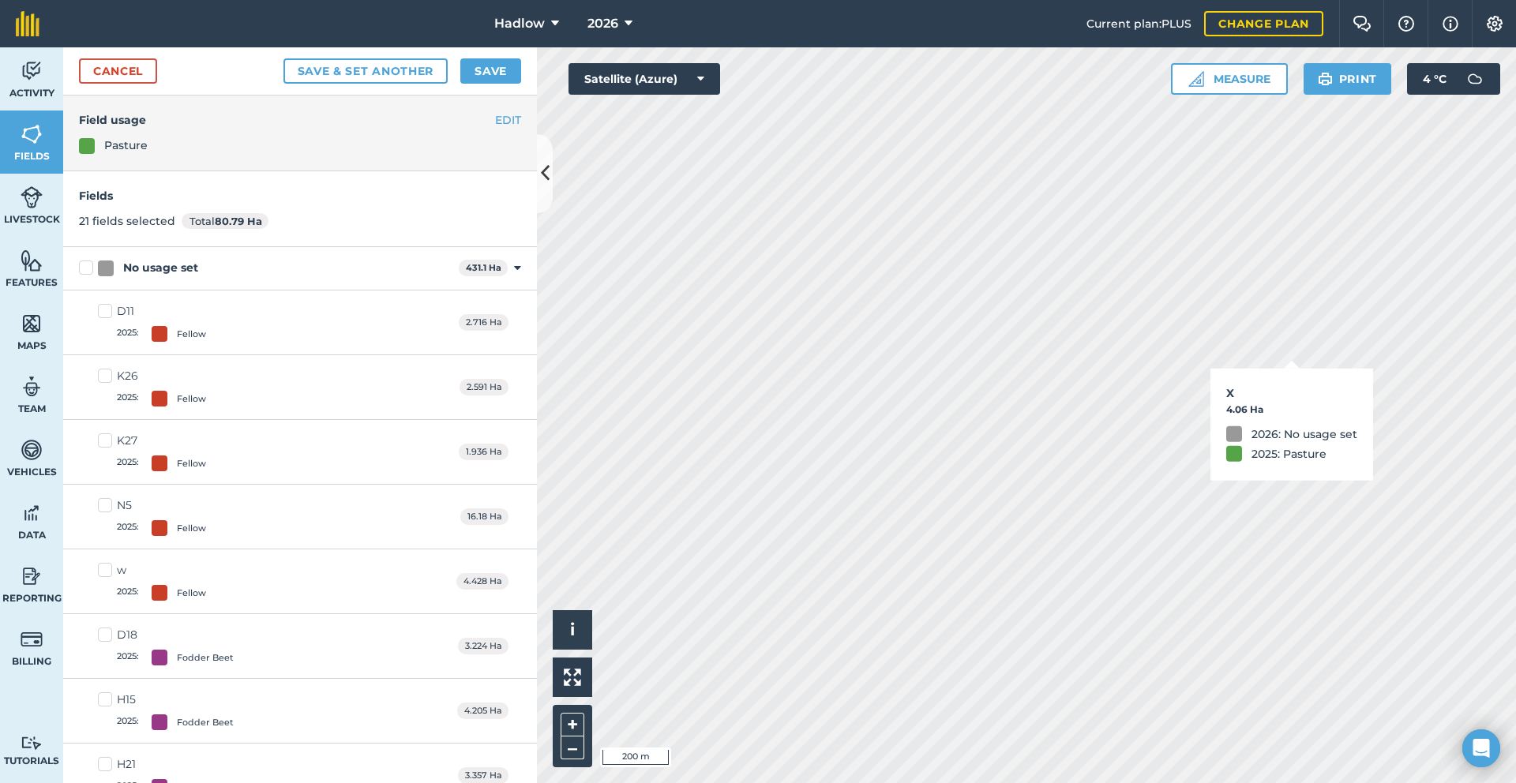
checkbox input "true"
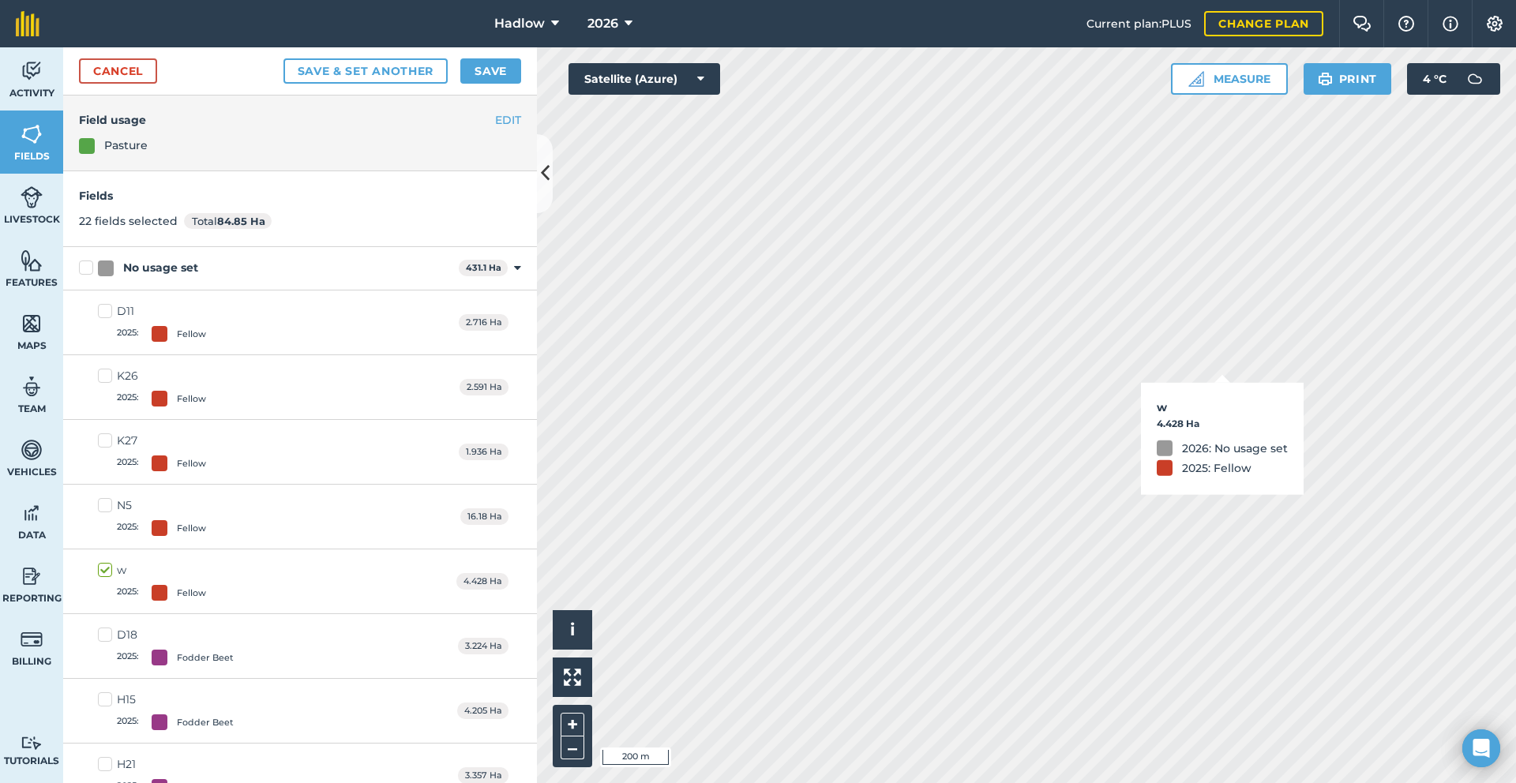
checkbox input "true"
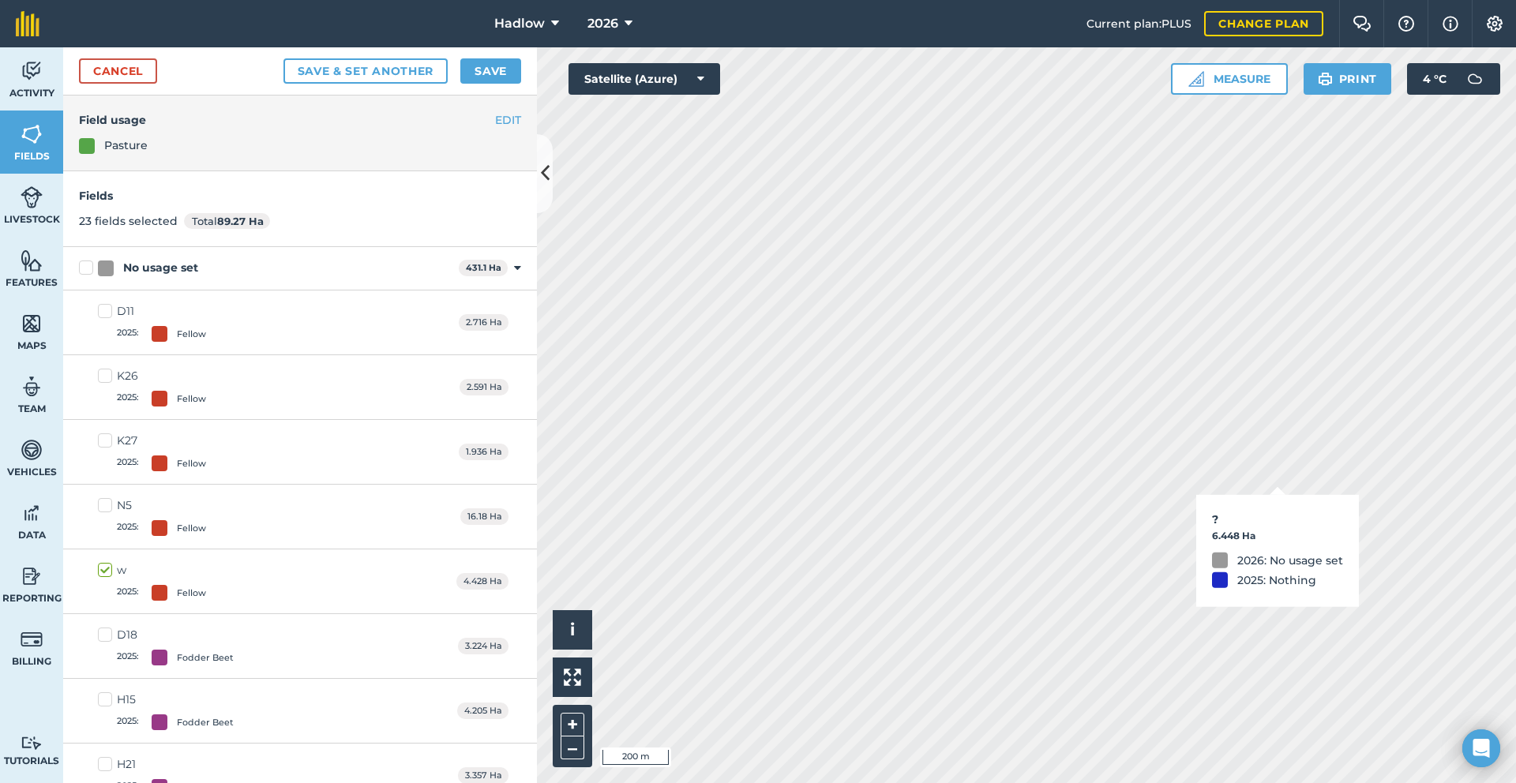
checkbox input "true"
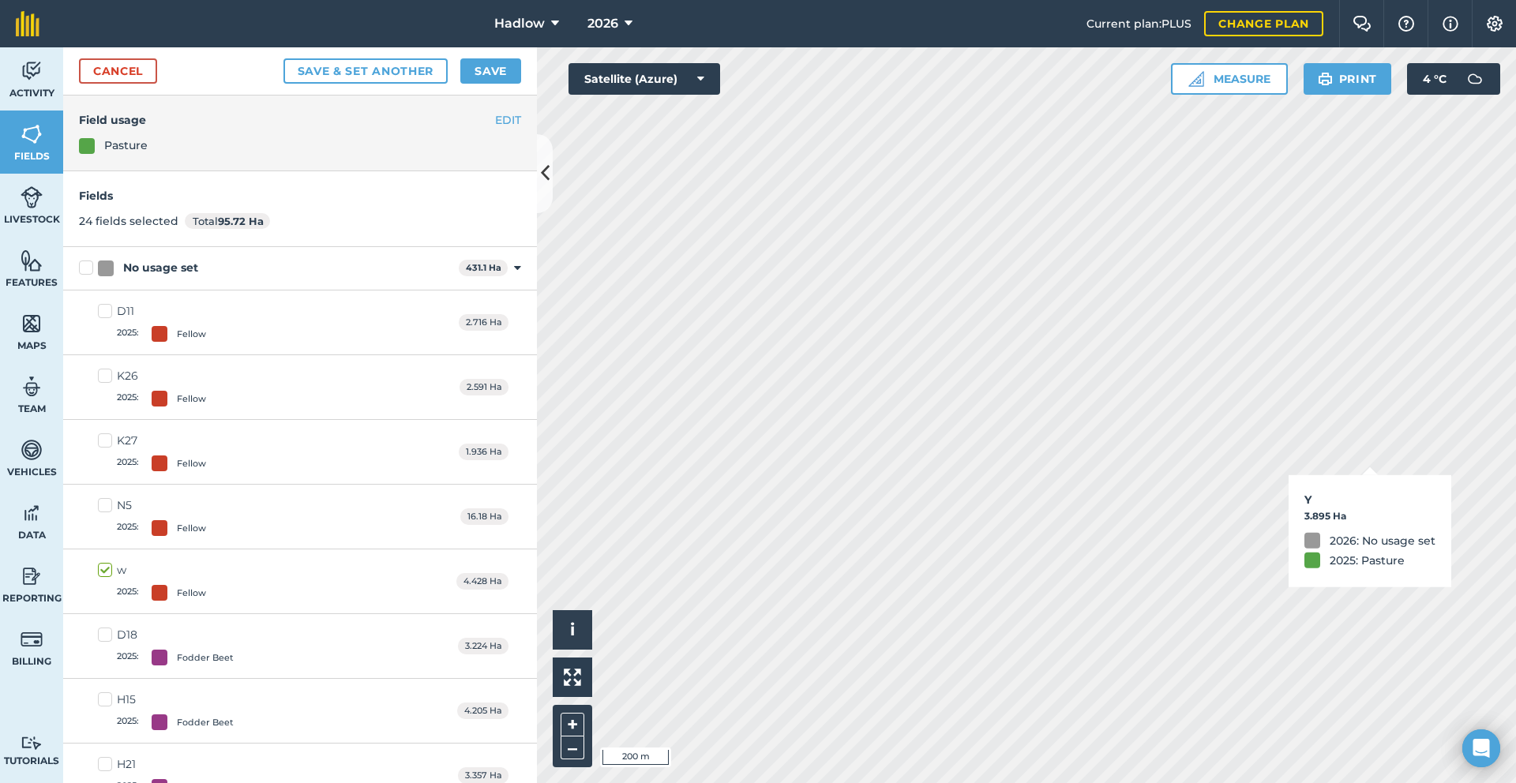
checkbox input "true"
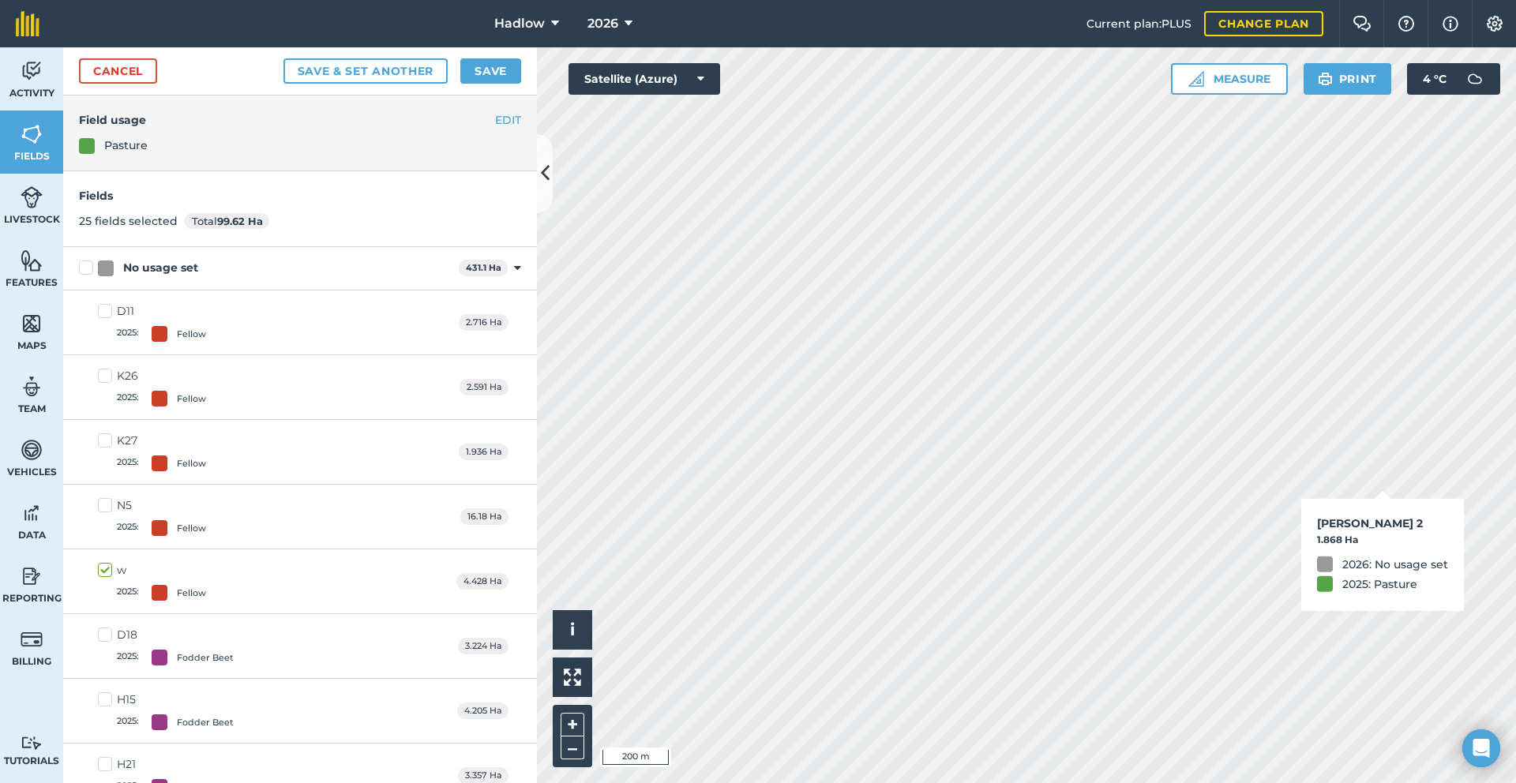
checkbox input "true"
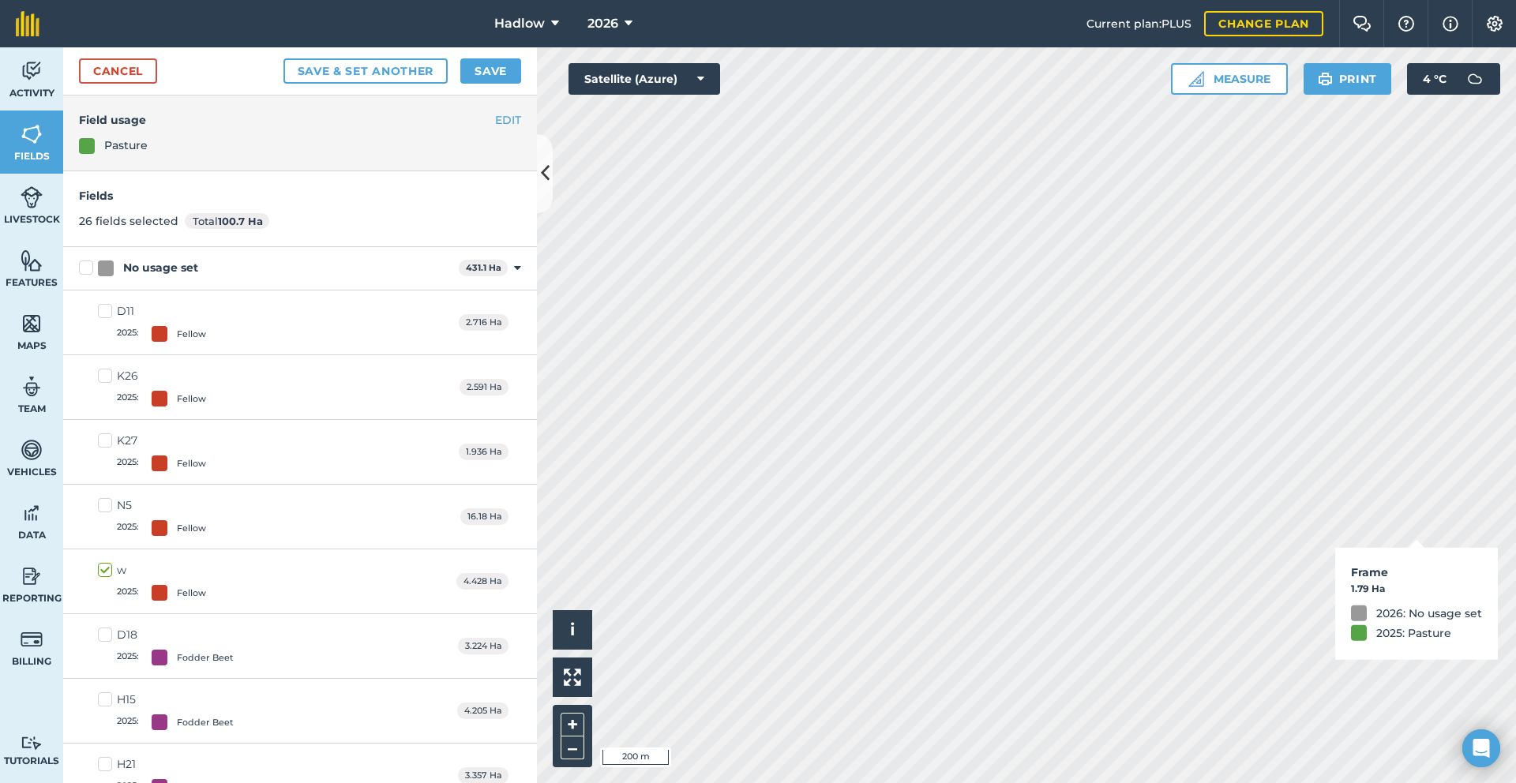
checkbox input "true"
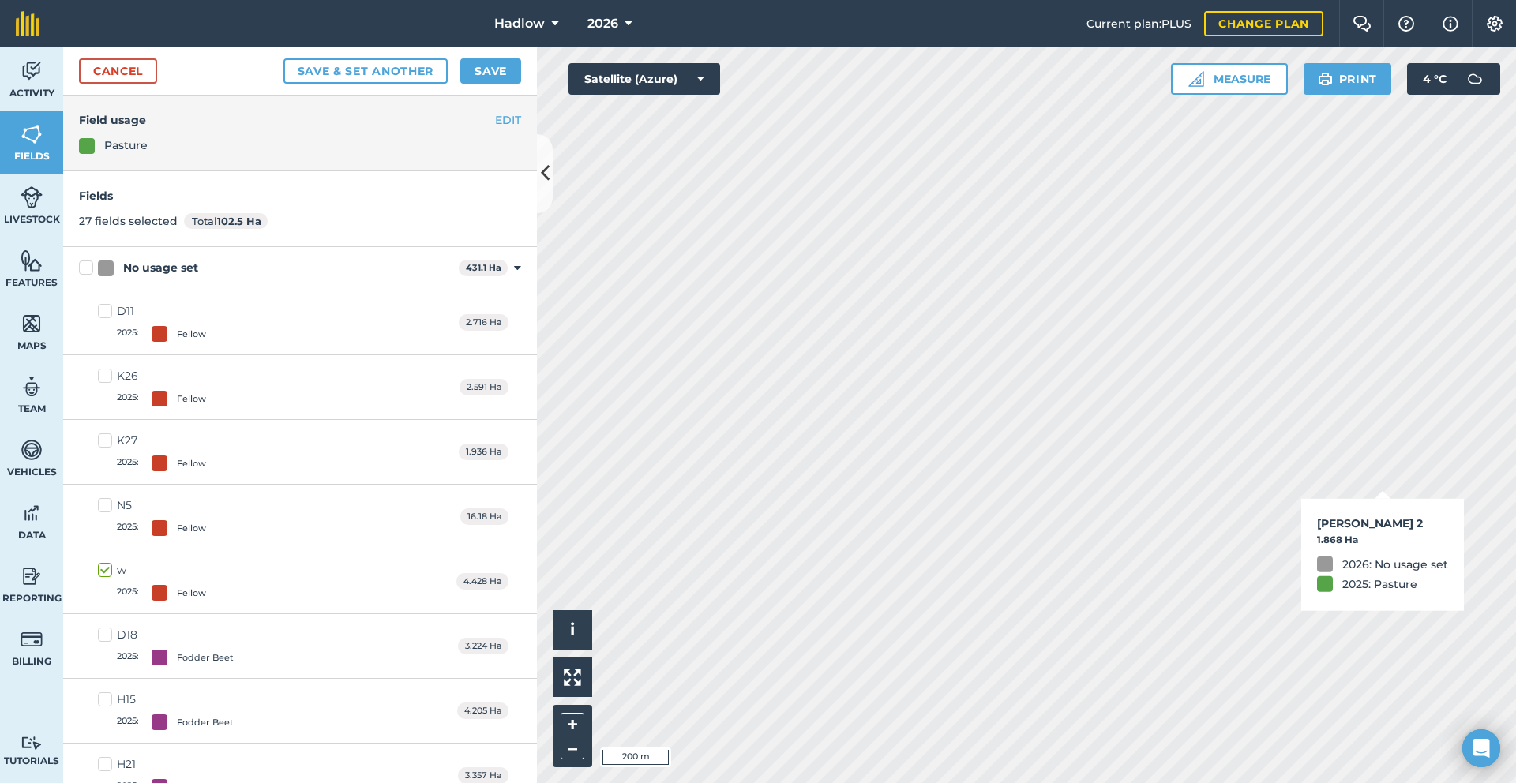
checkbox input "true"
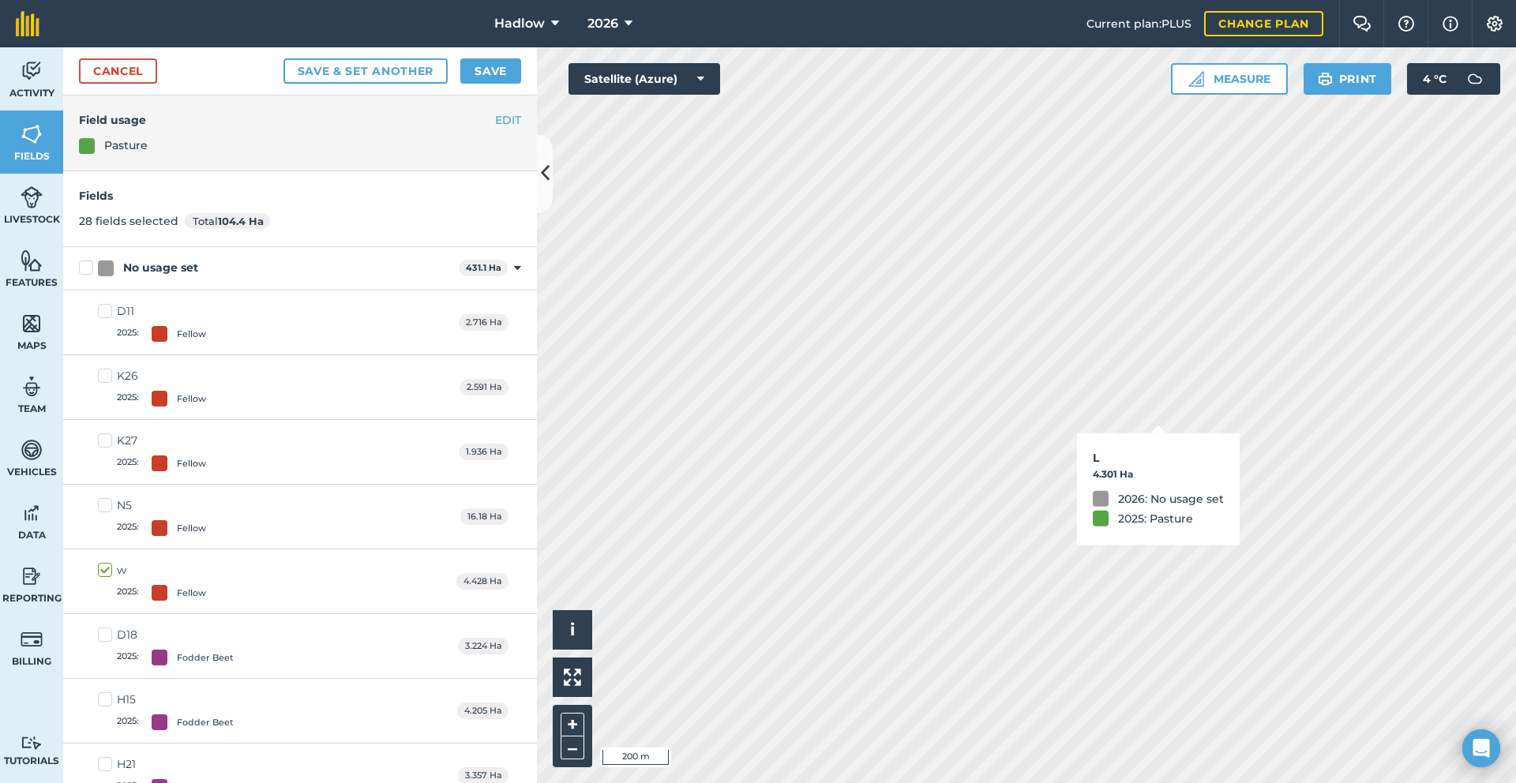
checkbox input "true"
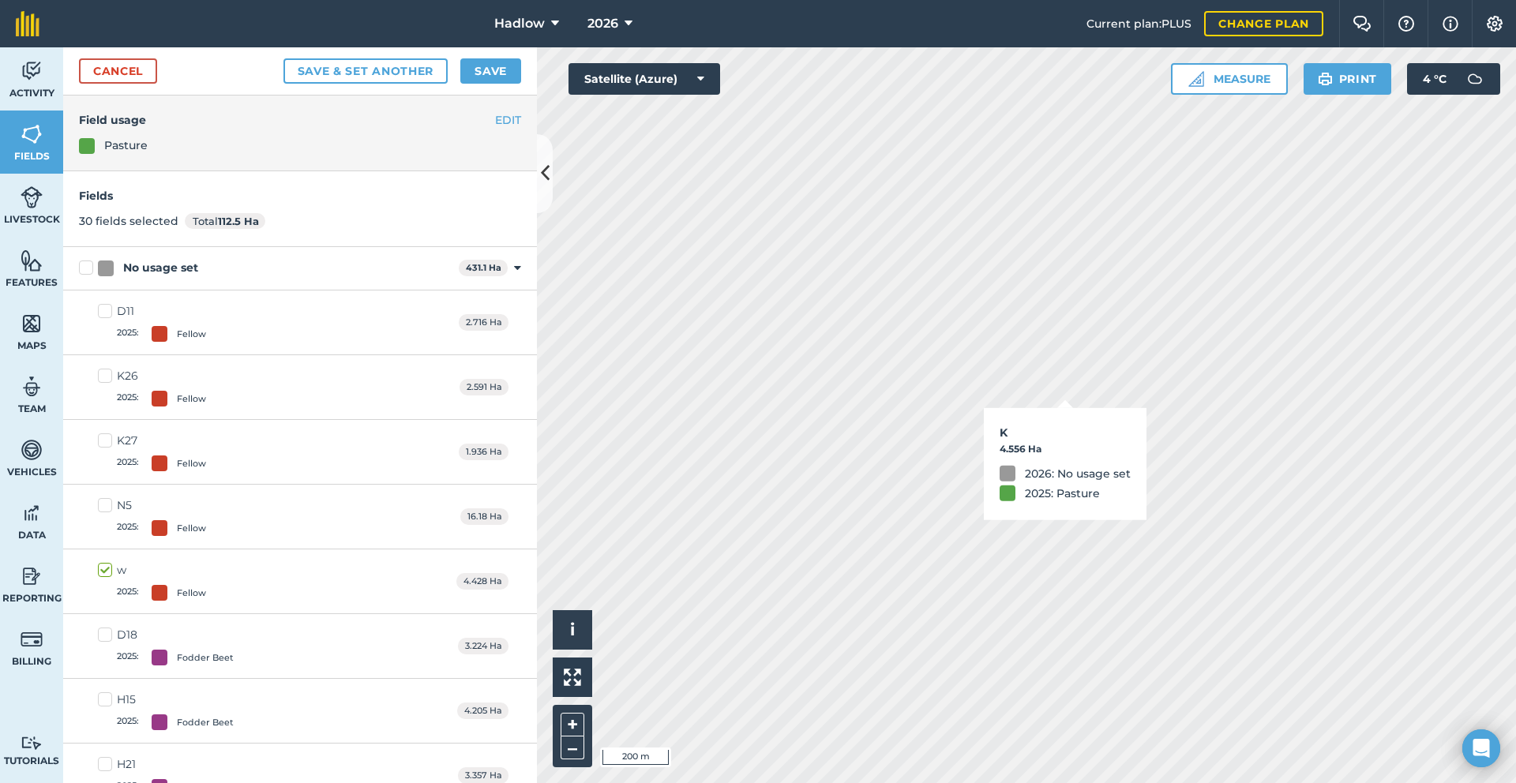
checkbox input "true"
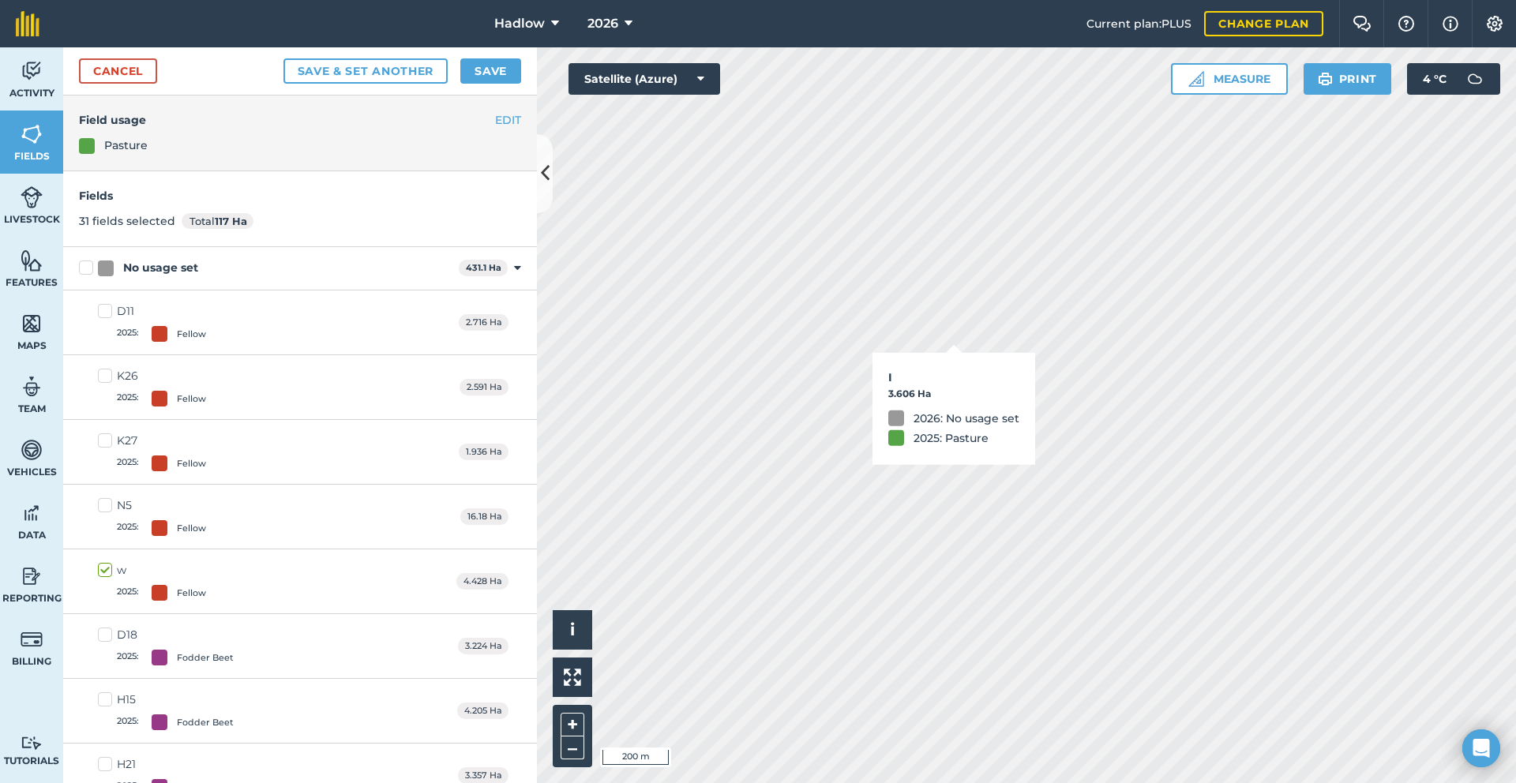
checkbox input "true"
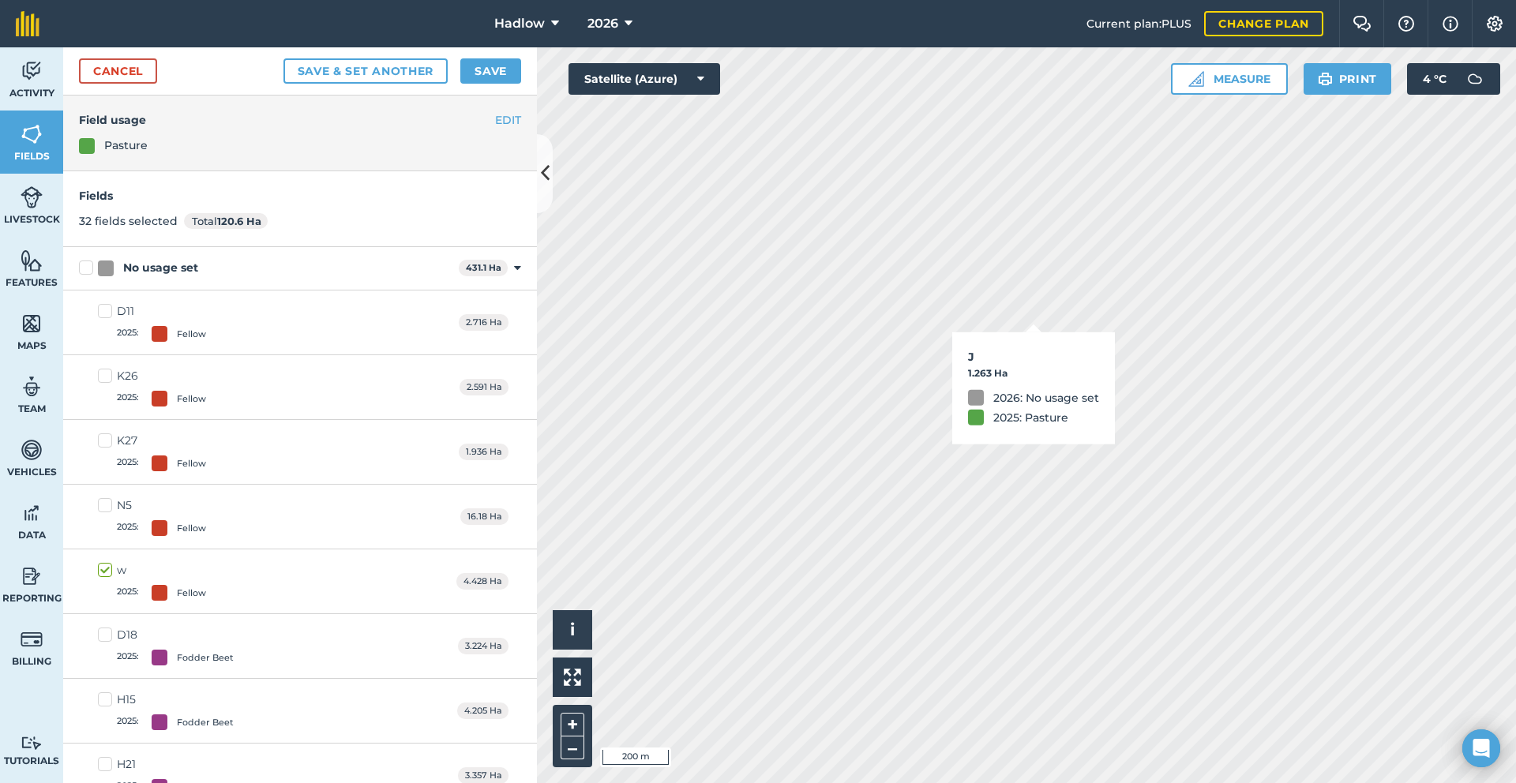
checkbox input "true"
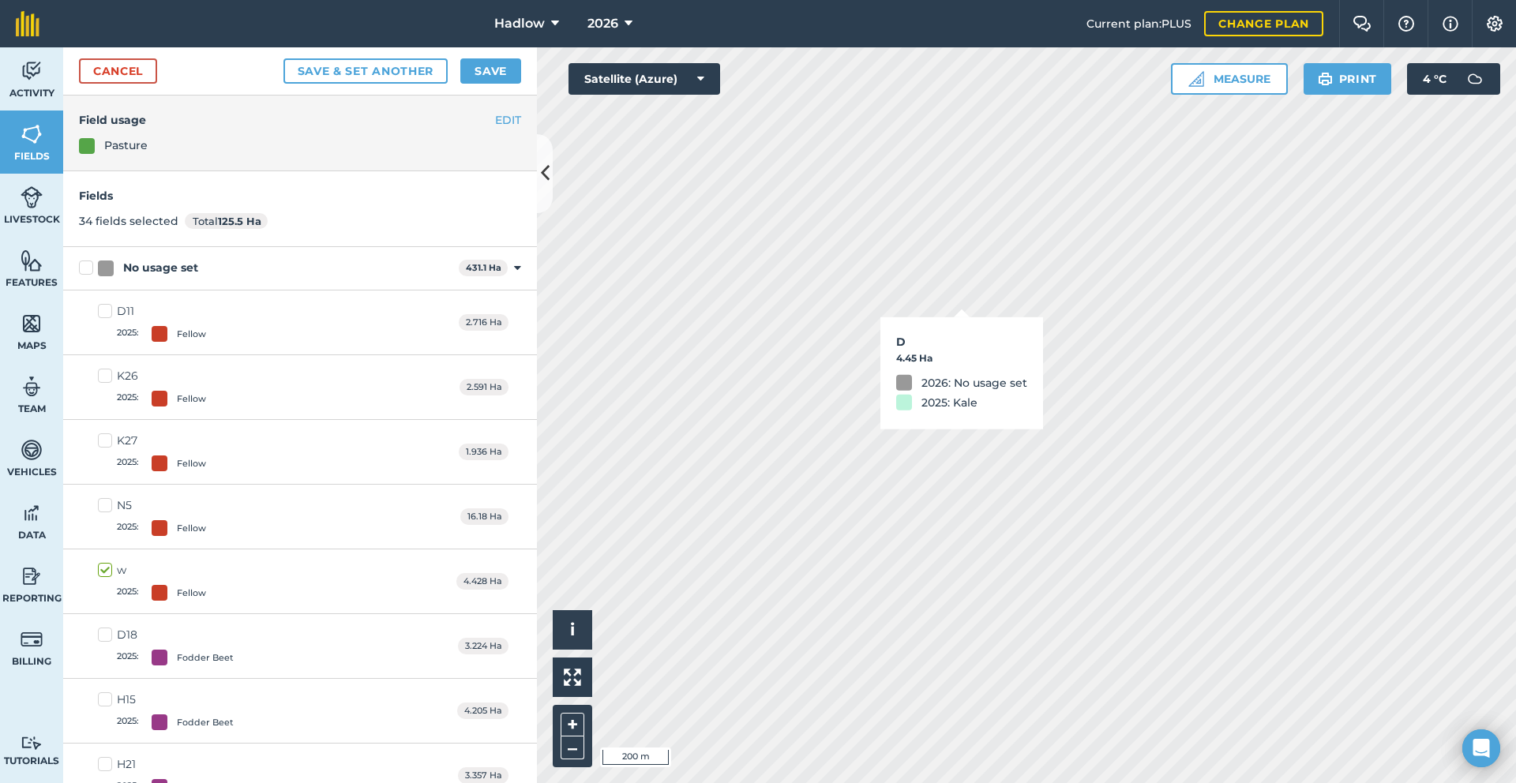
checkbox input "true"
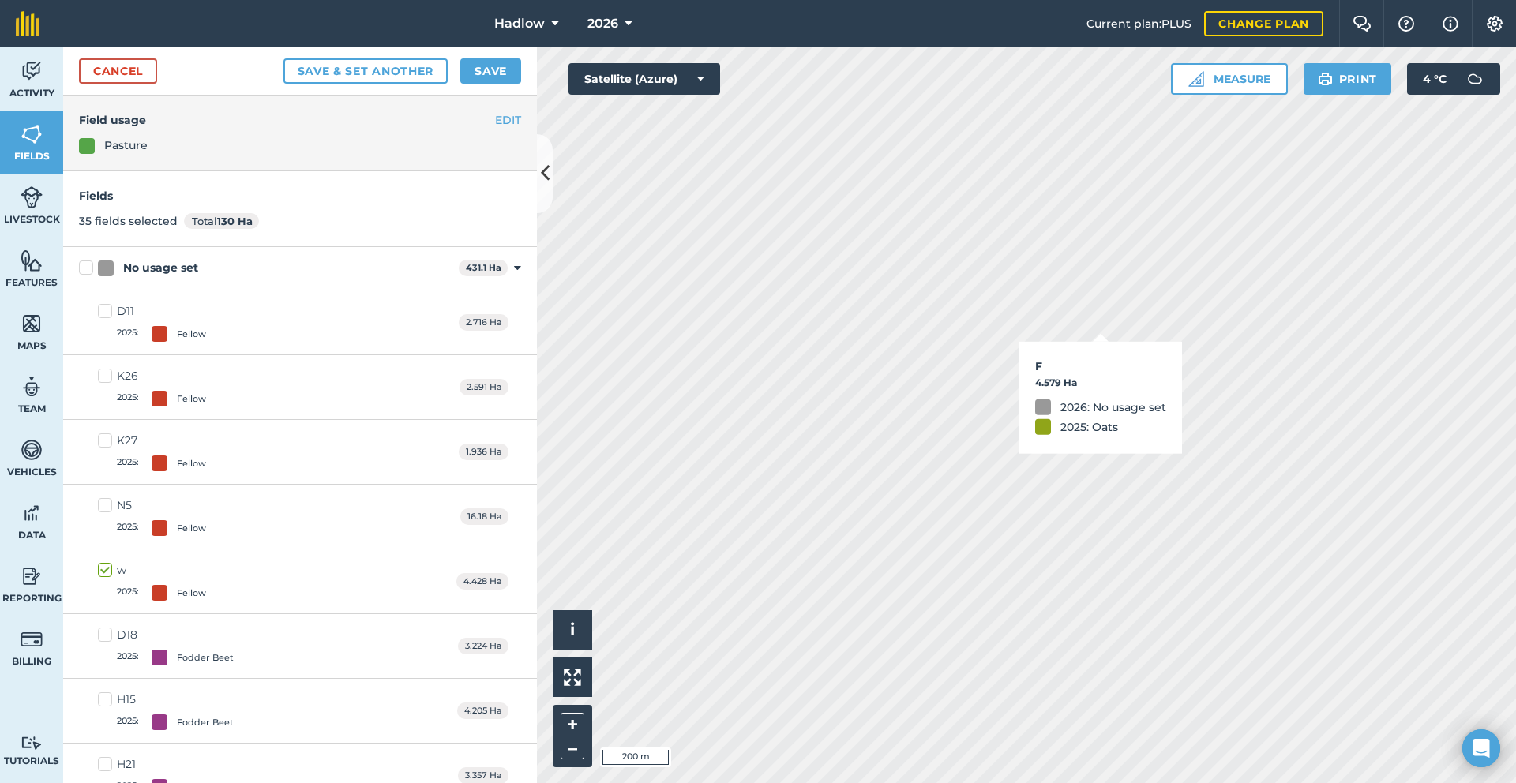
checkbox input "true"
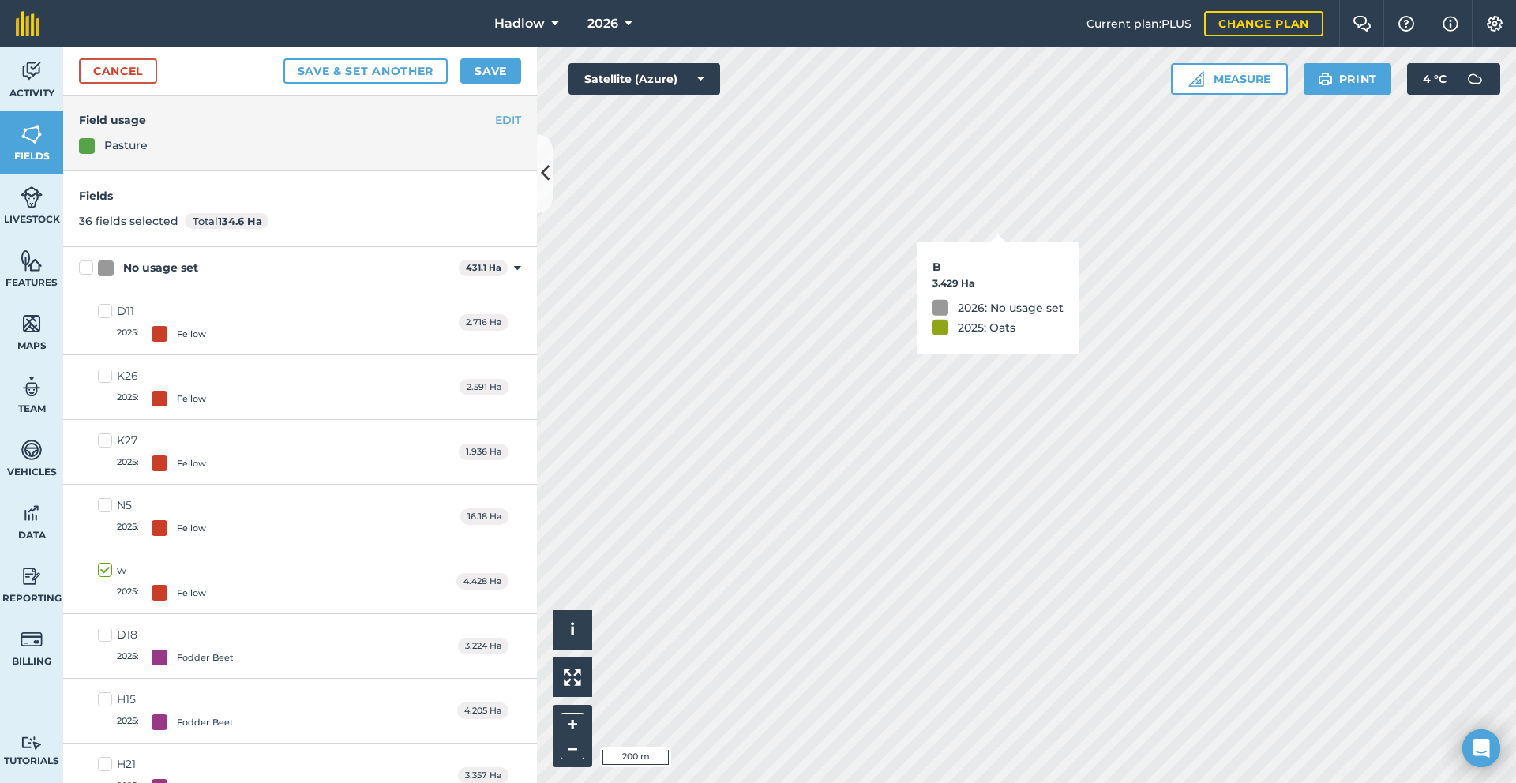
checkbox input "true"
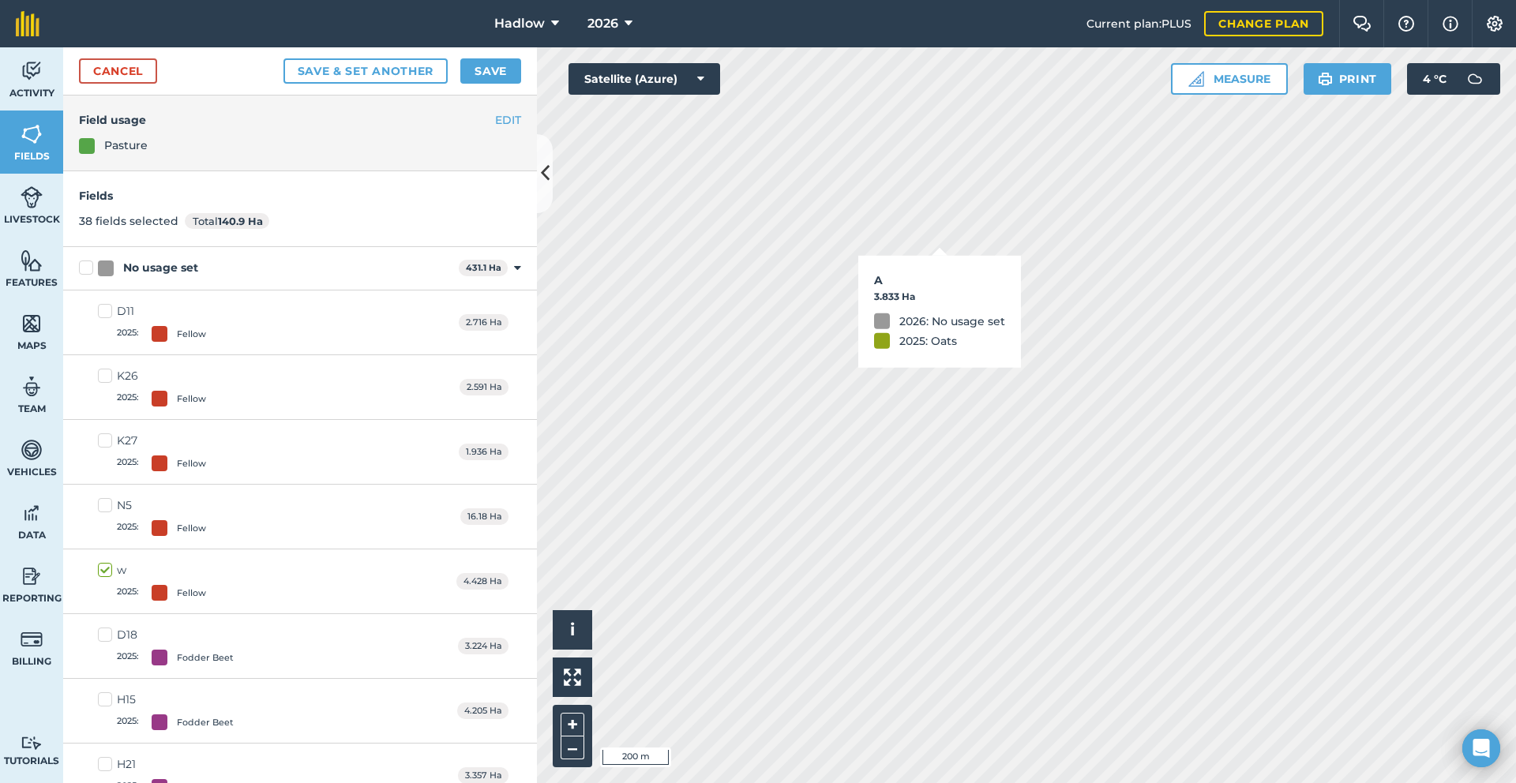
checkbox input "true"
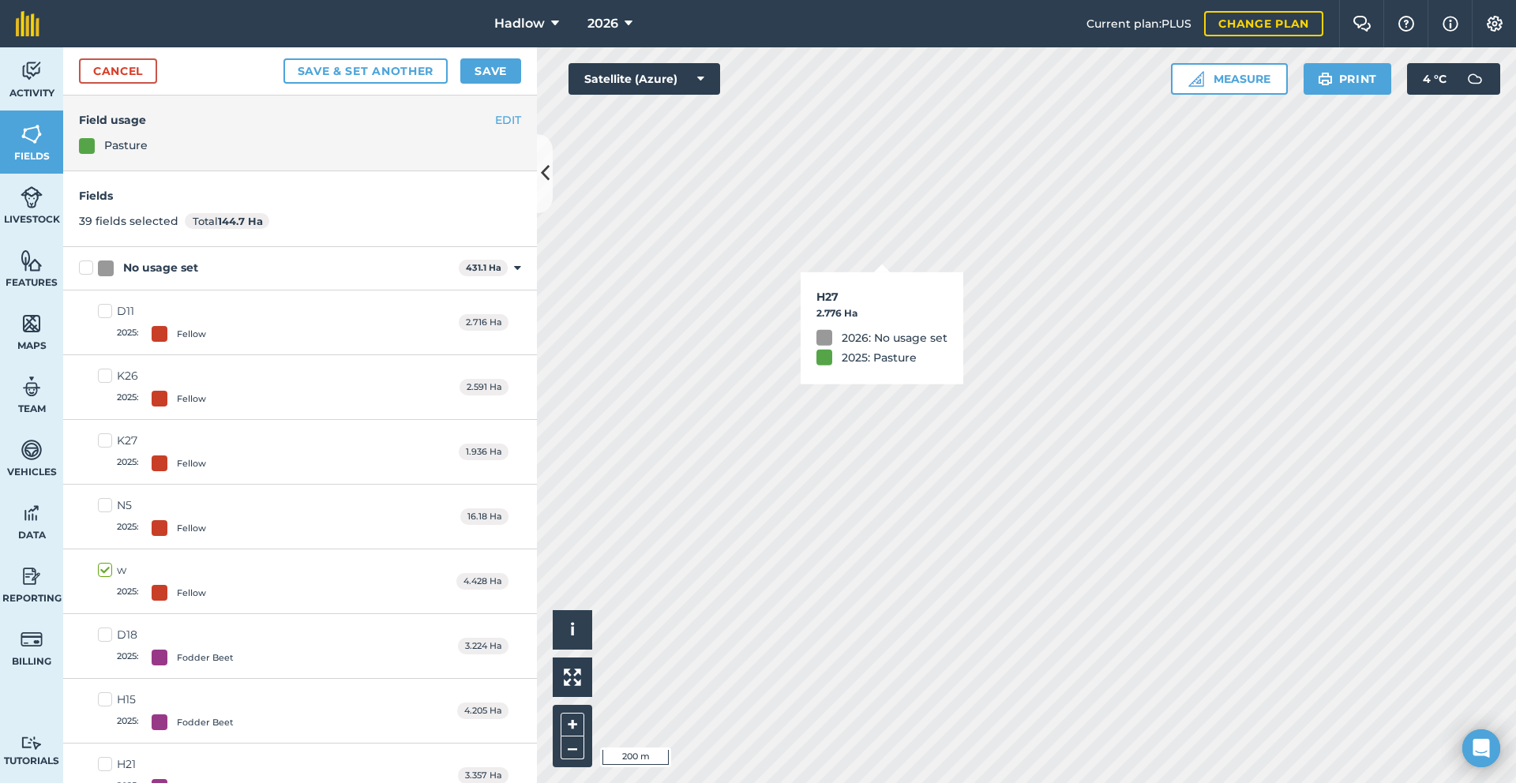
checkbox input "true"
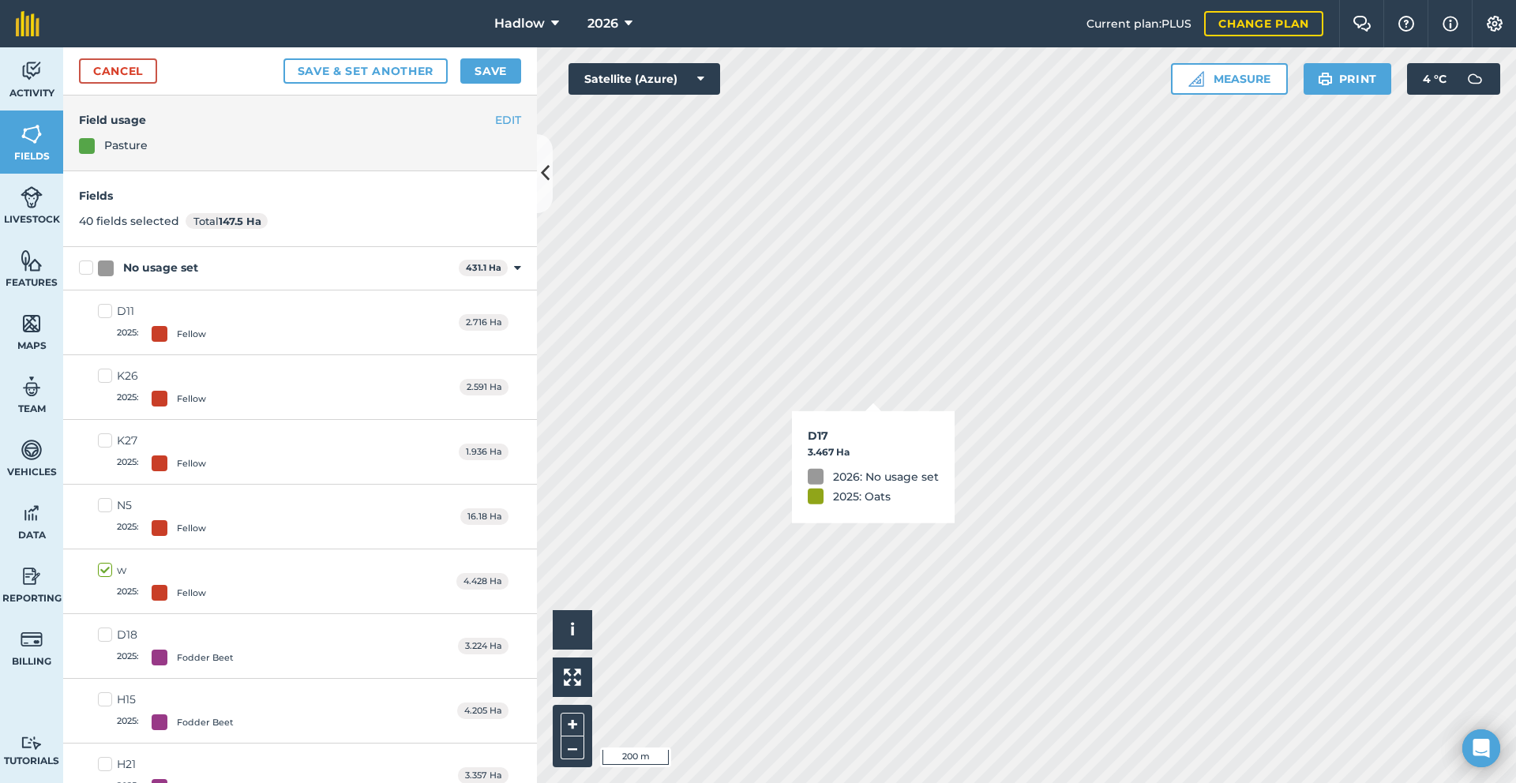
checkbox input "true"
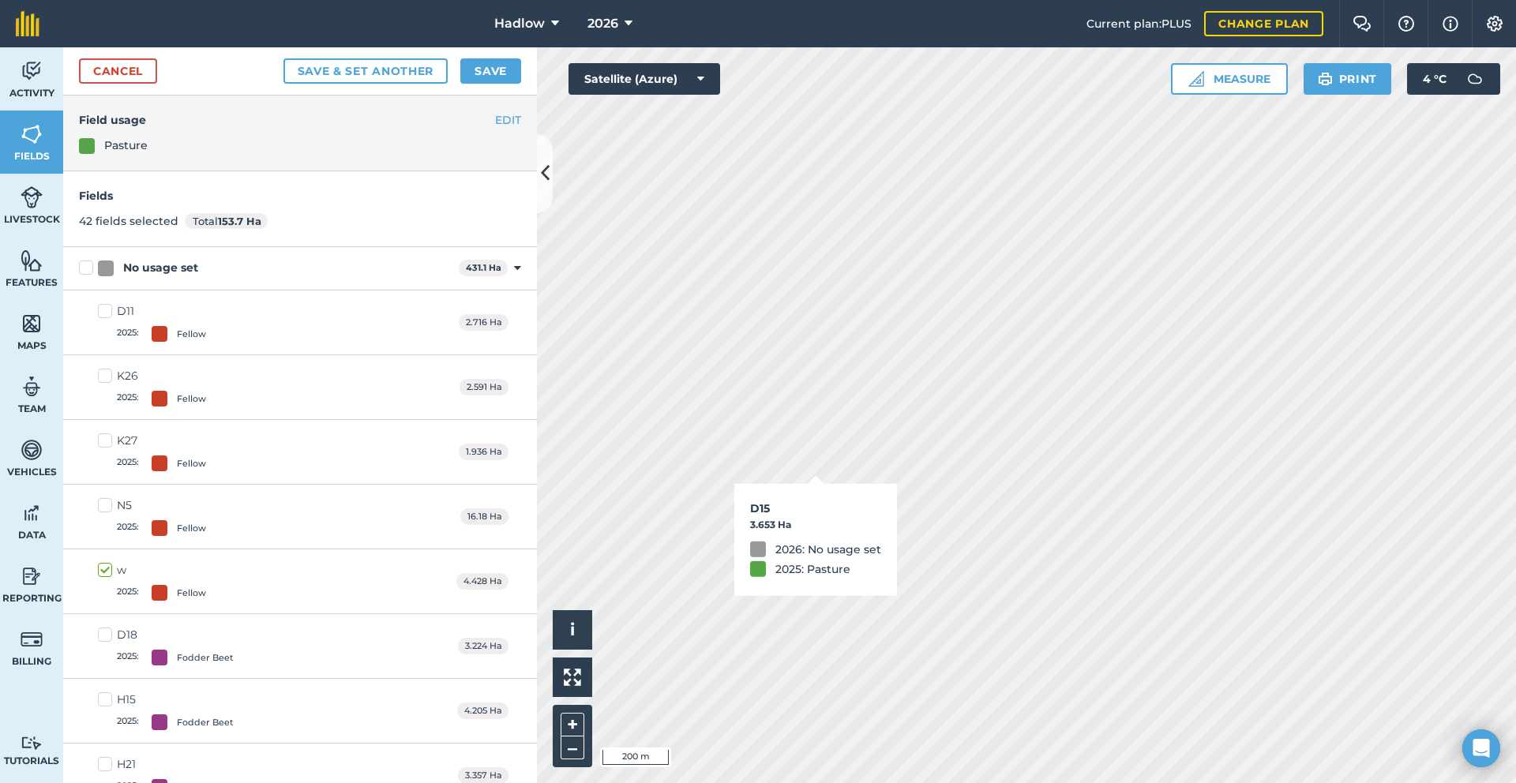
checkbox input "true"
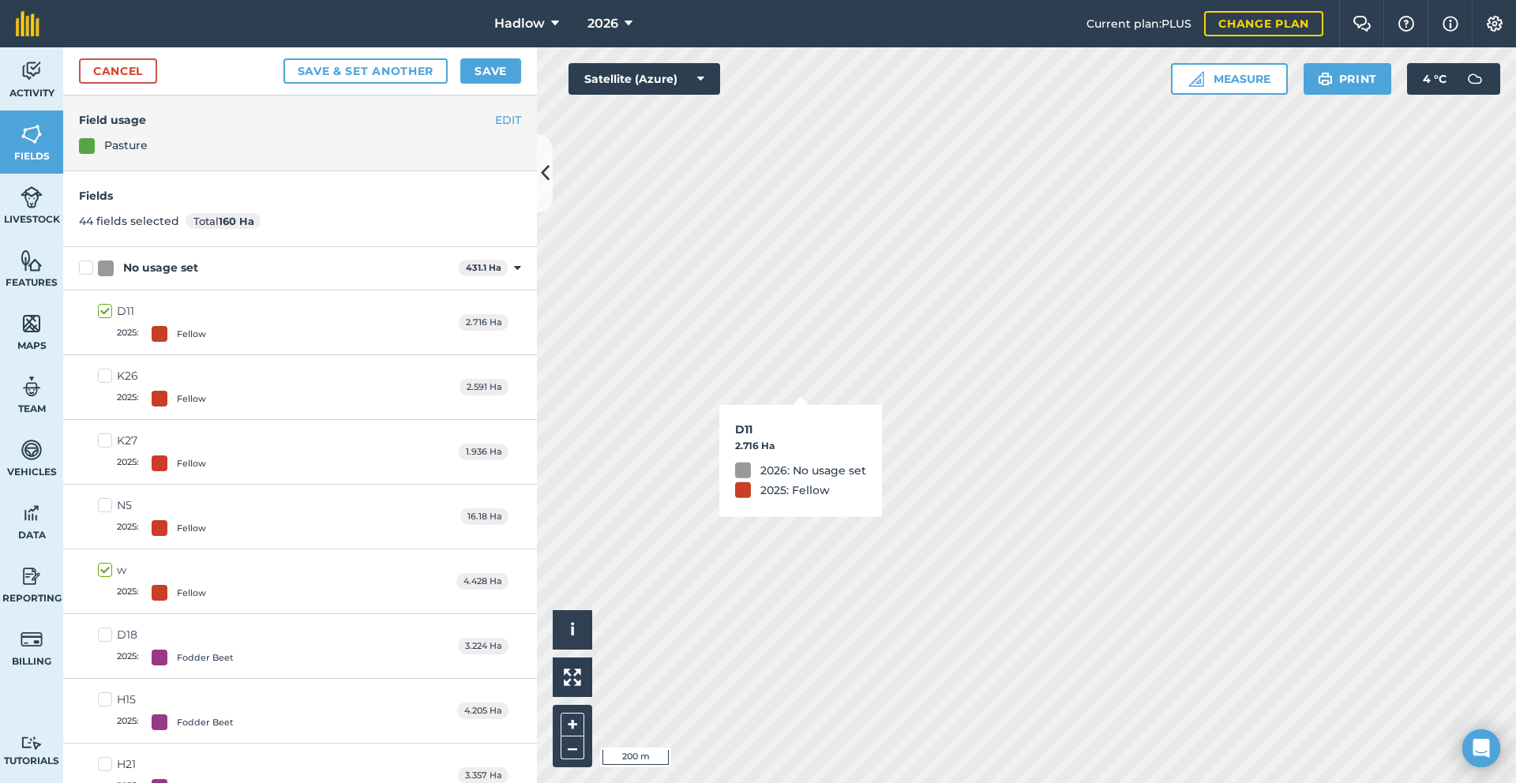
checkbox input "false"
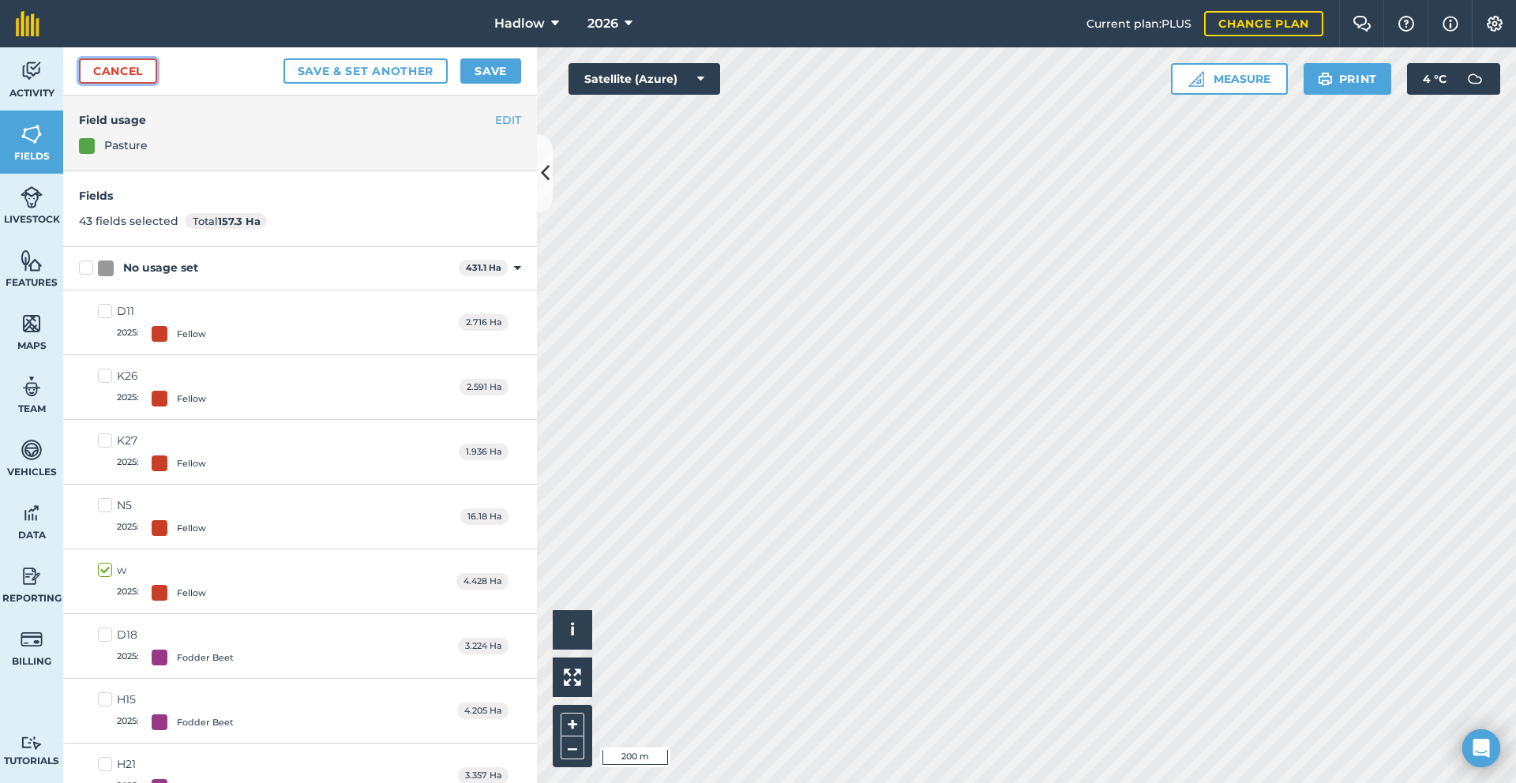
click at [137, 77] on link "Cancel" at bounding box center [118, 70] width 78 height 25
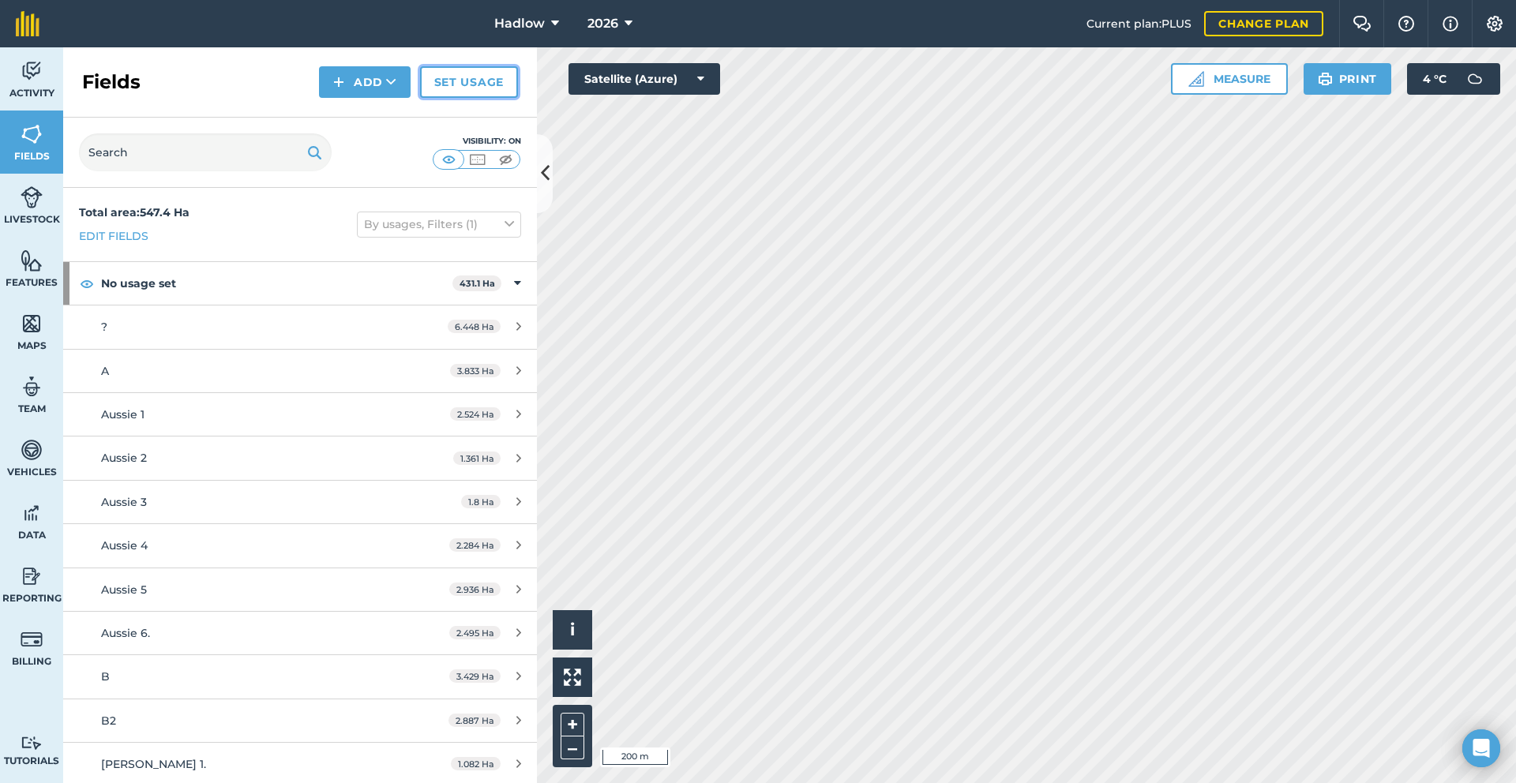
click at [498, 94] on link "Set usage" at bounding box center [469, 82] width 98 height 32
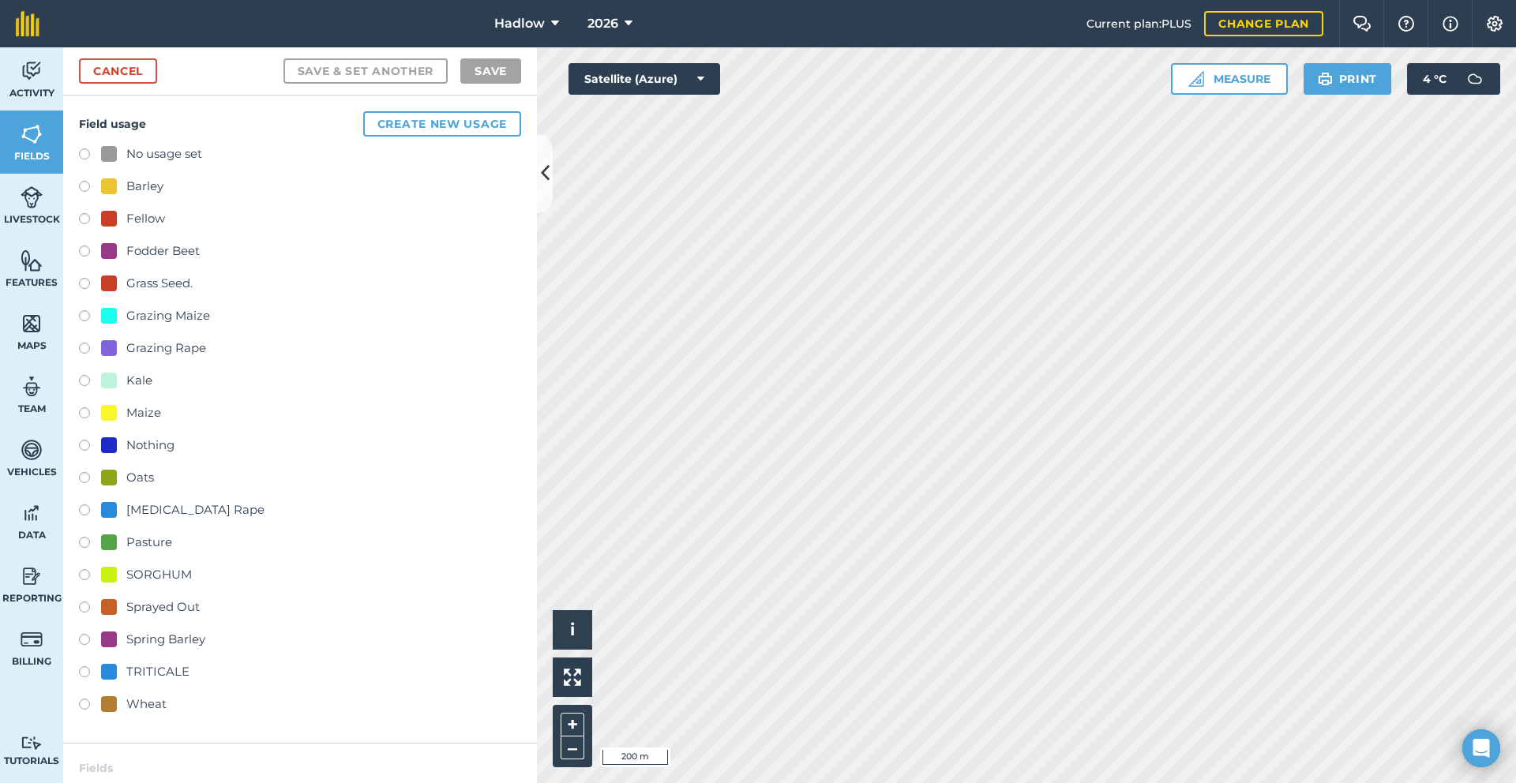
click at [174, 257] on div "Fodder Beet" at bounding box center [162, 251] width 73 height 19
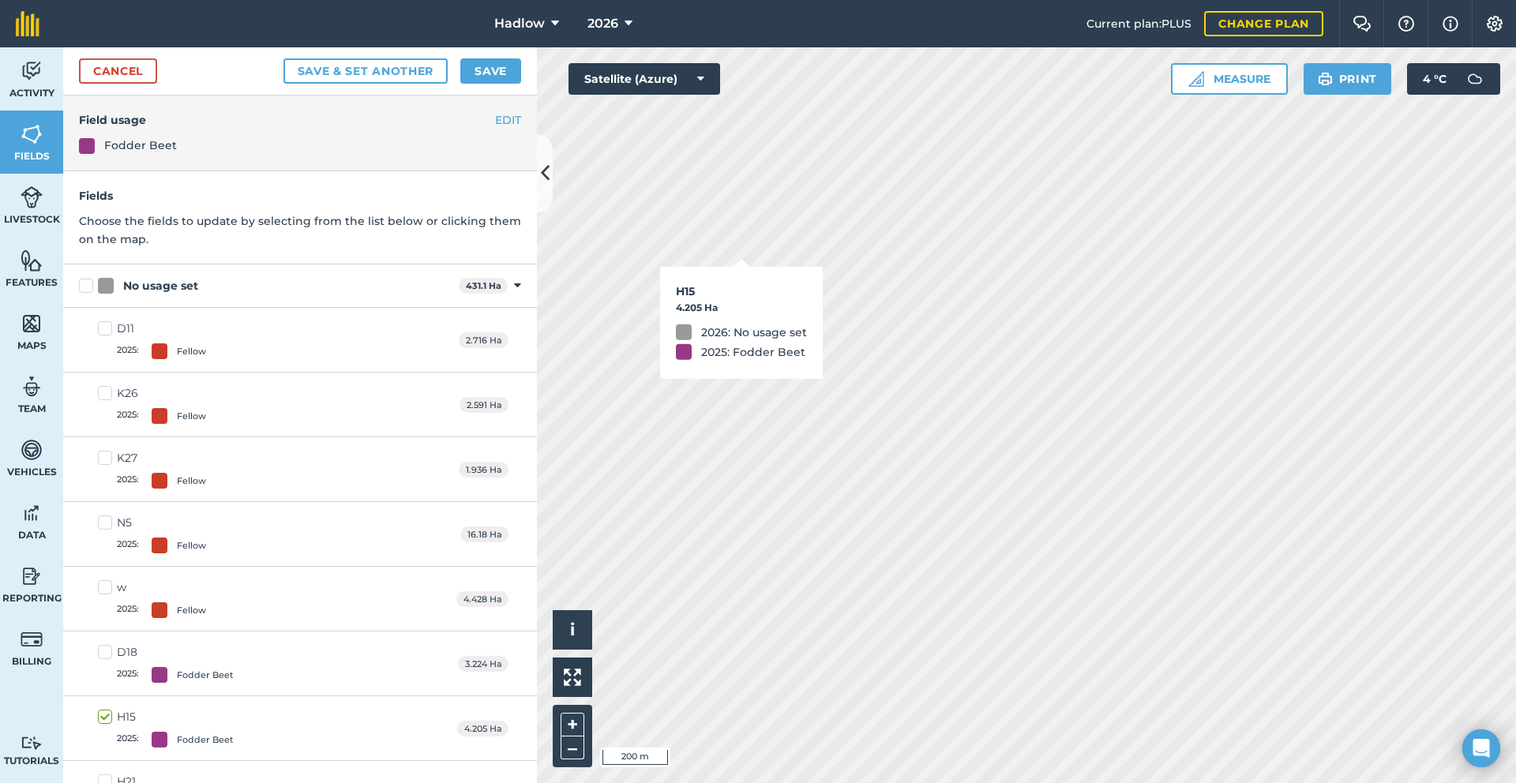
checkbox input "true"
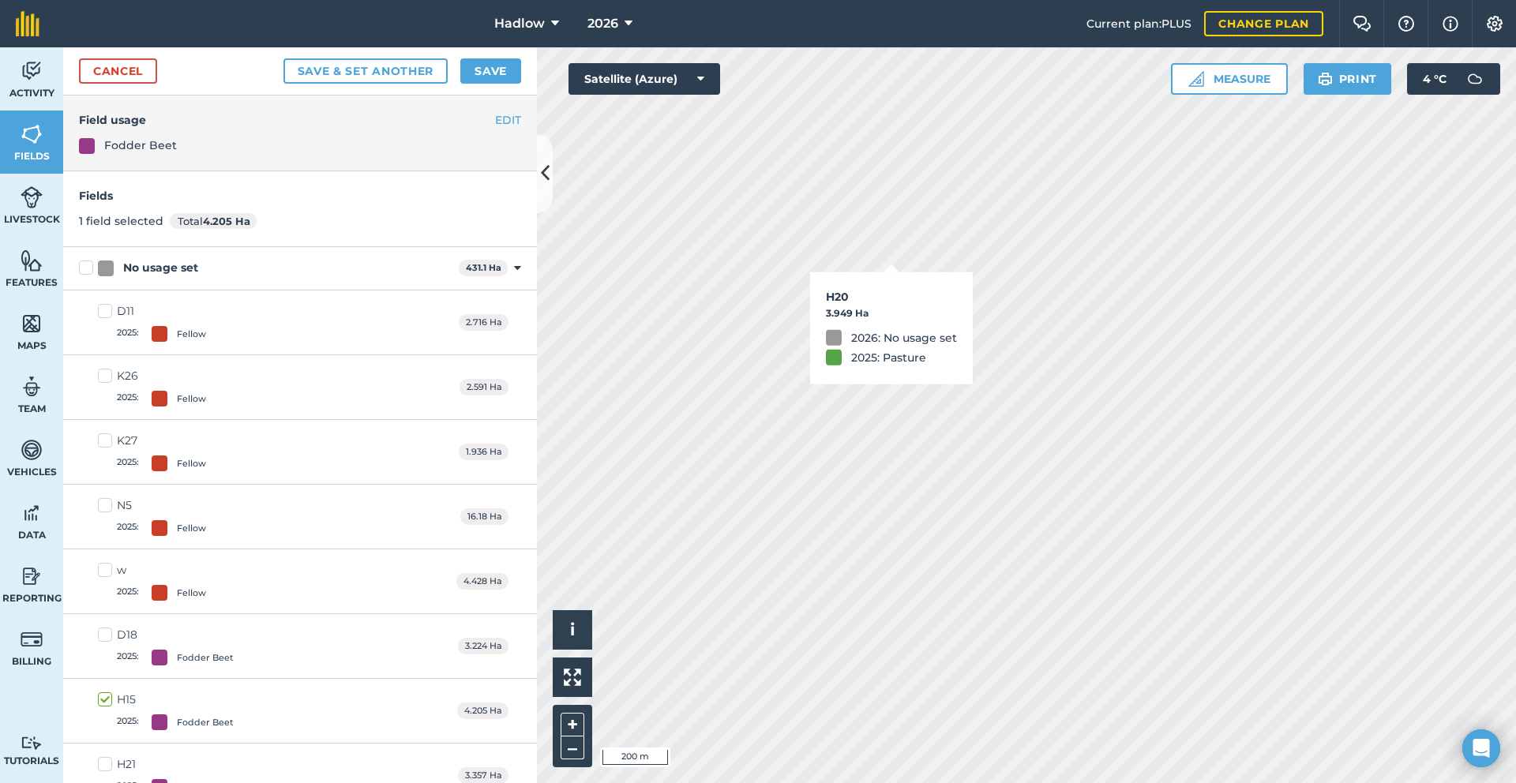
checkbox input "true"
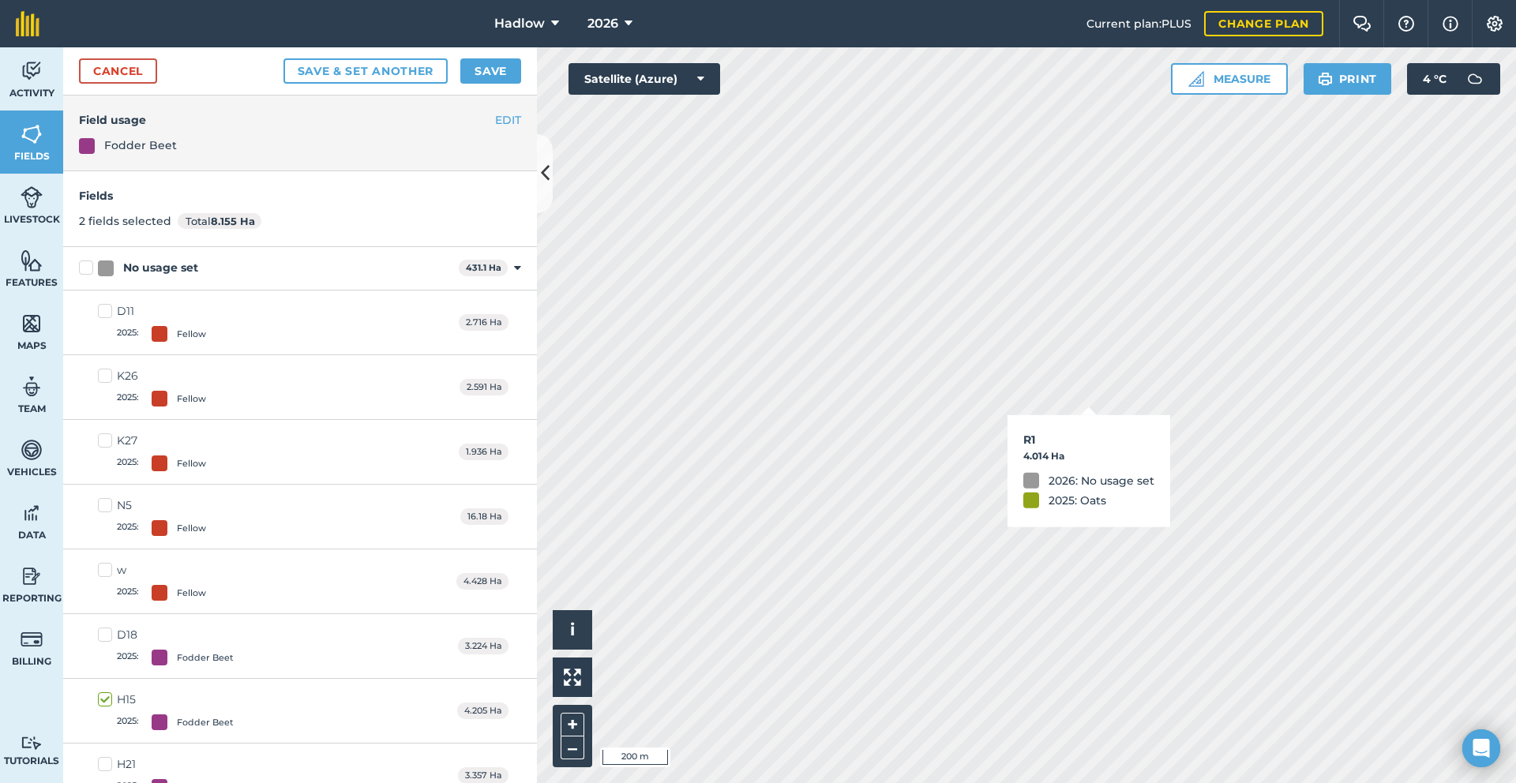
checkbox input "true"
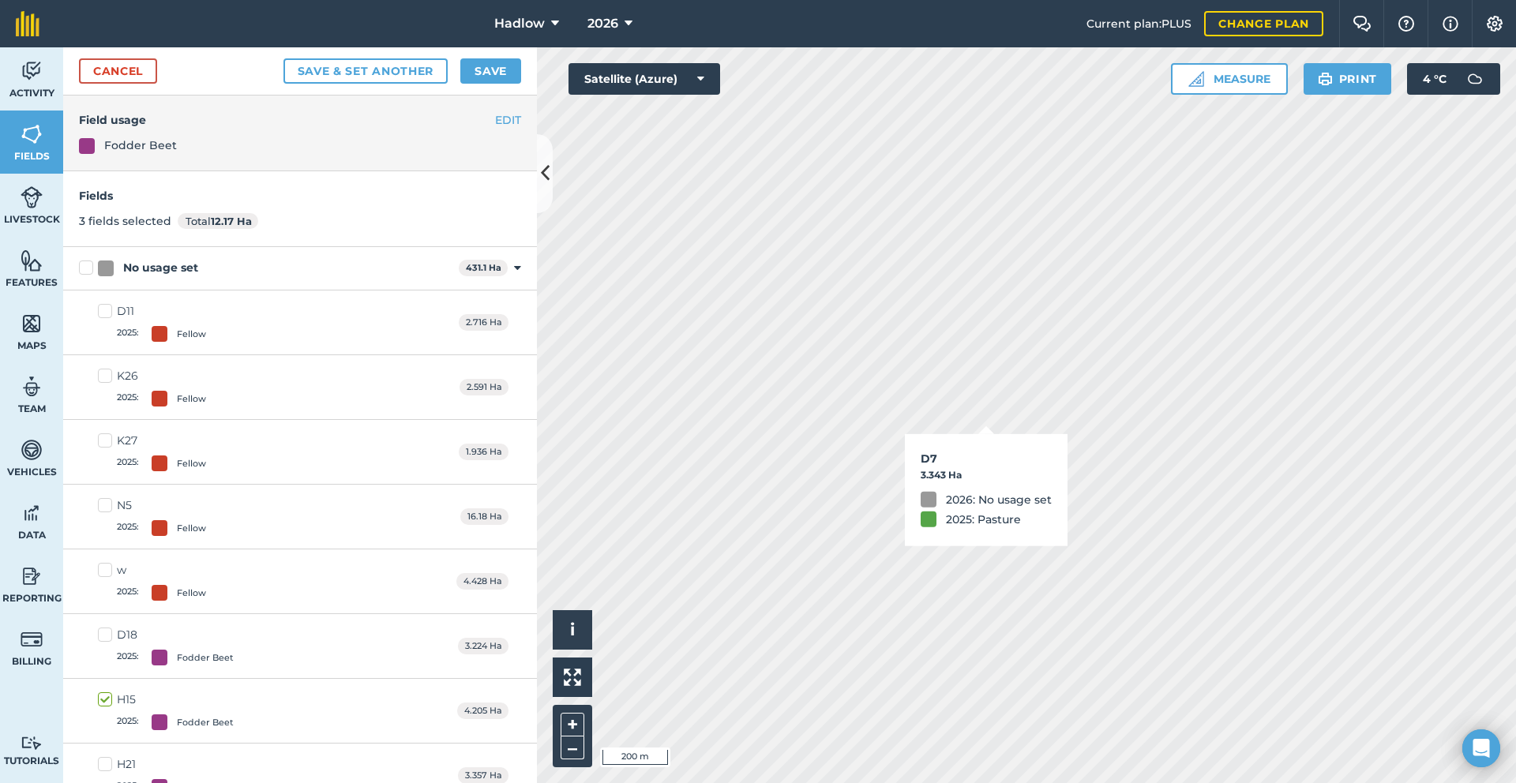
checkbox input "true"
